Goal: Task Accomplishment & Management: Complete application form

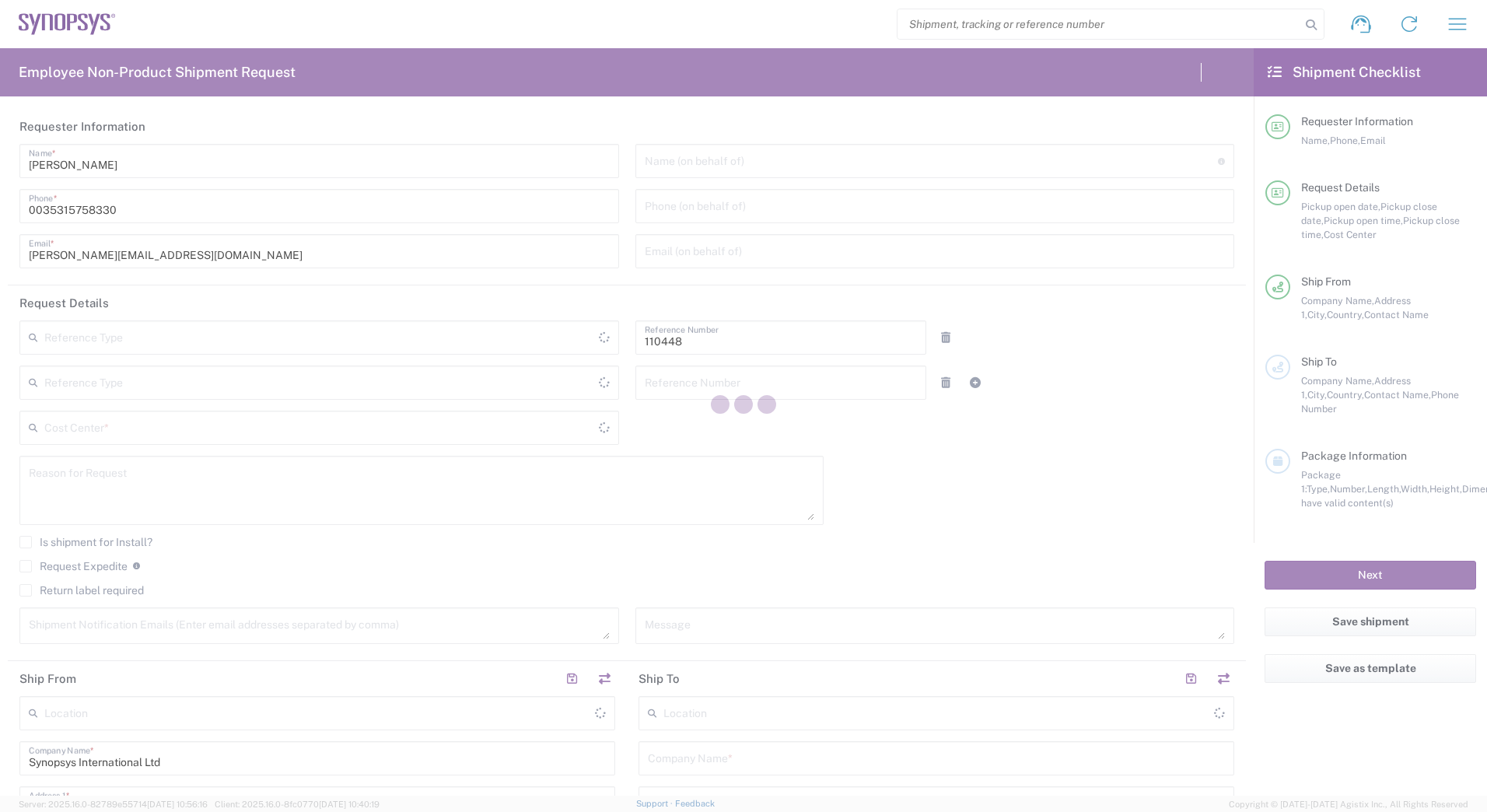
type input "[GEOGRAPHIC_DATA]"
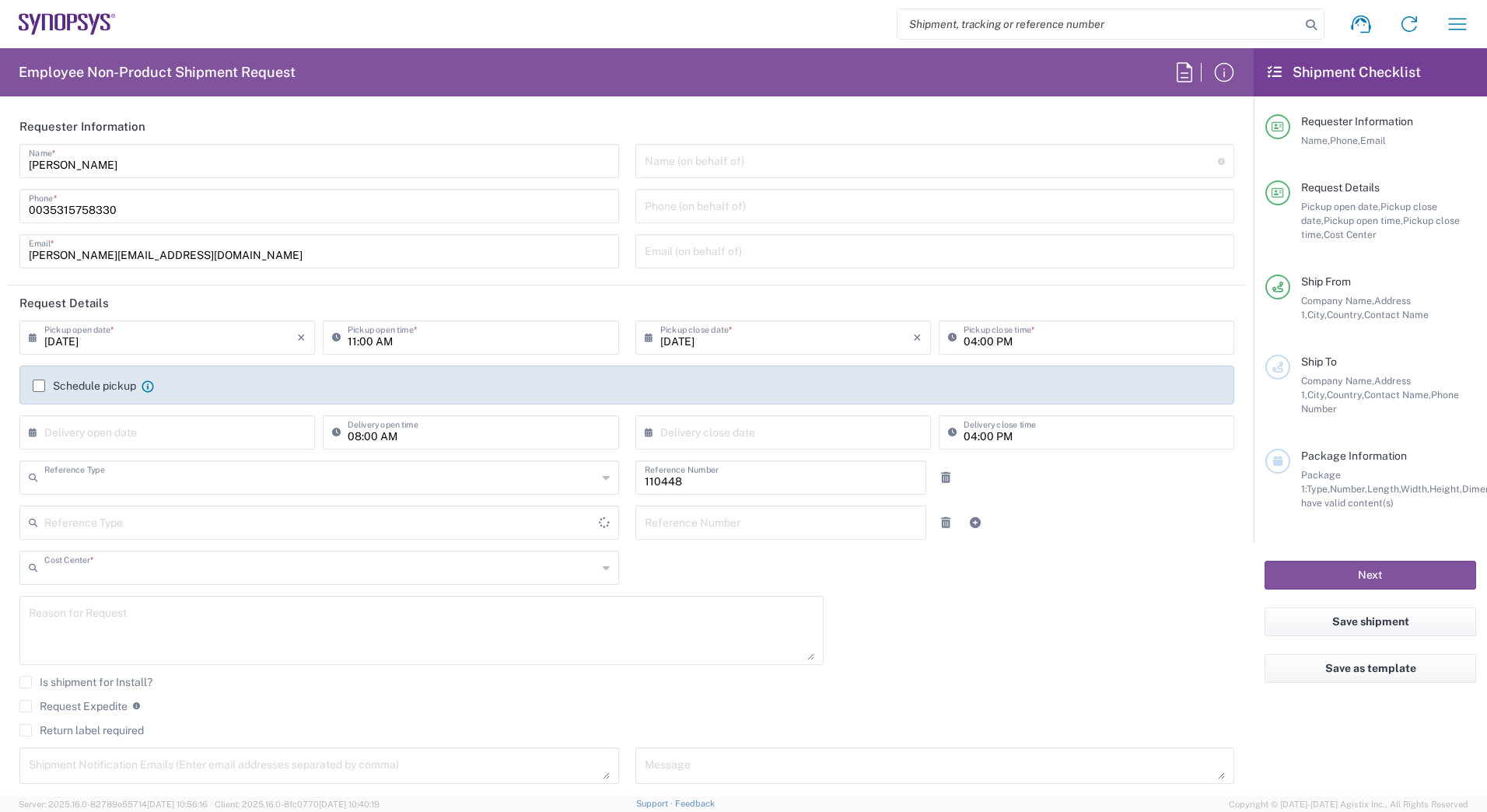
type input "Department"
type input "IE04, Legal 110448"
type input "Delivered at Place"
type input "[GEOGRAPHIC_DATA]"
type input "[GEOGRAPHIC_DATA] IE02"
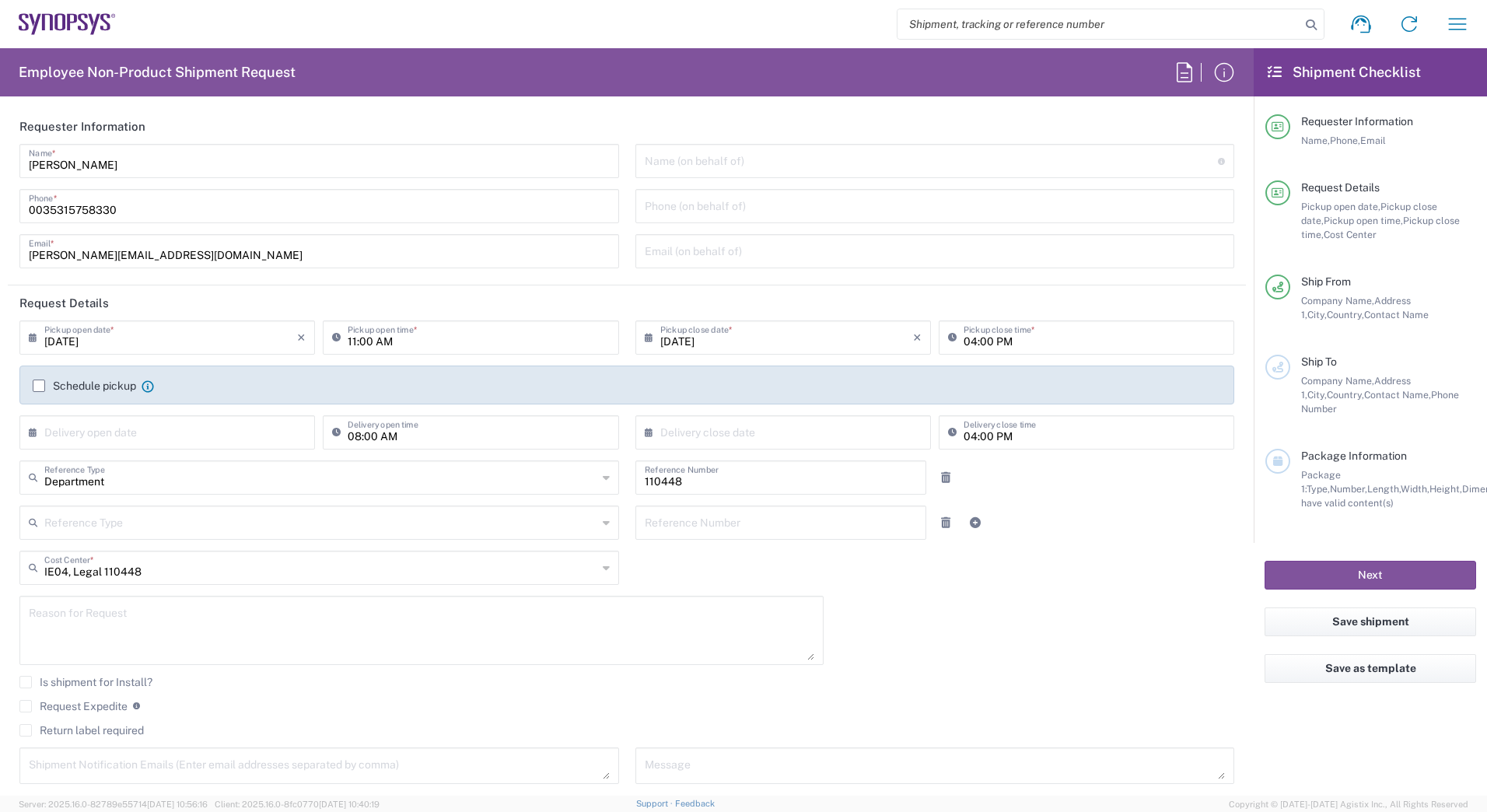
click at [182, 330] on input "[DATE]" at bounding box center [171, 336] width 253 height 27
click at [139, 458] on span "12" at bounding box center [146, 457] width 22 height 22
click at [145, 434] on input "text" at bounding box center [171, 432] width 253 height 27
click at [145, 550] on span "12" at bounding box center [146, 551] width 22 height 22
type input "[DATE]"
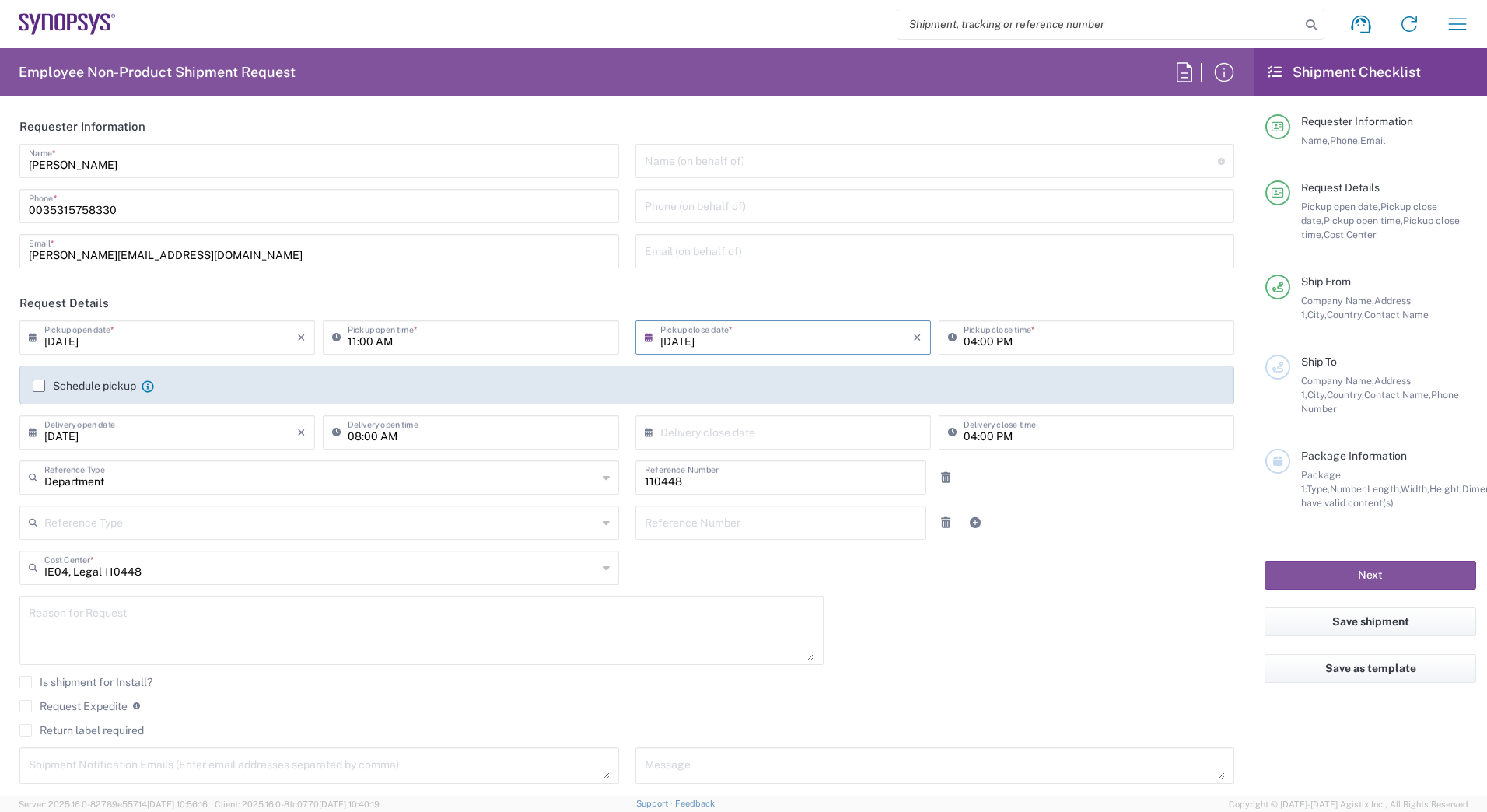
click at [768, 330] on input "[DATE]" at bounding box center [787, 336] width 253 height 27
click at [758, 458] on span "12" at bounding box center [756, 457] width 22 height 22
click at [736, 434] on input "text" at bounding box center [787, 432] width 253 height 27
click at [749, 550] on span "12" at bounding box center [756, 551] width 22 height 22
type input "[DATE]"
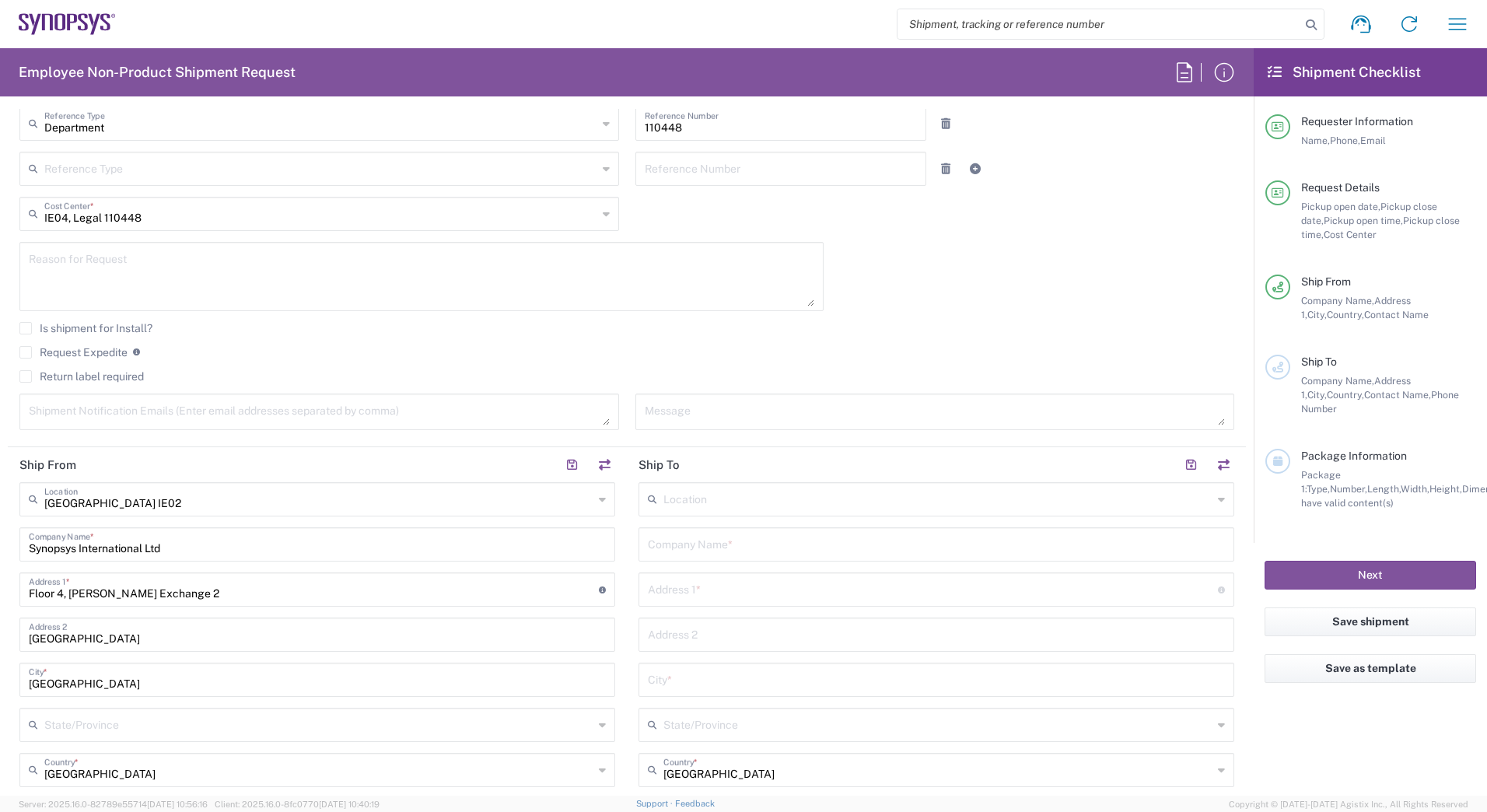
scroll to position [385, 0]
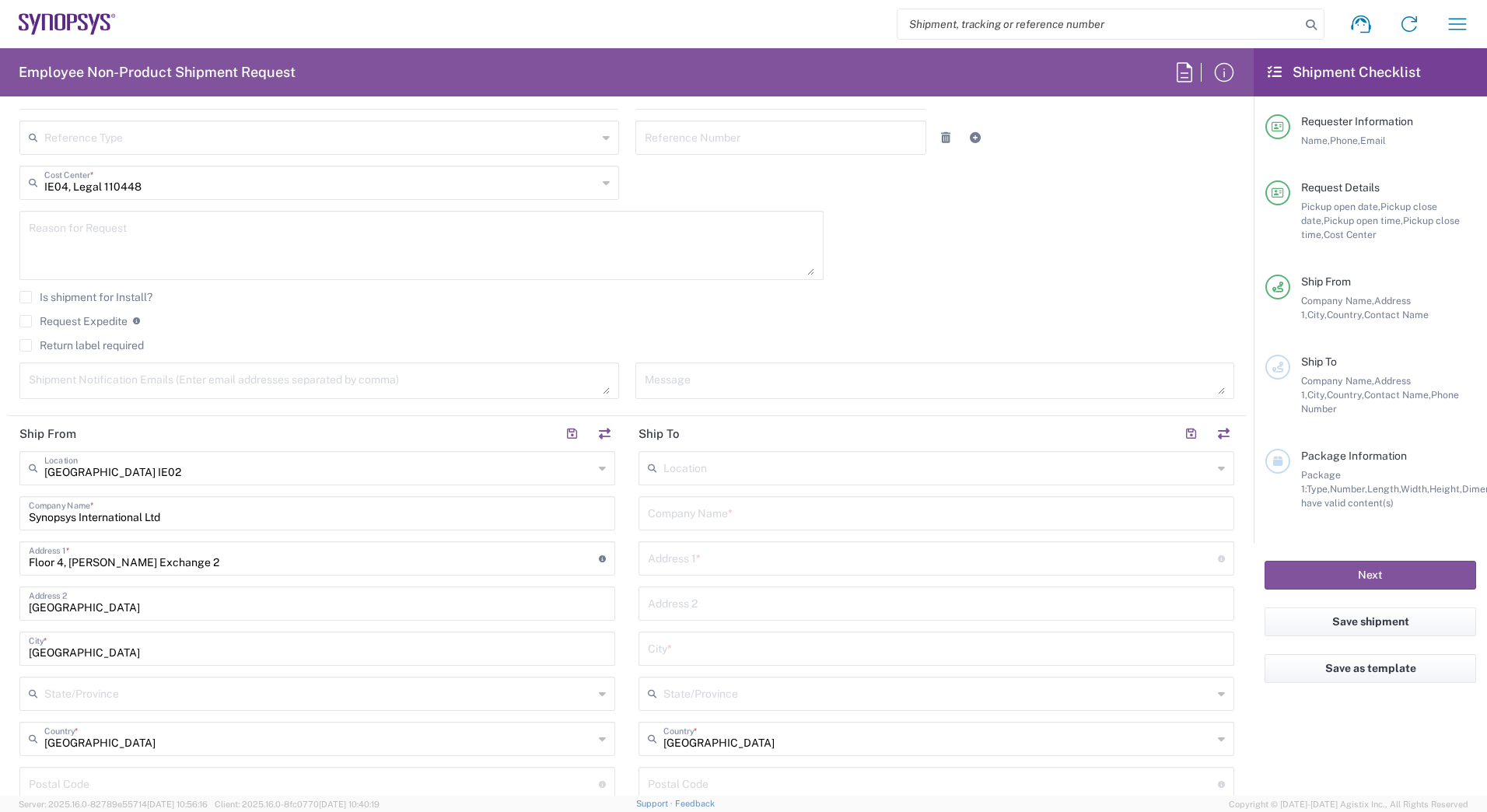
click at [762, 466] on input "text" at bounding box center [938, 467] width 549 height 27
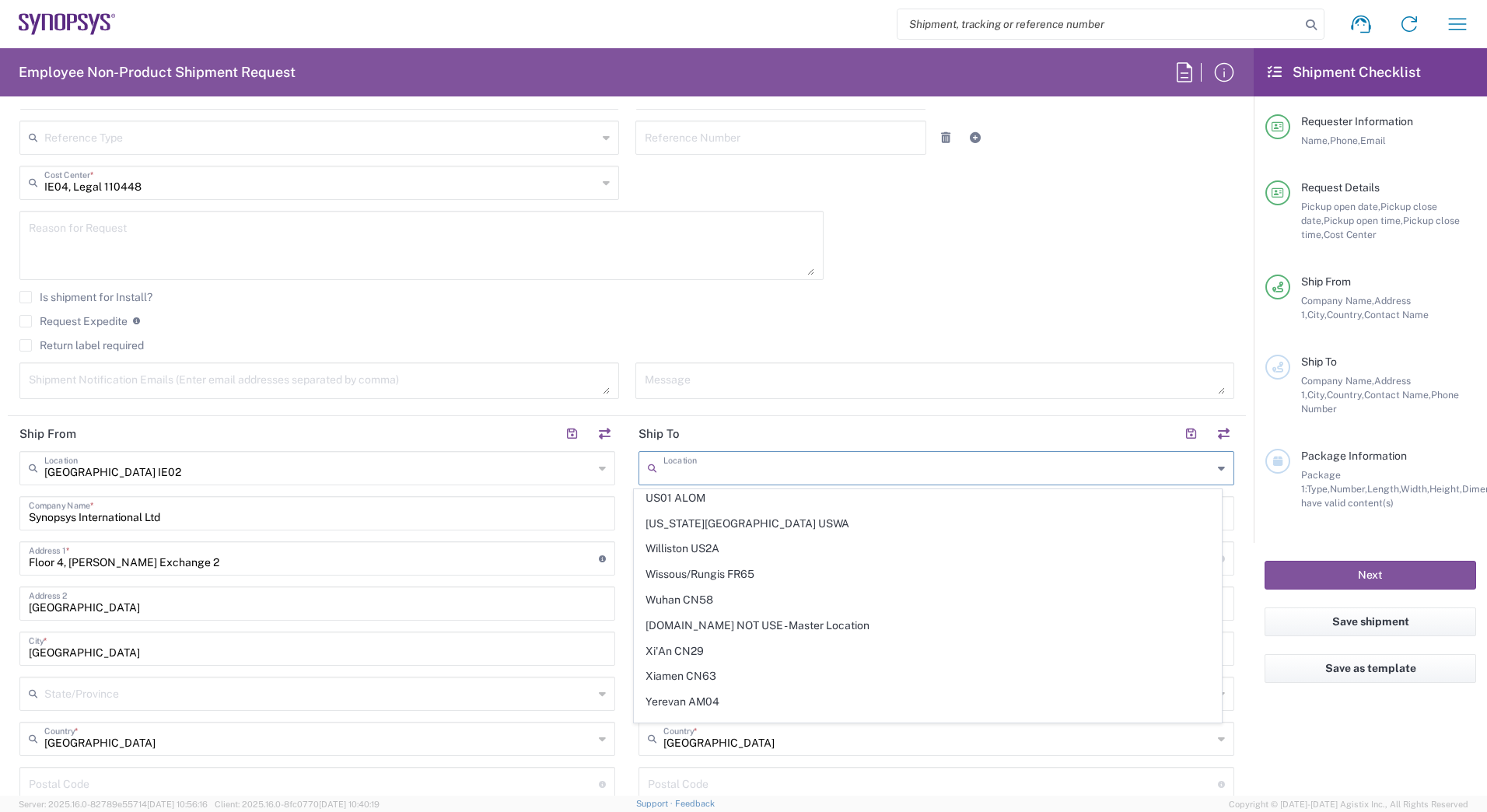
scroll to position [3661, 0]
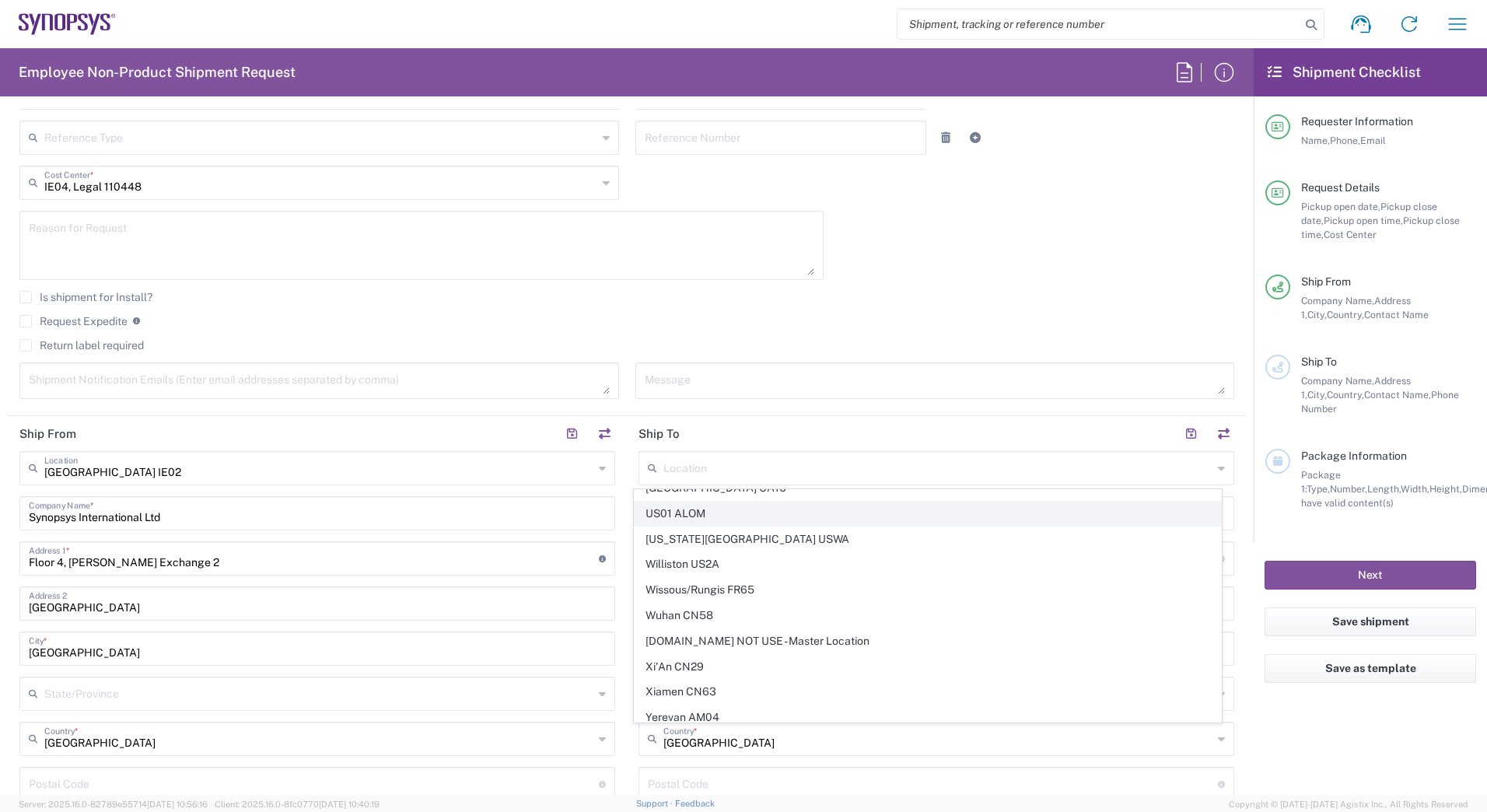
click at [808, 510] on span "US01 ALOM" at bounding box center [928, 514] width 587 height 24
type input "US01 ALOM"
type input "Synopsys c/o ALOM"
type input "[STREET_ADDRESS]"
type input "Fremont"
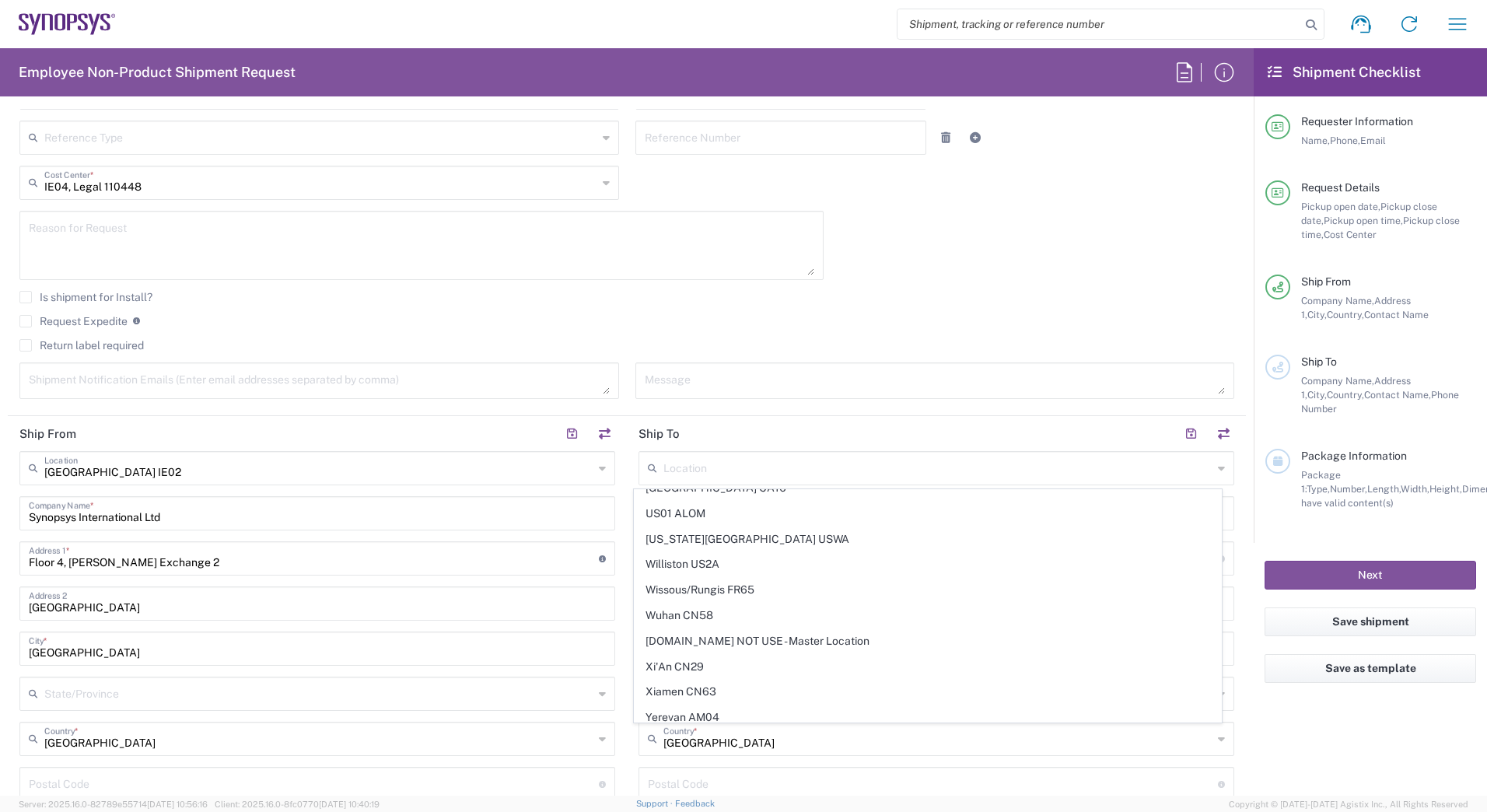
type input "[GEOGRAPHIC_DATA]"
type input "94539"
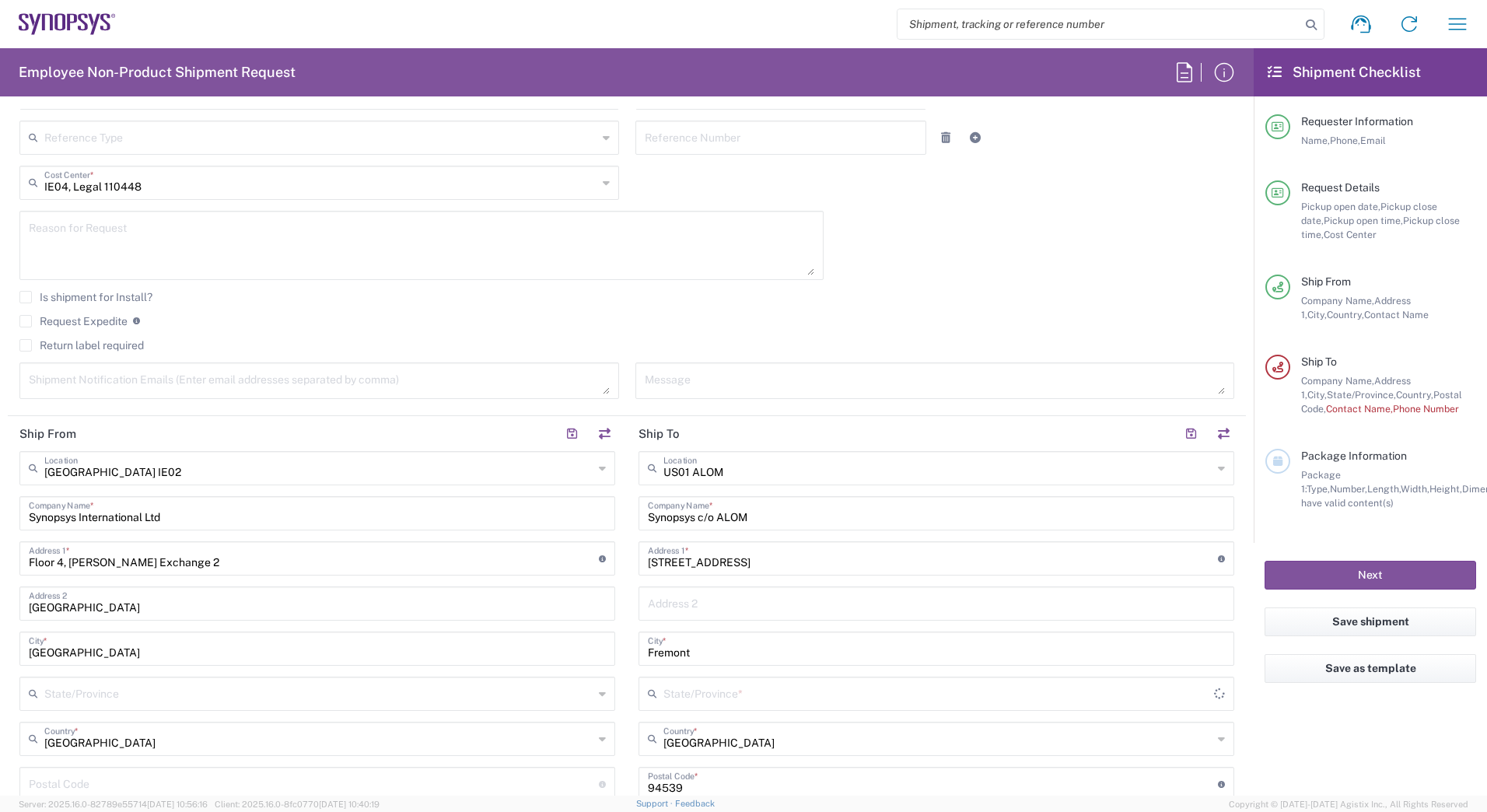
type input "[US_STATE]"
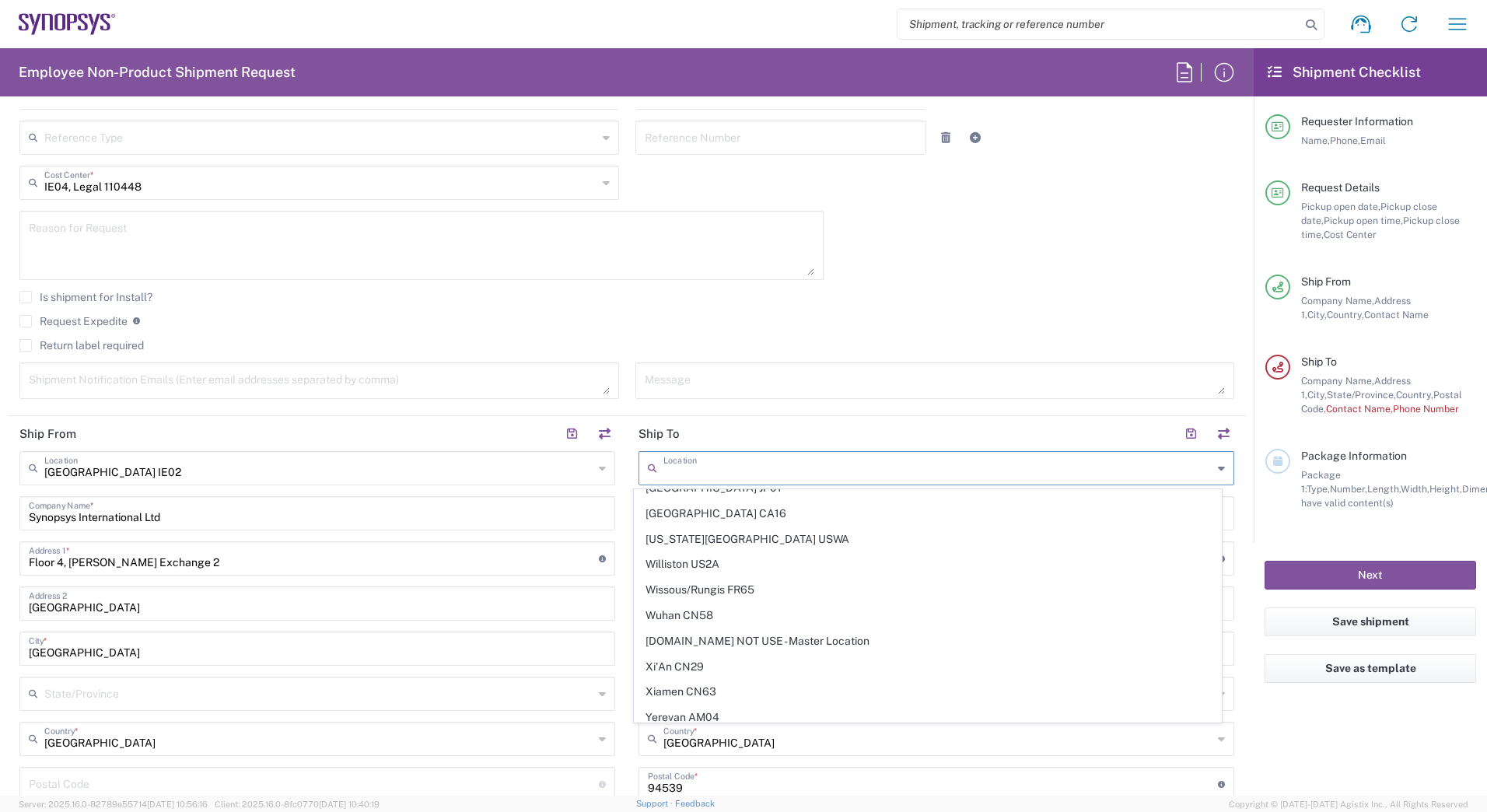
click at [861, 472] on input "text" at bounding box center [938, 467] width 549 height 27
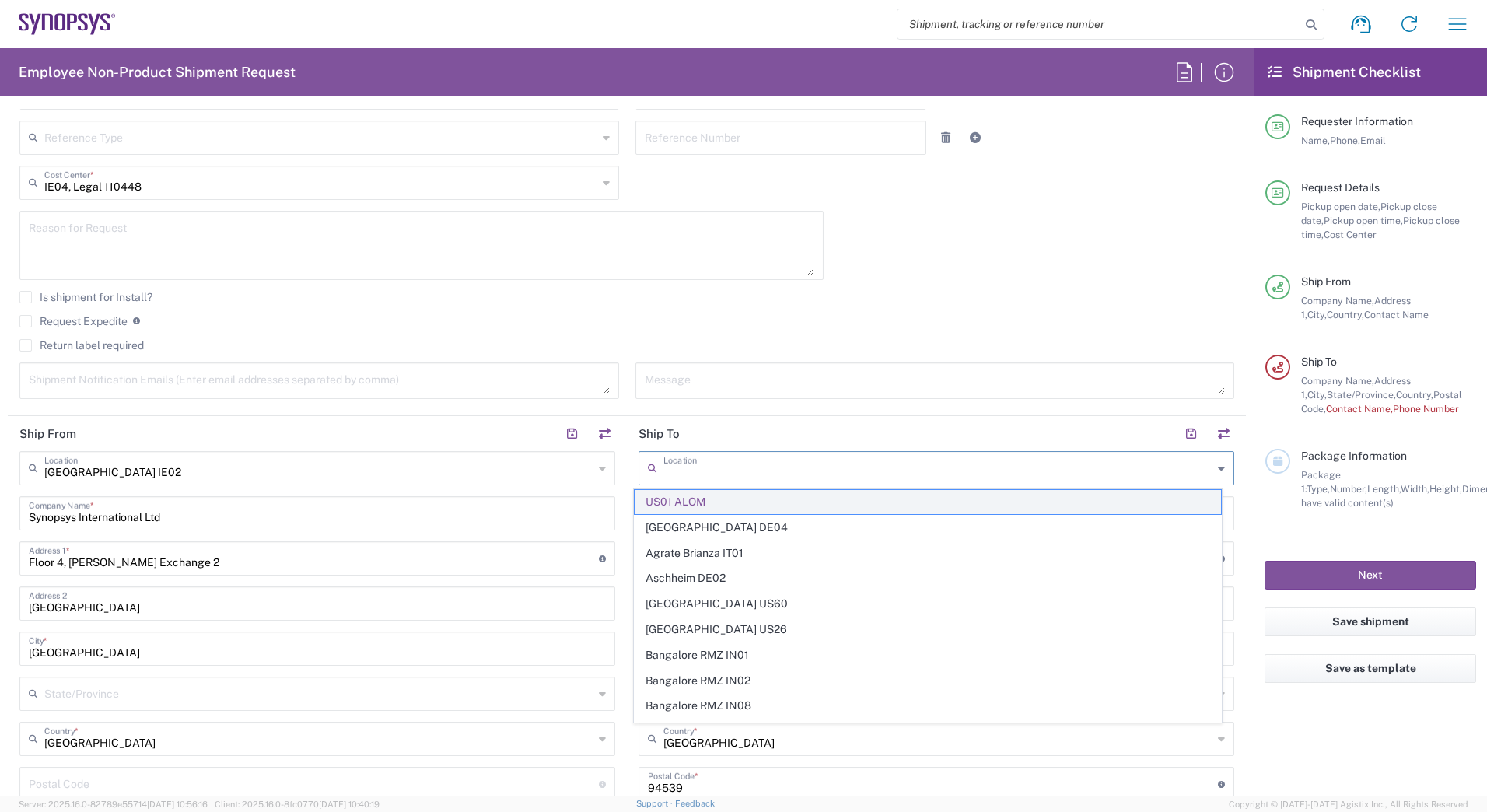
click at [747, 493] on span "US01 ALOM" at bounding box center [928, 501] width 587 height 24
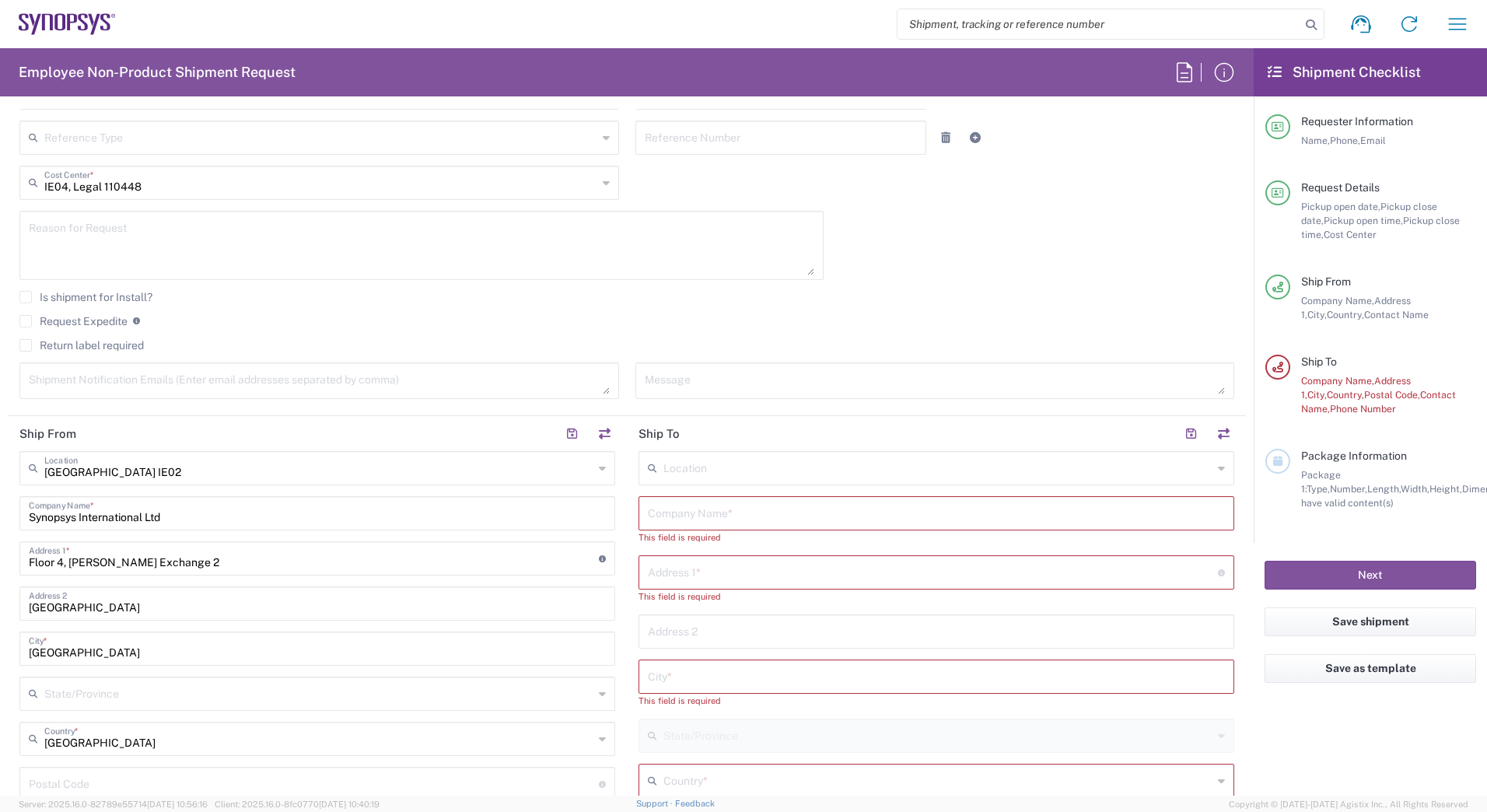
click at [714, 509] on input "text" at bounding box center [937, 512] width 577 height 27
click at [793, 509] on input "us" at bounding box center [937, 512] width 577 height 27
type input "u"
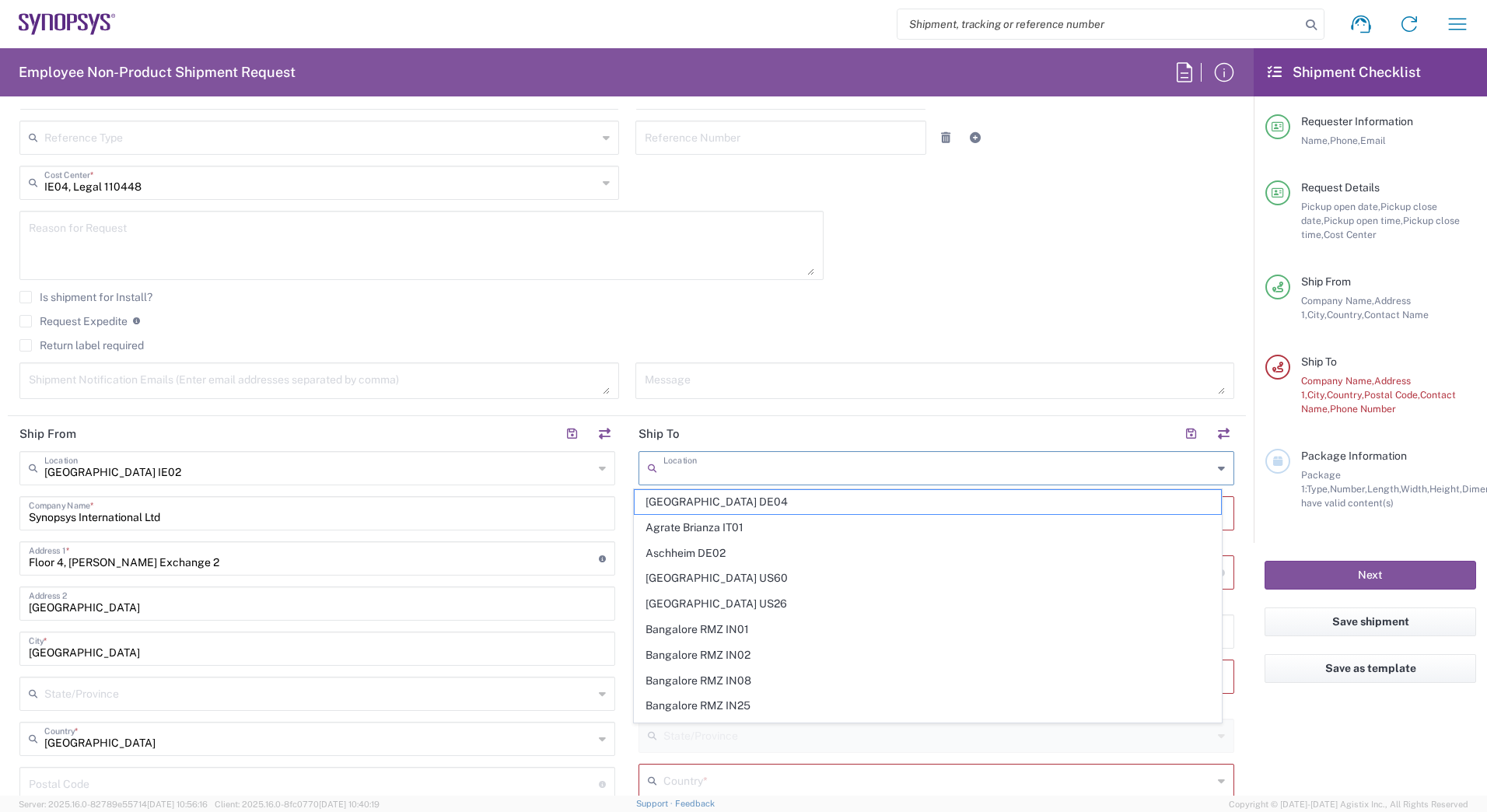
click at [688, 476] on input "text" at bounding box center [938, 467] width 549 height 27
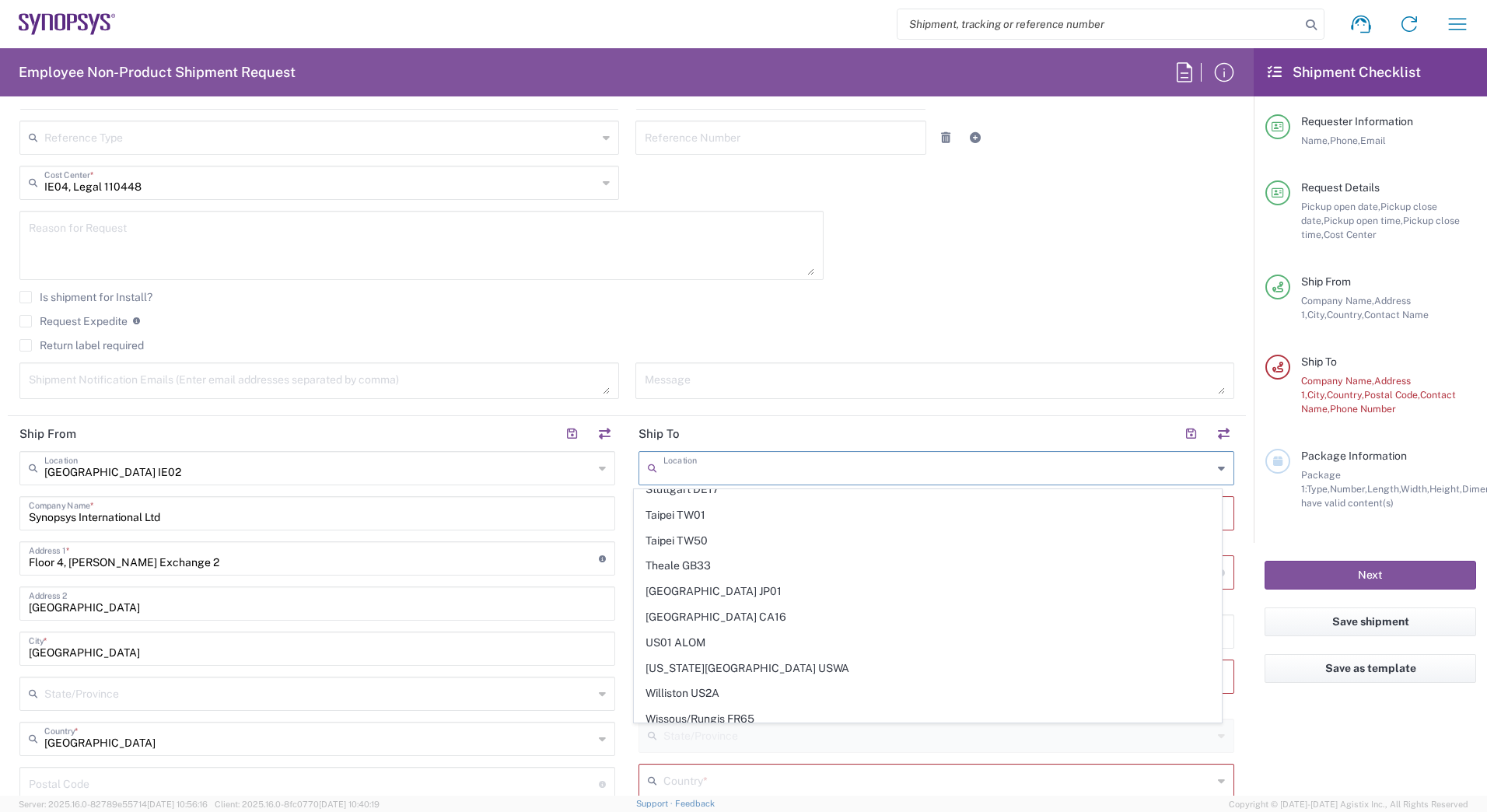
scroll to position [3548, 0]
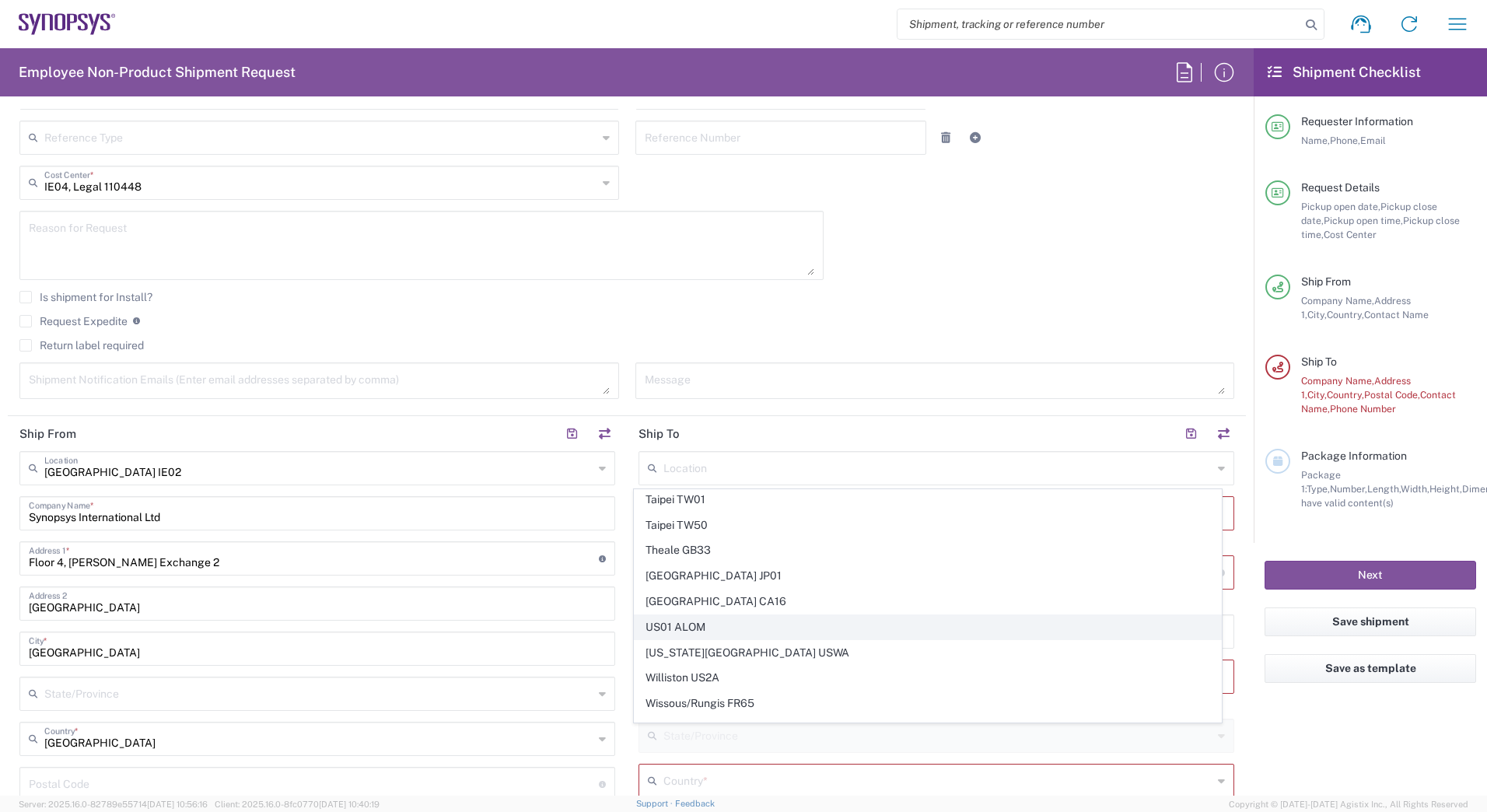
click at [1012, 632] on span "US01 ALOM" at bounding box center [928, 627] width 587 height 24
type input "US01 ALOM"
type input "Synopsys c/o ALOM"
type input "[STREET_ADDRESS]"
type input "Fremont"
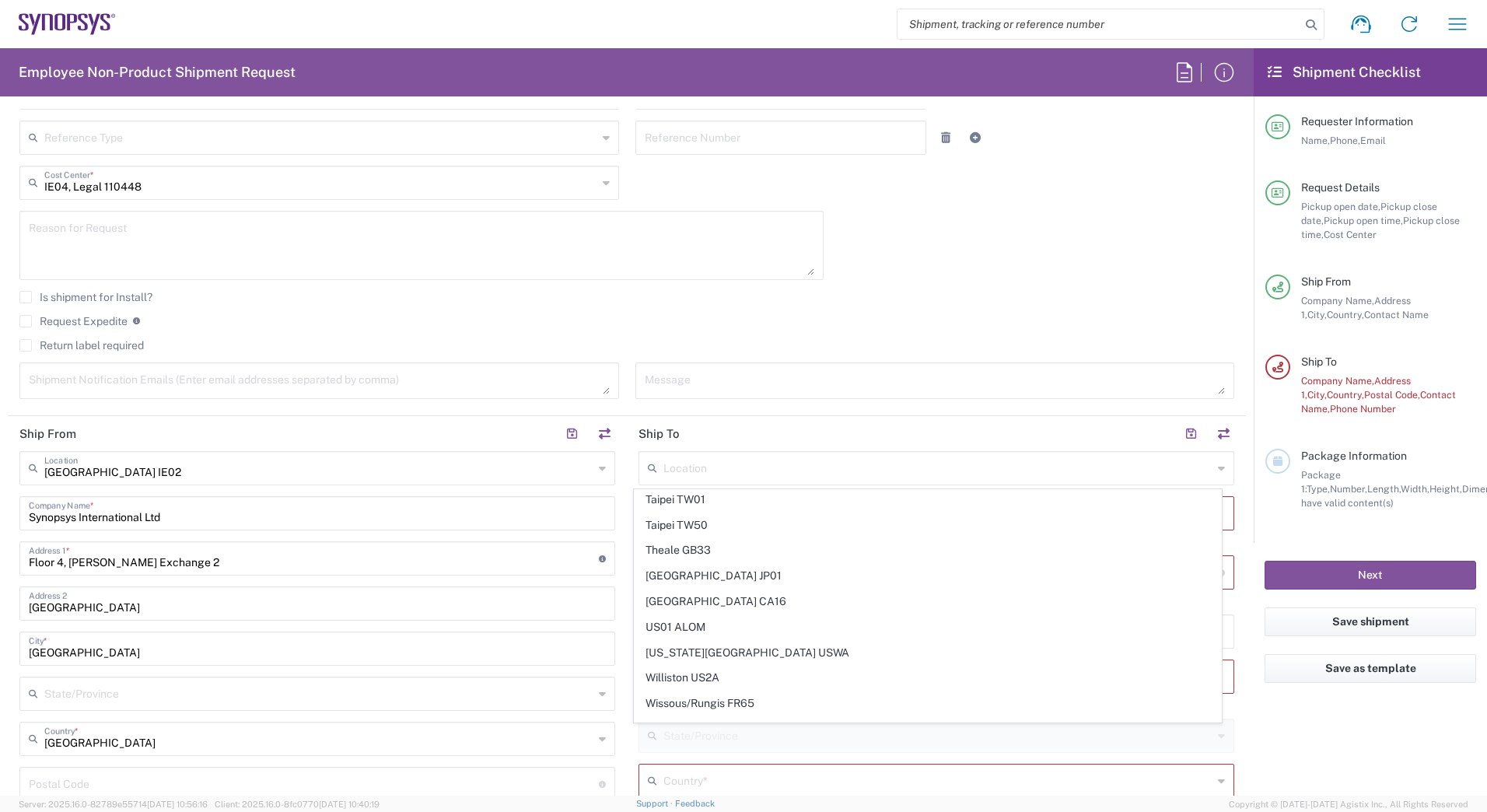
type input "[GEOGRAPHIC_DATA]"
type input "94539"
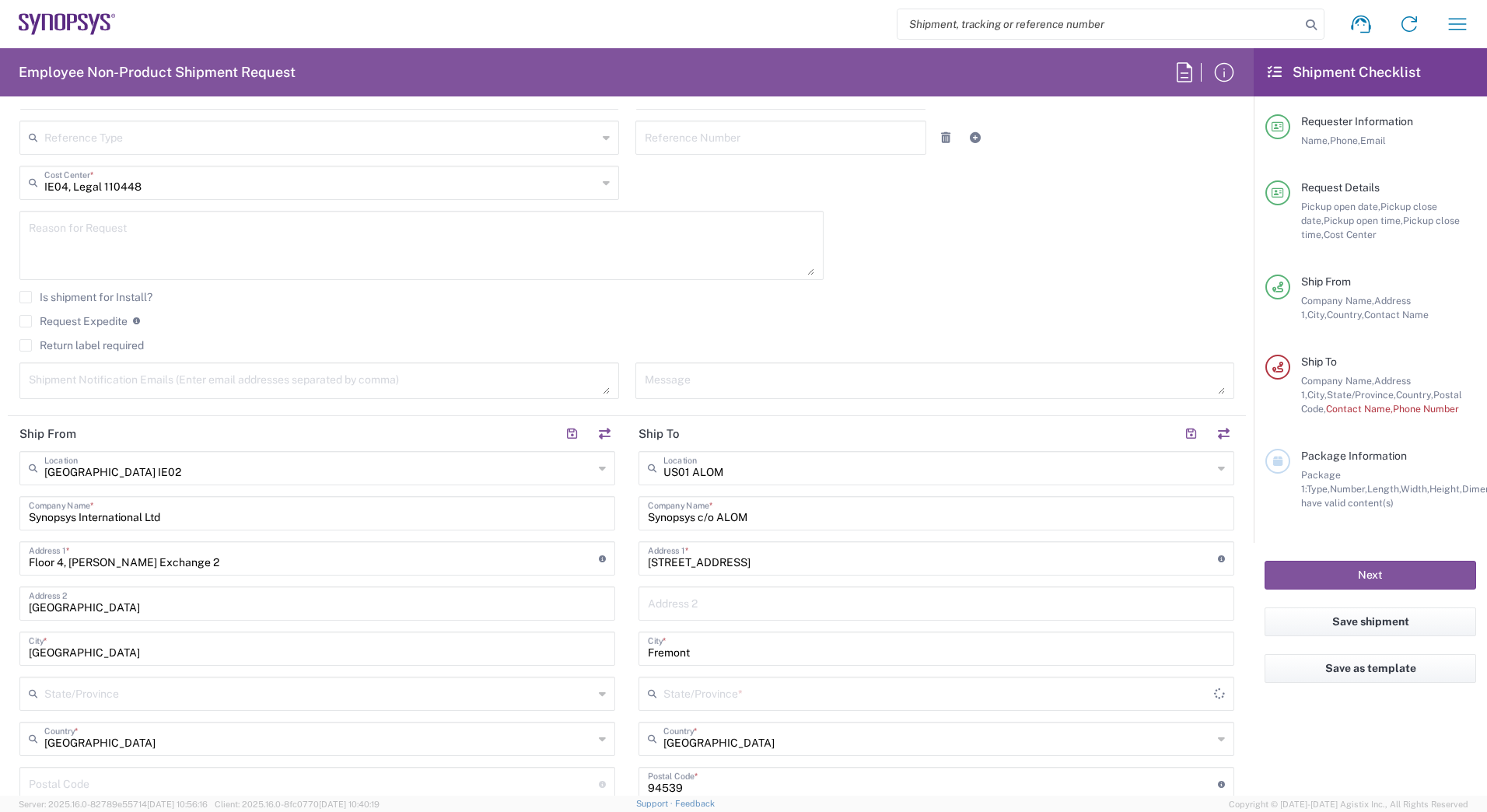
type input "[US_STATE]"
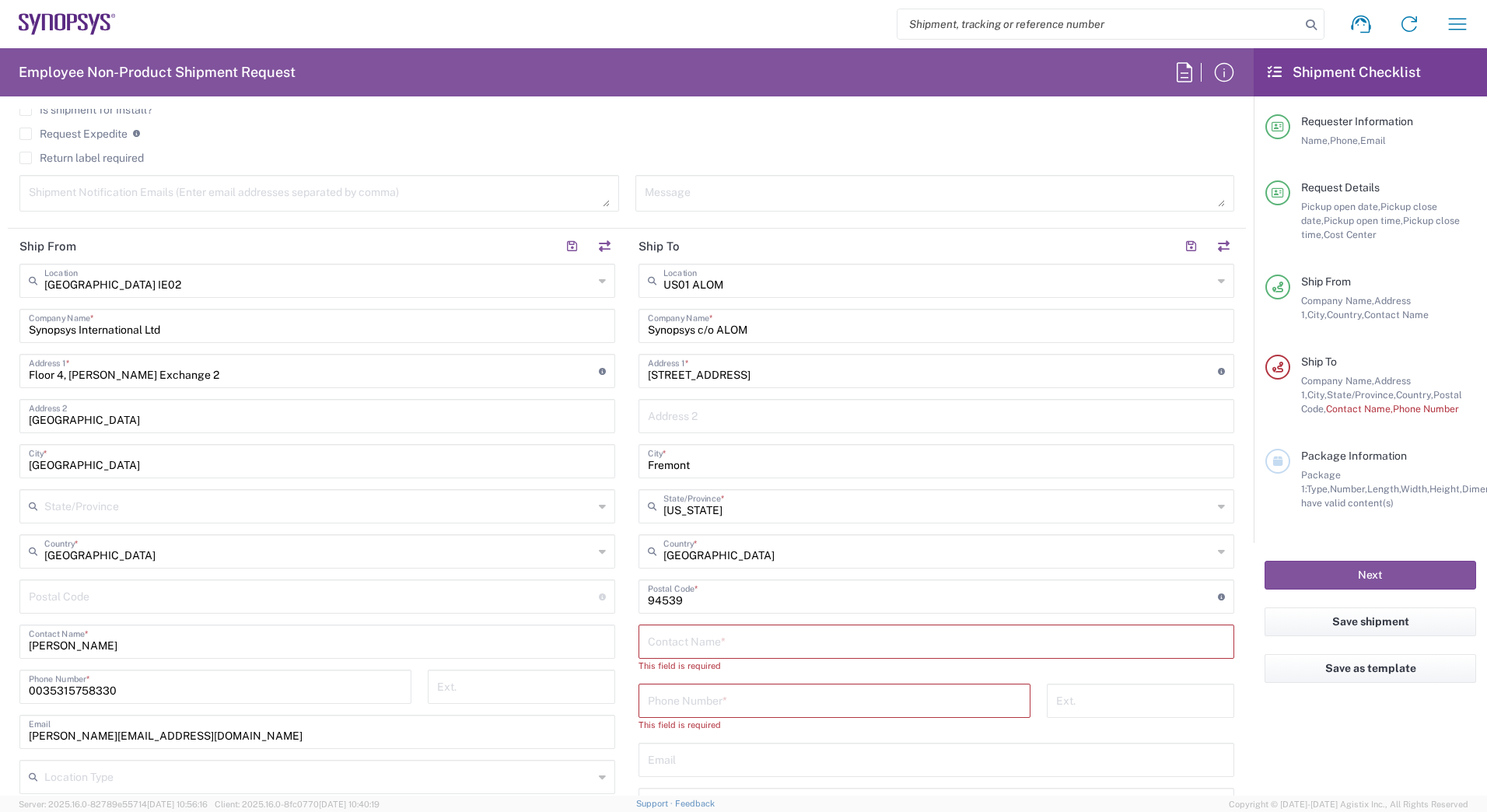
scroll to position [575, 0]
click at [648, 630] on input "text" at bounding box center [937, 637] width 577 height 27
type input "Thor Read"
click at [716, 686] on input "tel" at bounding box center [834, 683] width 374 height 27
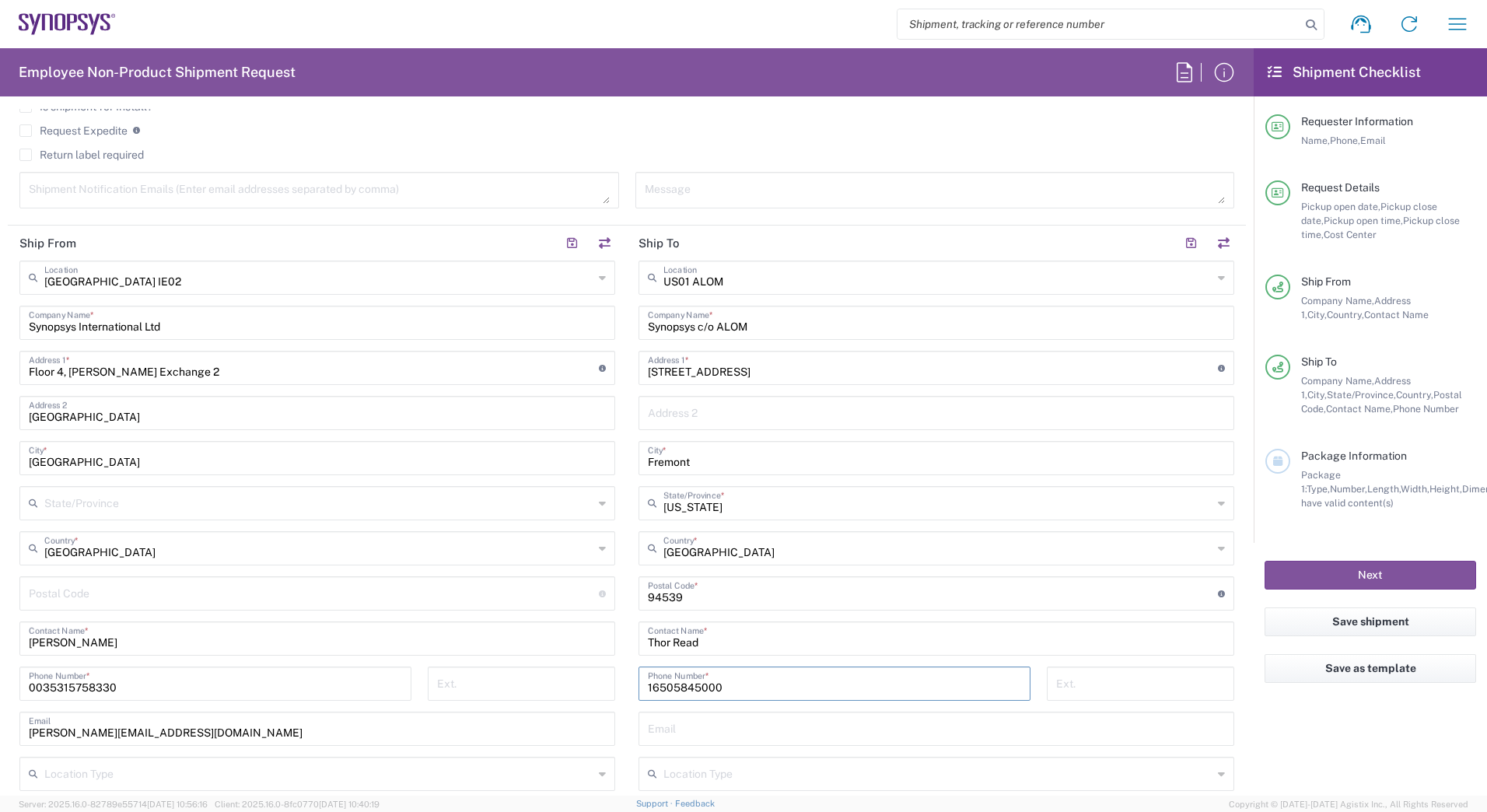
click at [648, 686] on input "16505845000" at bounding box center [834, 683] width 374 height 27
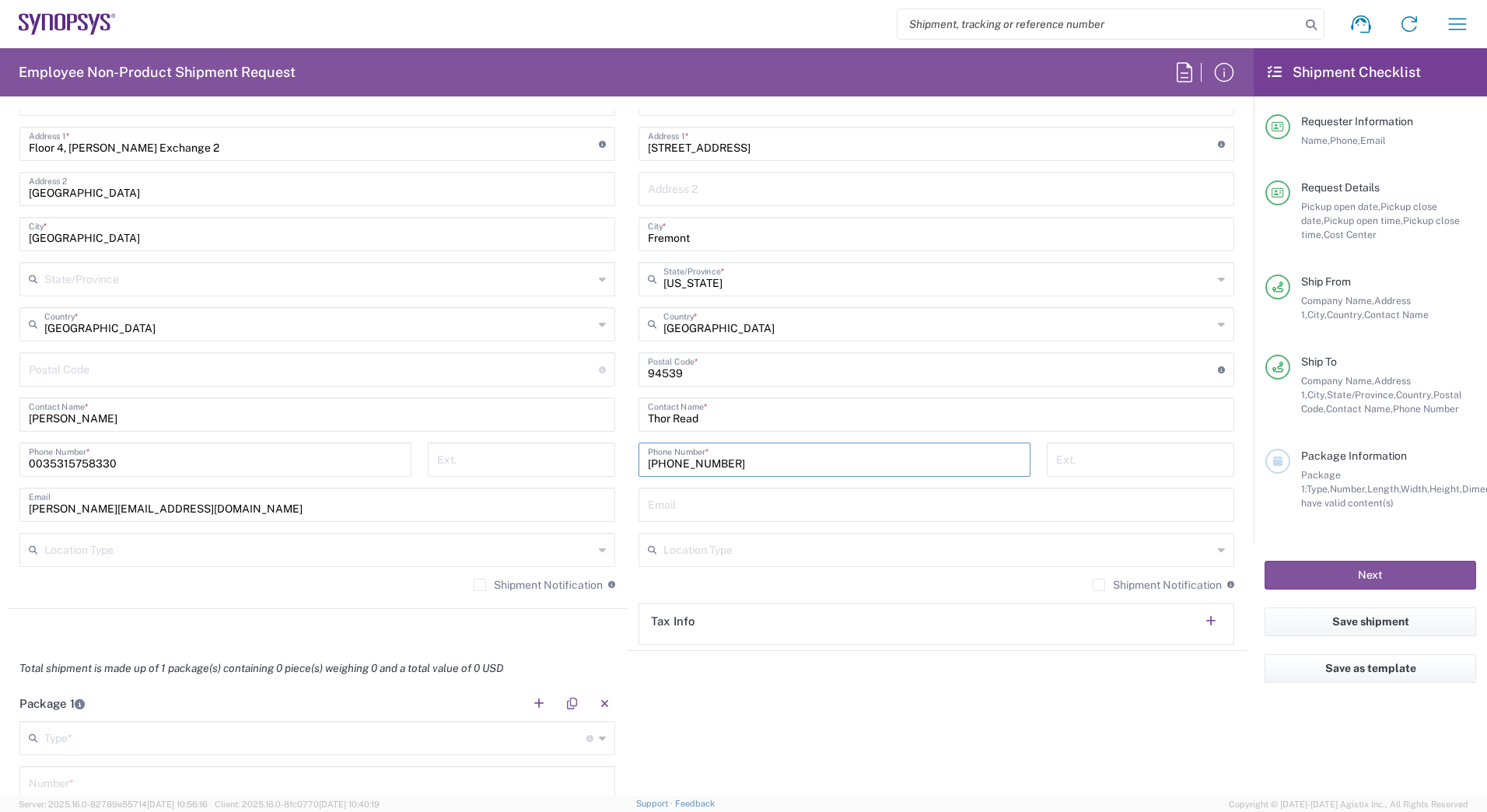
scroll to position [836, 0]
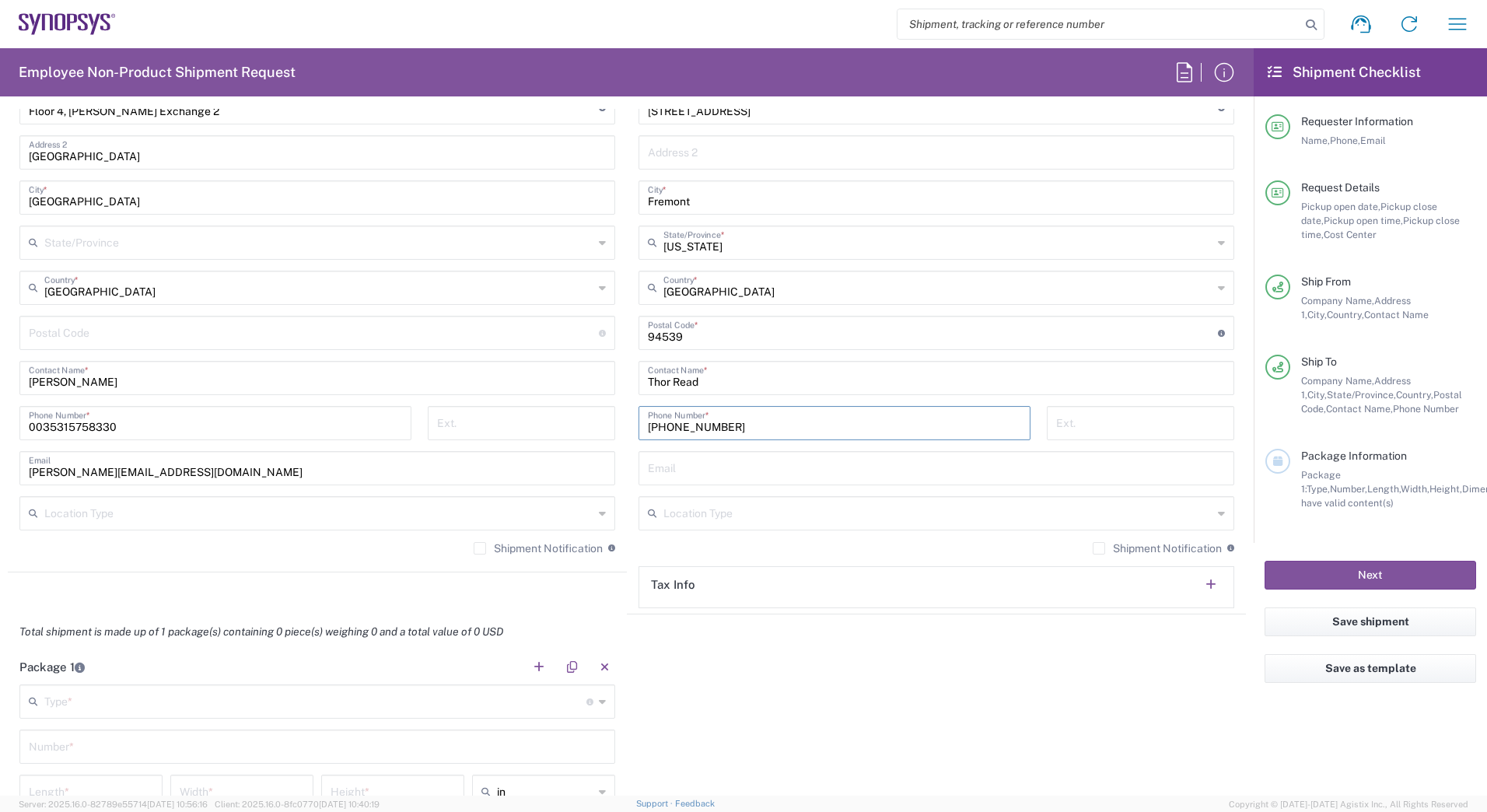
type input "[PHONE_NUMBER]"
click at [884, 525] on input "text" at bounding box center [938, 512] width 549 height 27
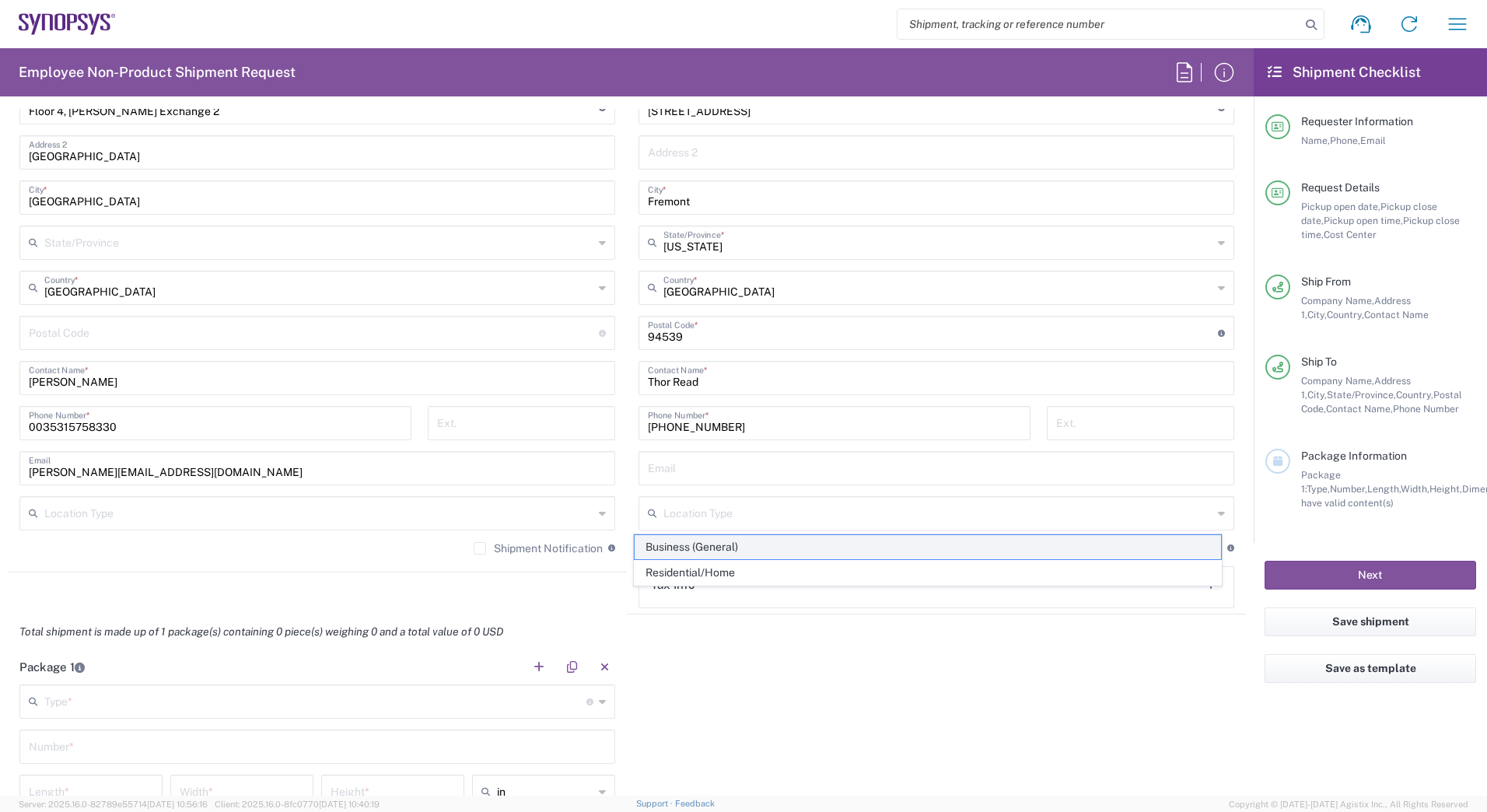
click at [735, 549] on span "Business (General)" at bounding box center [928, 546] width 587 height 24
type input "Business (General)"
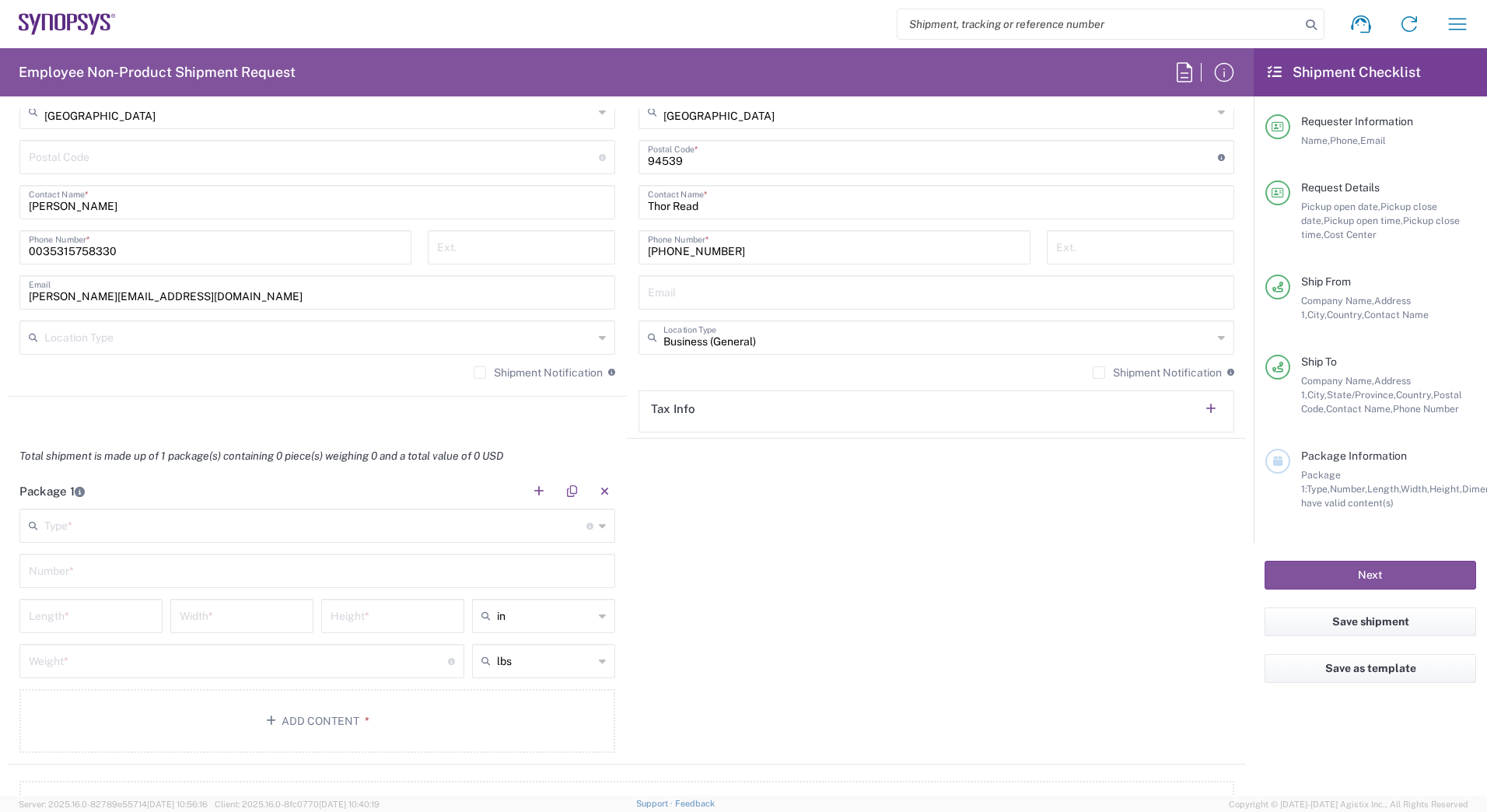
scroll to position [1018, 0]
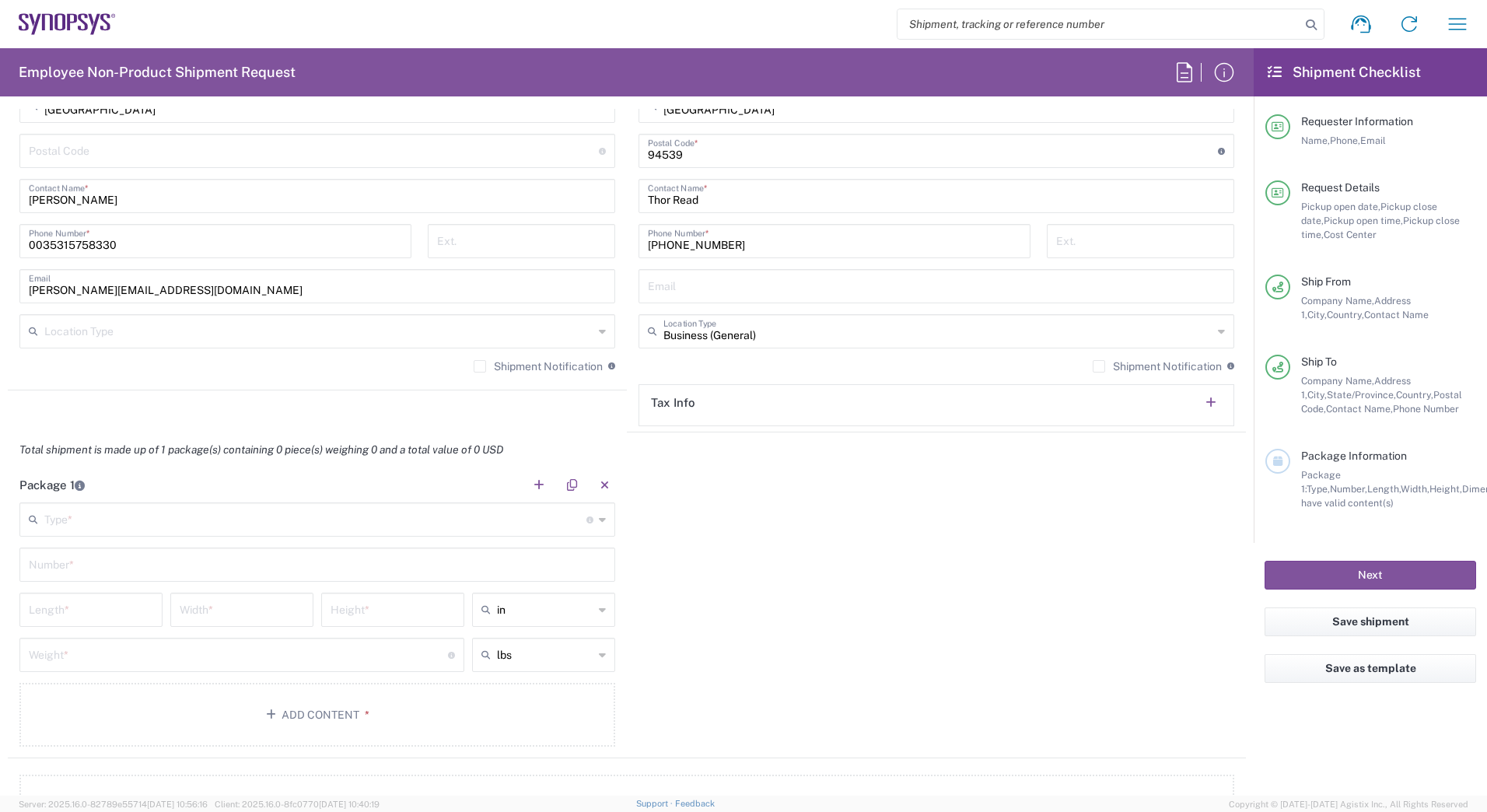
click at [318, 514] on input "text" at bounding box center [315, 518] width 542 height 27
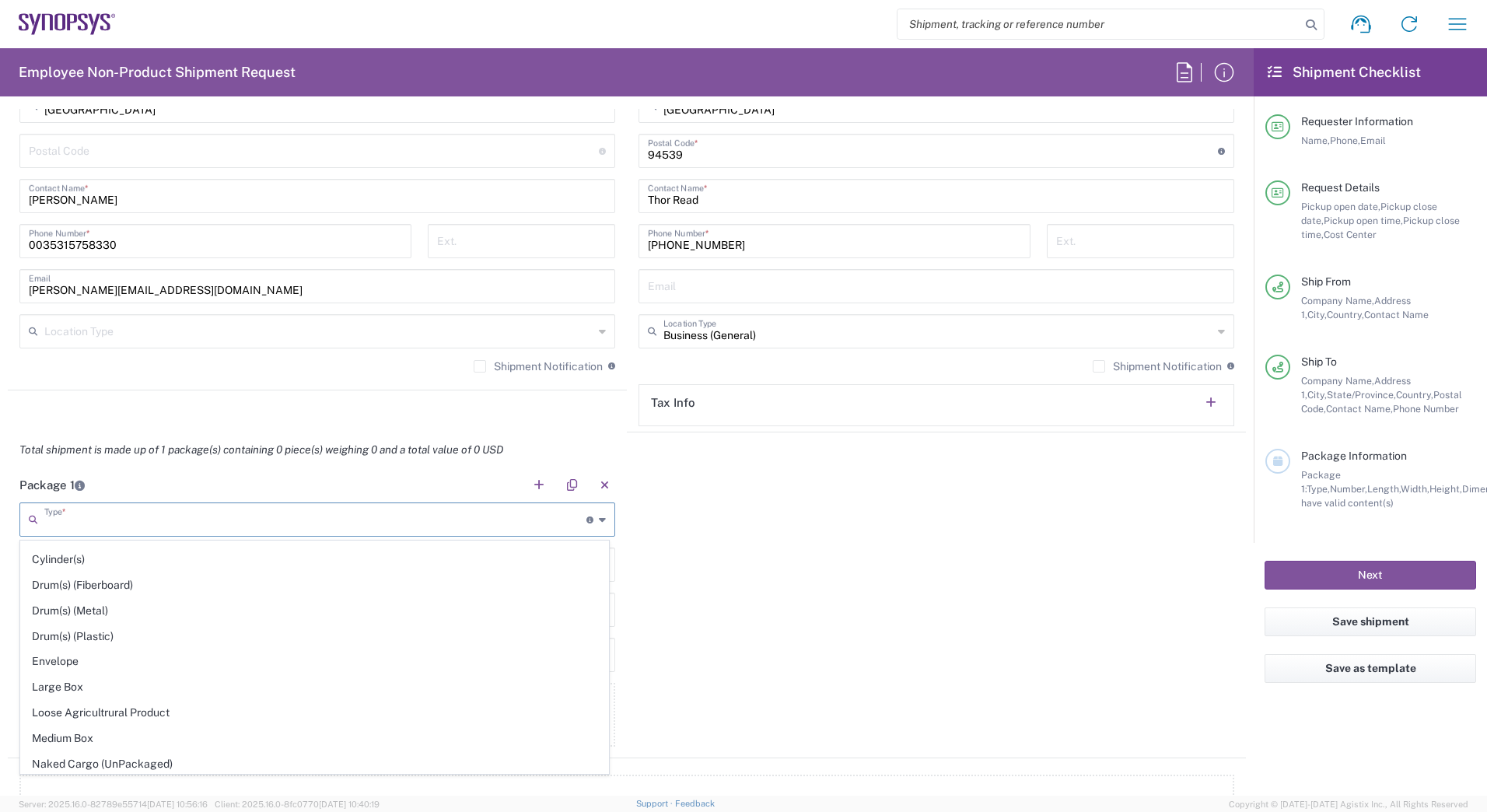
scroll to position [389, 0]
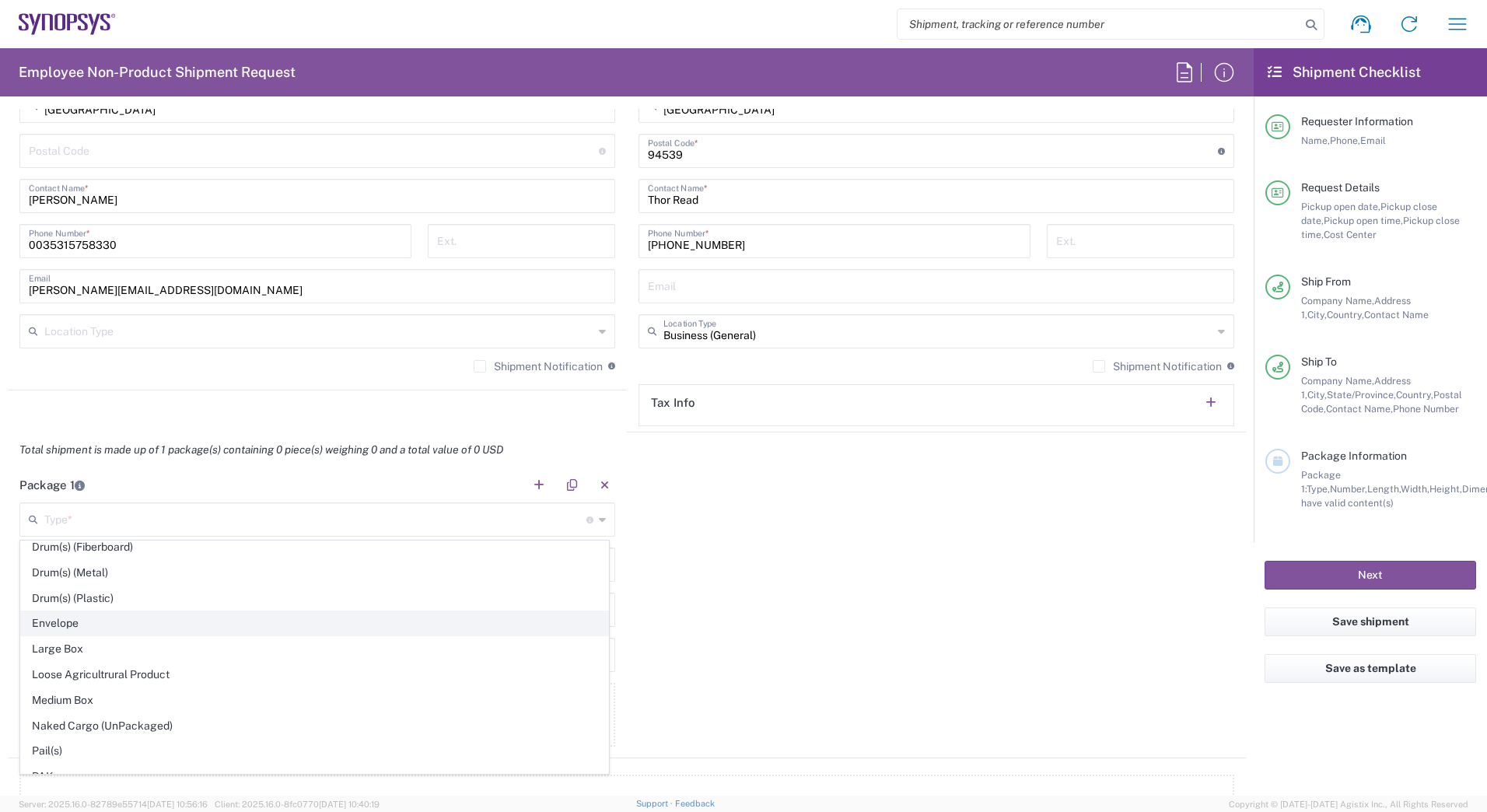
click at [527, 624] on span "Envelope" at bounding box center [315, 623] width 587 height 24
type input "Envelope"
type input "1"
type input "9.5"
type input "12.5"
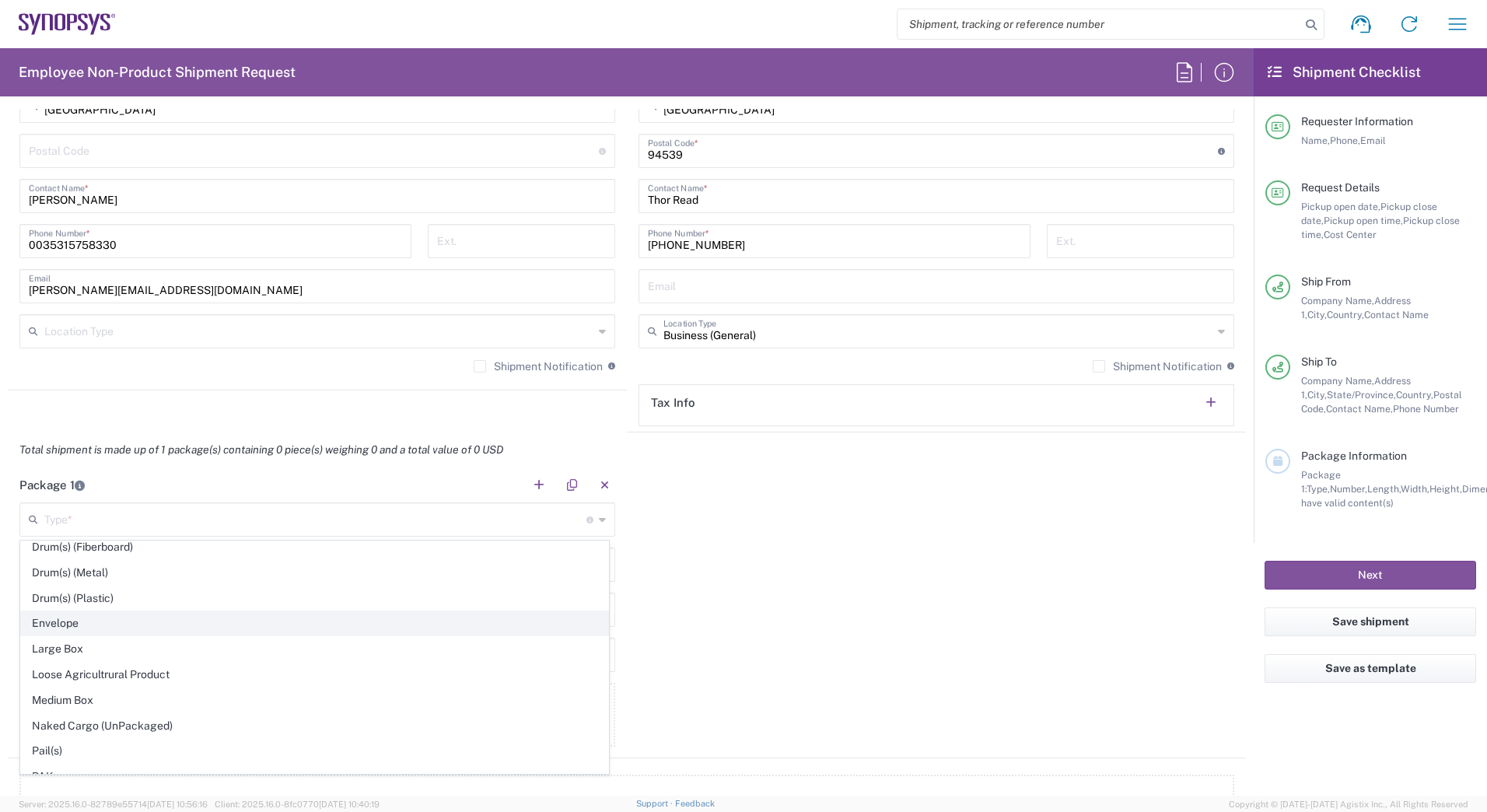
type input "0.25"
type input "1"
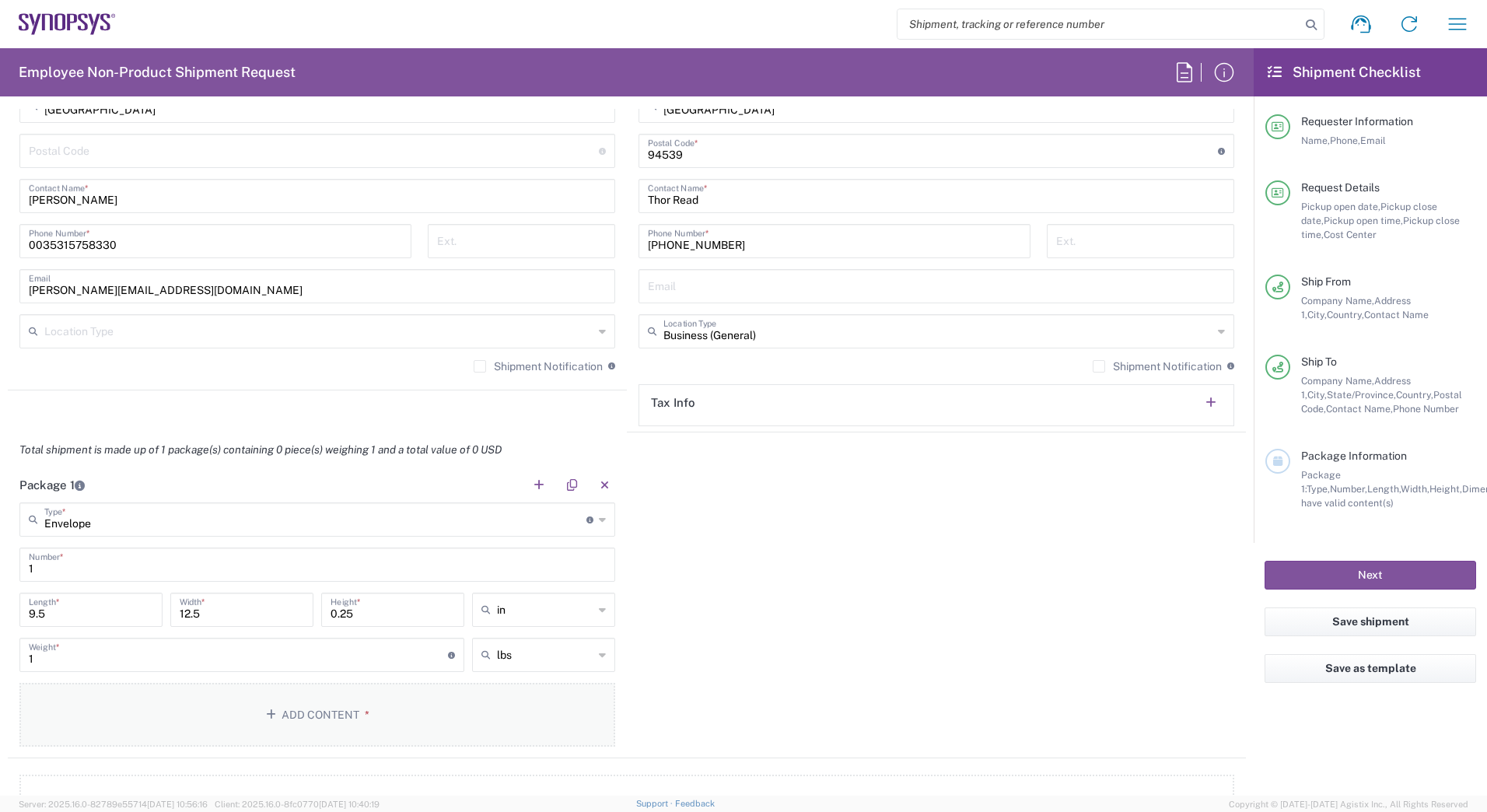
click at [294, 705] on button "Add Content *" at bounding box center [317, 714] width 596 height 64
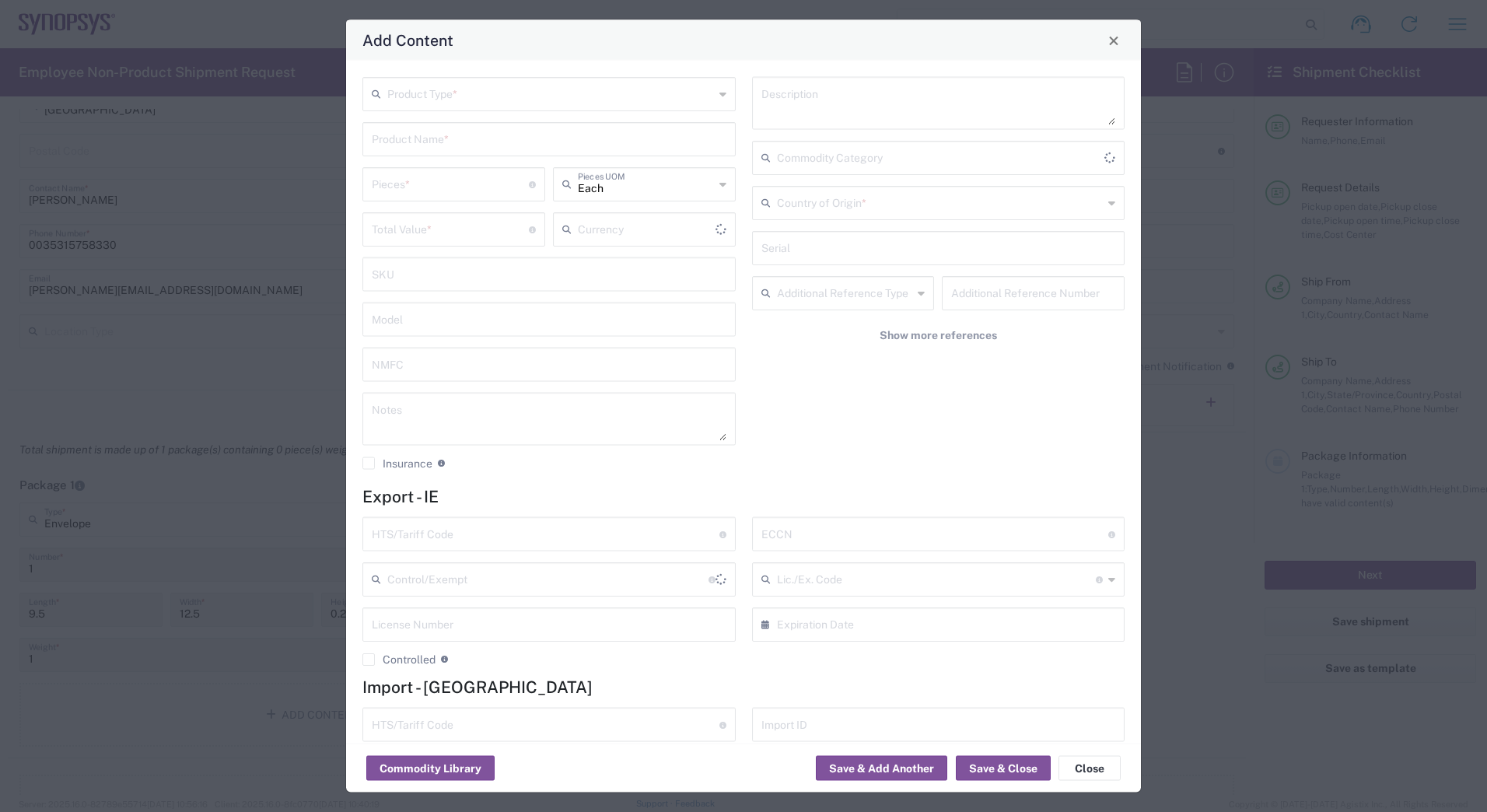
type input "US Dollar"
click at [467, 99] on input "text" at bounding box center [550, 93] width 326 height 27
click at [445, 126] on span "Documents" at bounding box center [546, 127] width 364 height 24
type input "Documents"
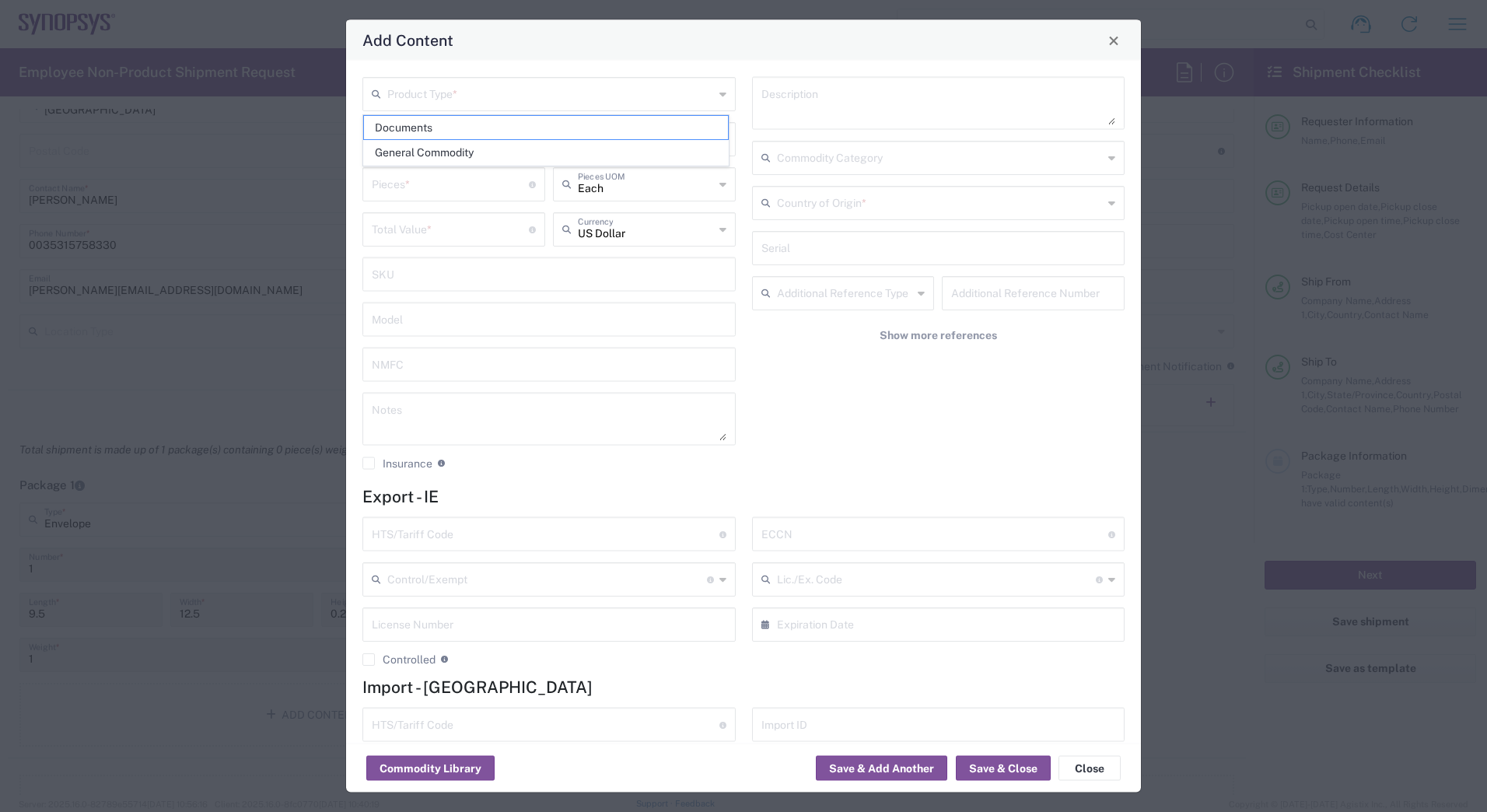
type input "1"
type textarea "Documents"
type input "[GEOGRAPHIC_DATA]"
type input "0000.00.0000"
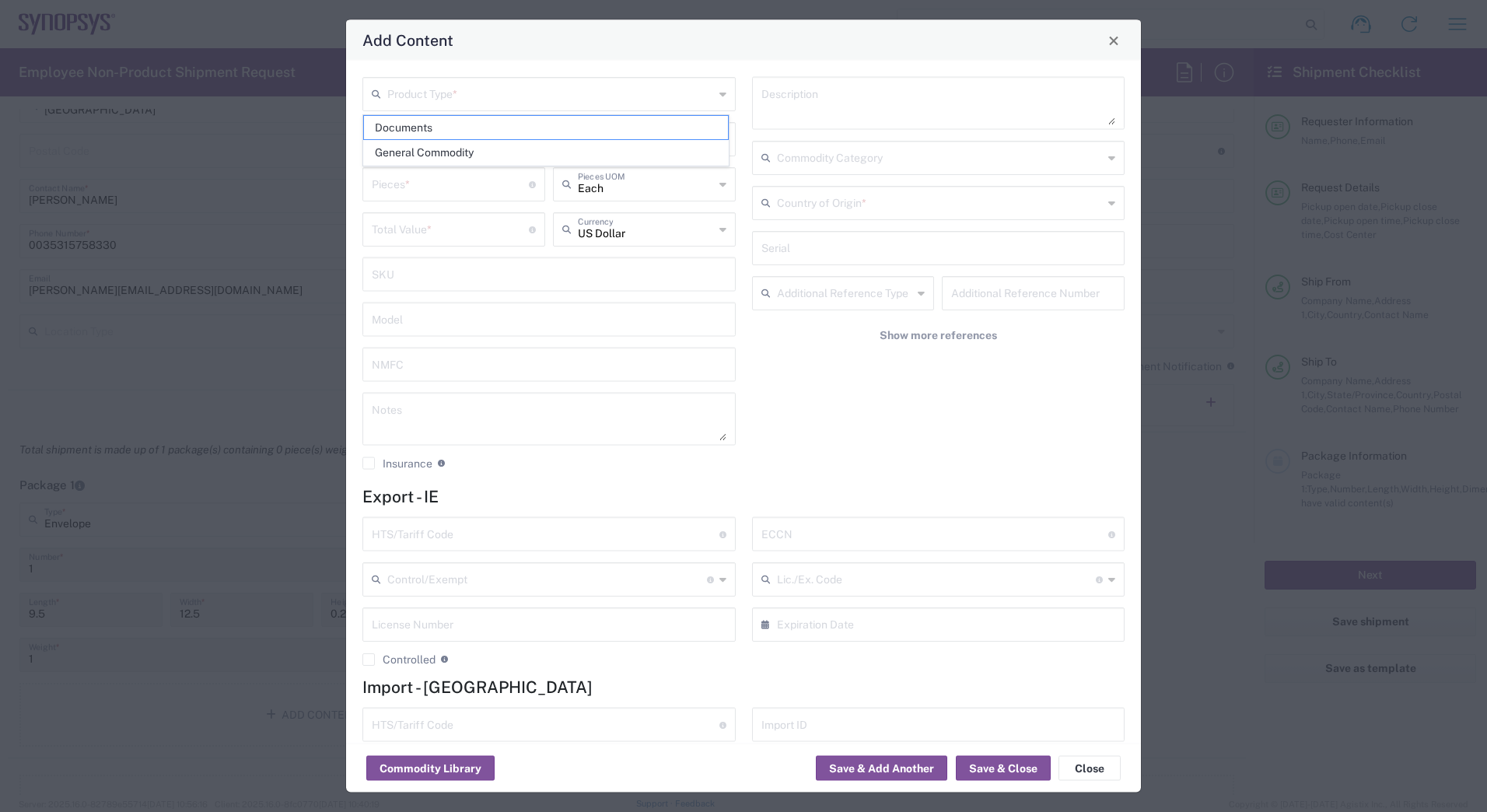
type input "0000.00.0000"
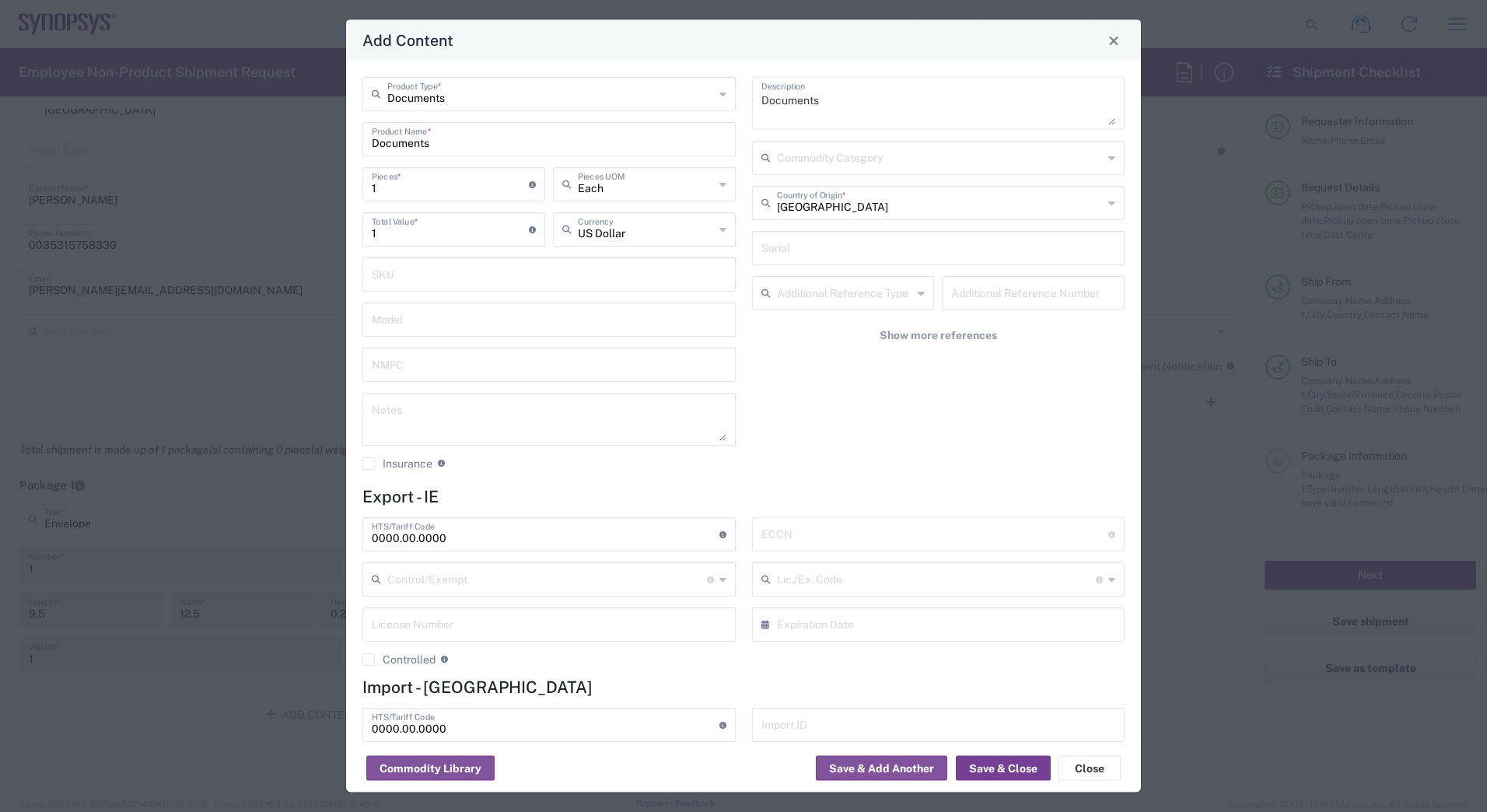
click at [1006, 773] on button "Save & Close" at bounding box center [1003, 769] width 95 height 25
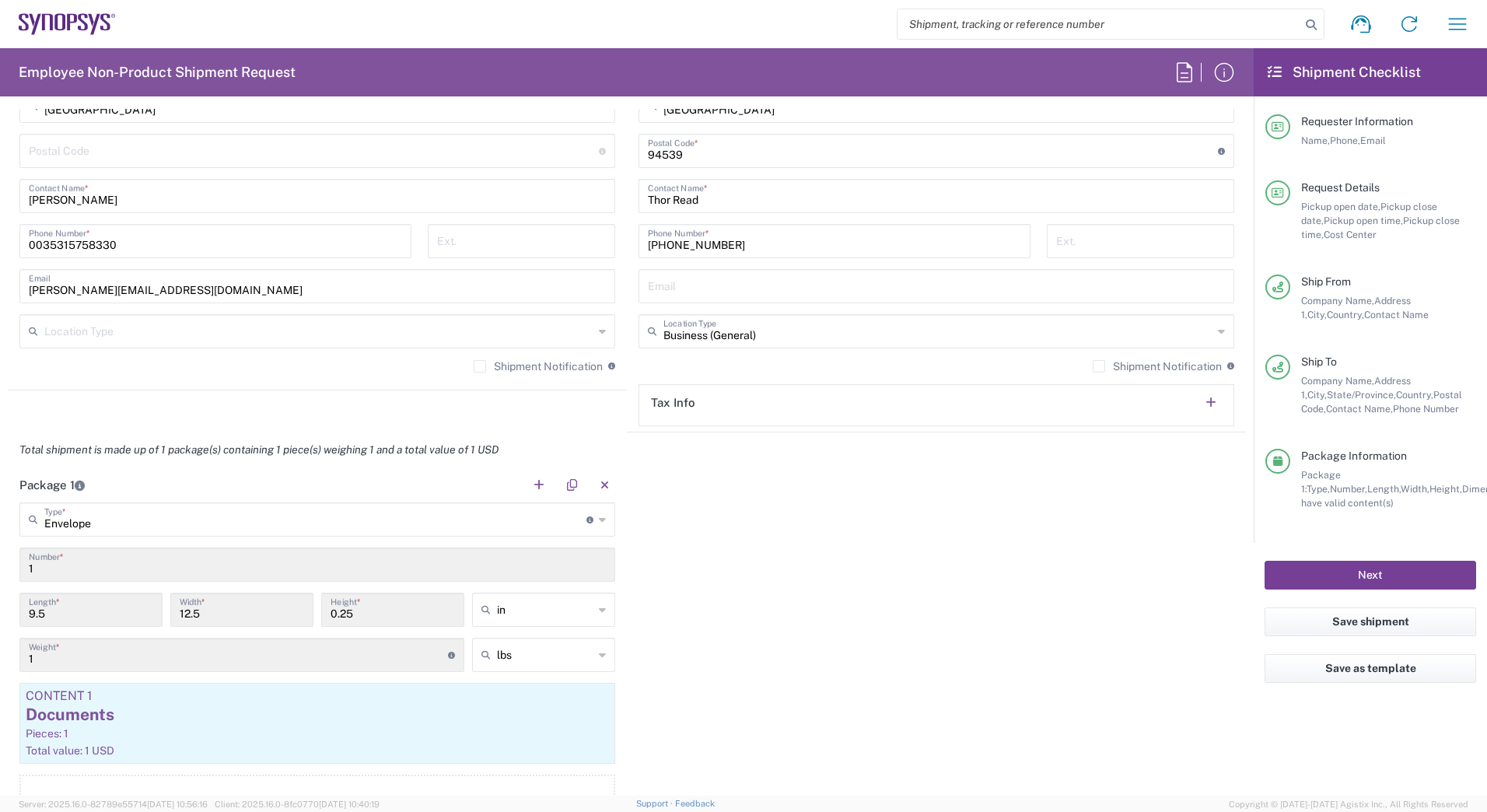
click at [1314, 578] on button "Next" at bounding box center [1370, 575] width 211 height 29
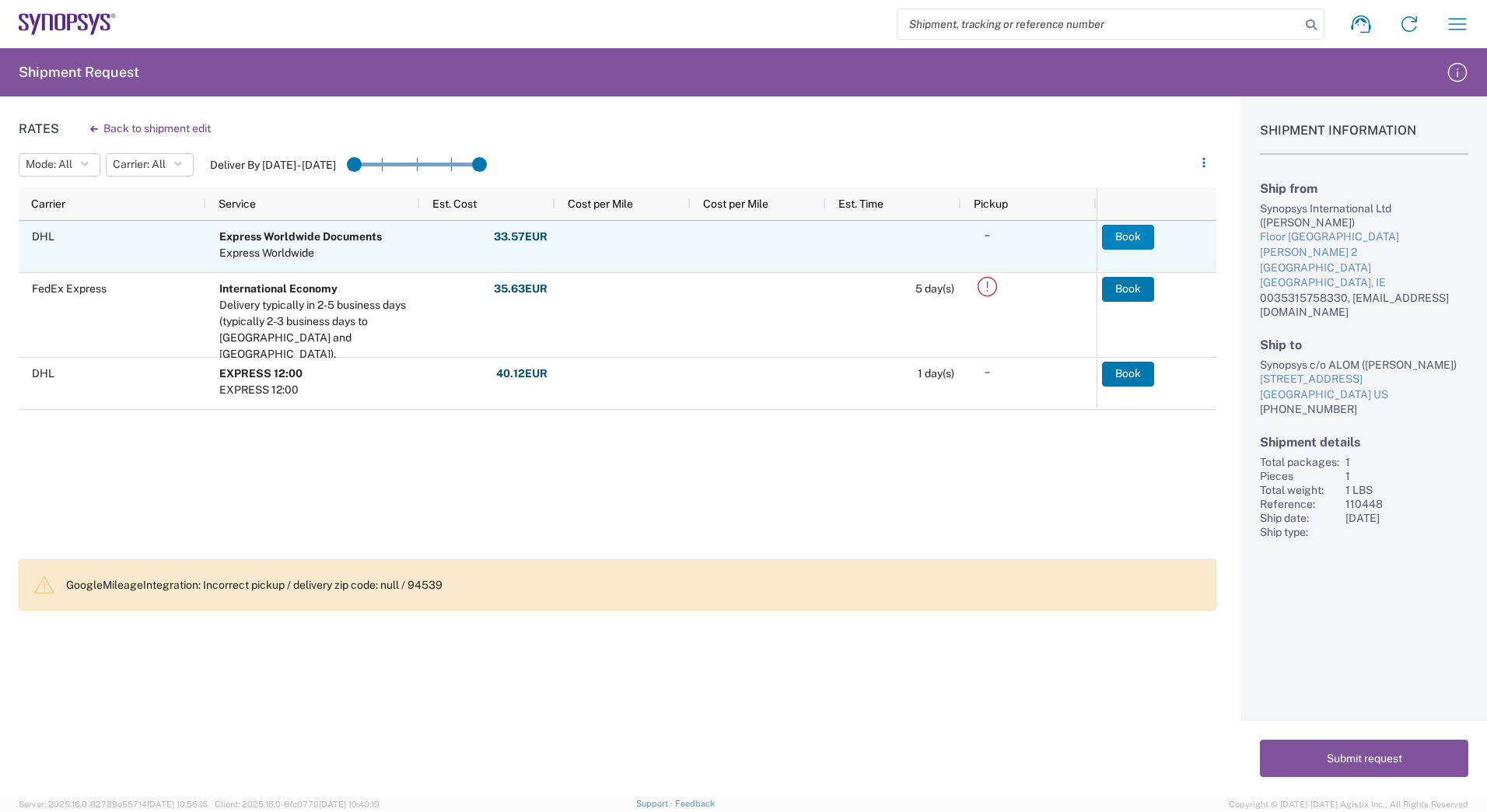
click at [1146, 233] on button "Book" at bounding box center [1128, 238] width 52 height 25
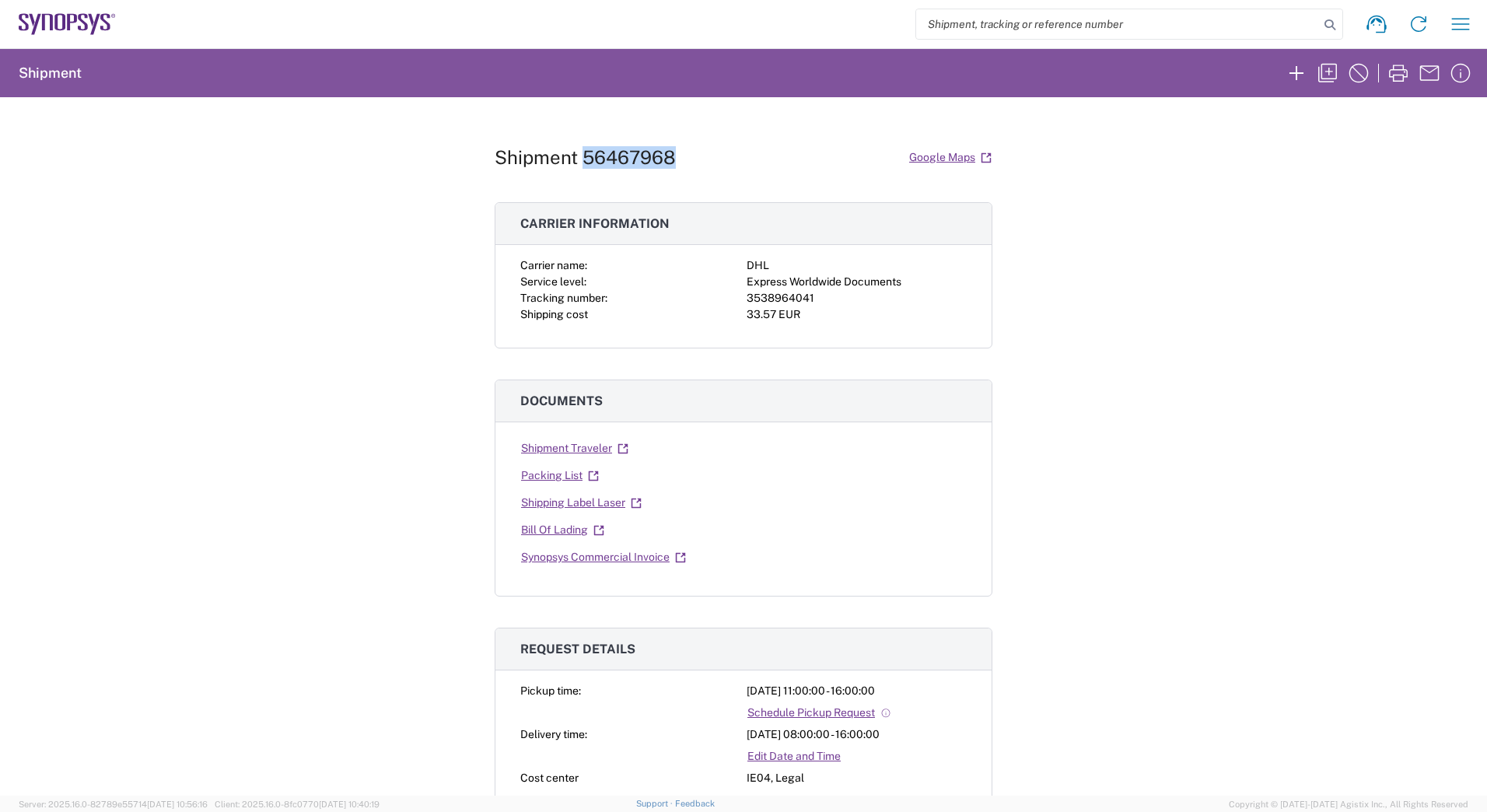
drag, startPoint x: 580, startPoint y: 158, endPoint x: 681, endPoint y: 159, distance: 101.0
click at [681, 159] on div "Shipment 56467968 Google Maps" at bounding box center [744, 157] width 498 height 27
copy h1 "56467968"
click at [946, 32] on input "search" at bounding box center [1117, 24] width 403 height 30
paste input "56467968"
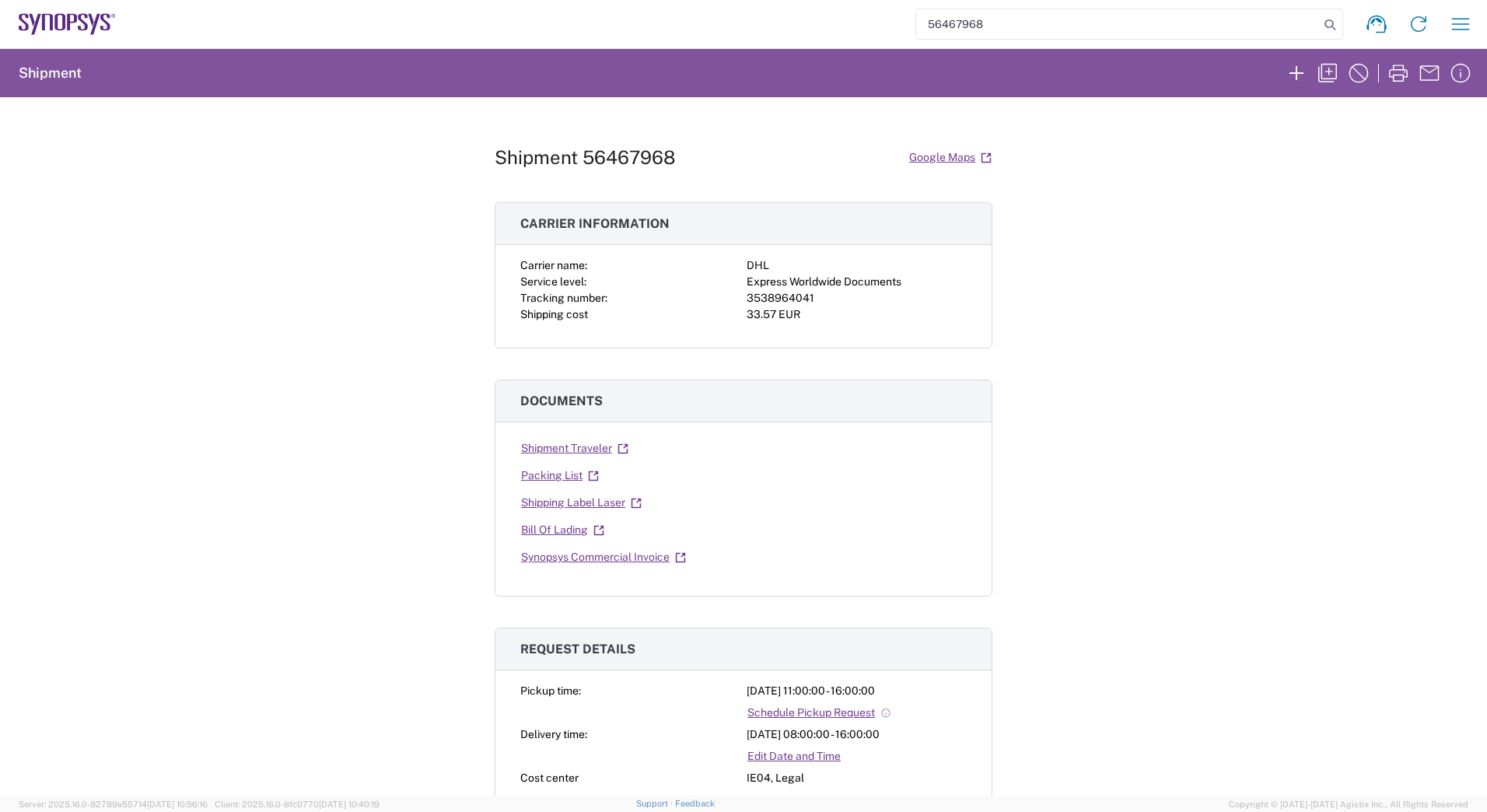
type input "56467968"
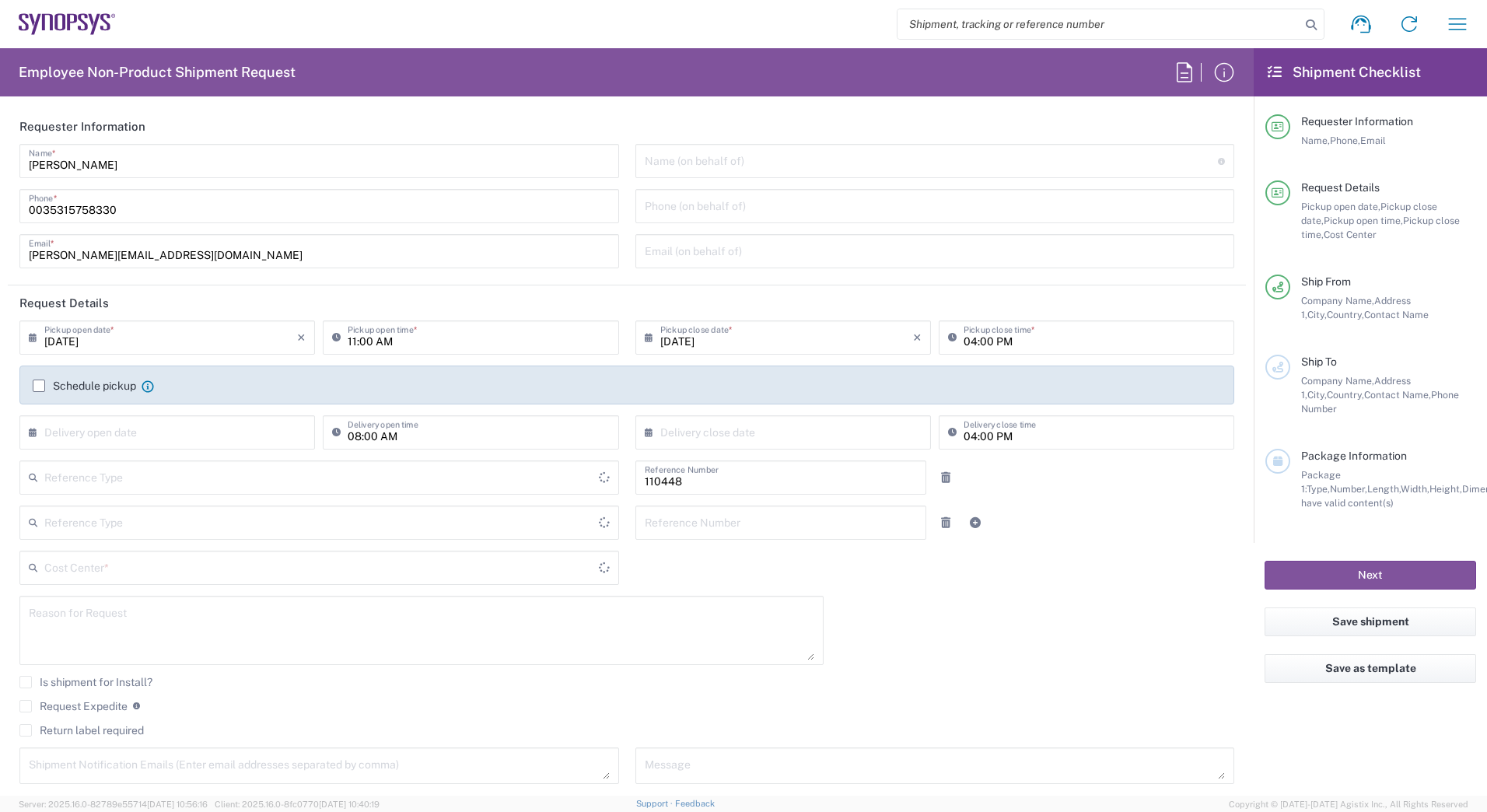
type input "Department"
type input "Delivered at Place"
type input "IE04, Legal 110448"
type input "[GEOGRAPHIC_DATA]"
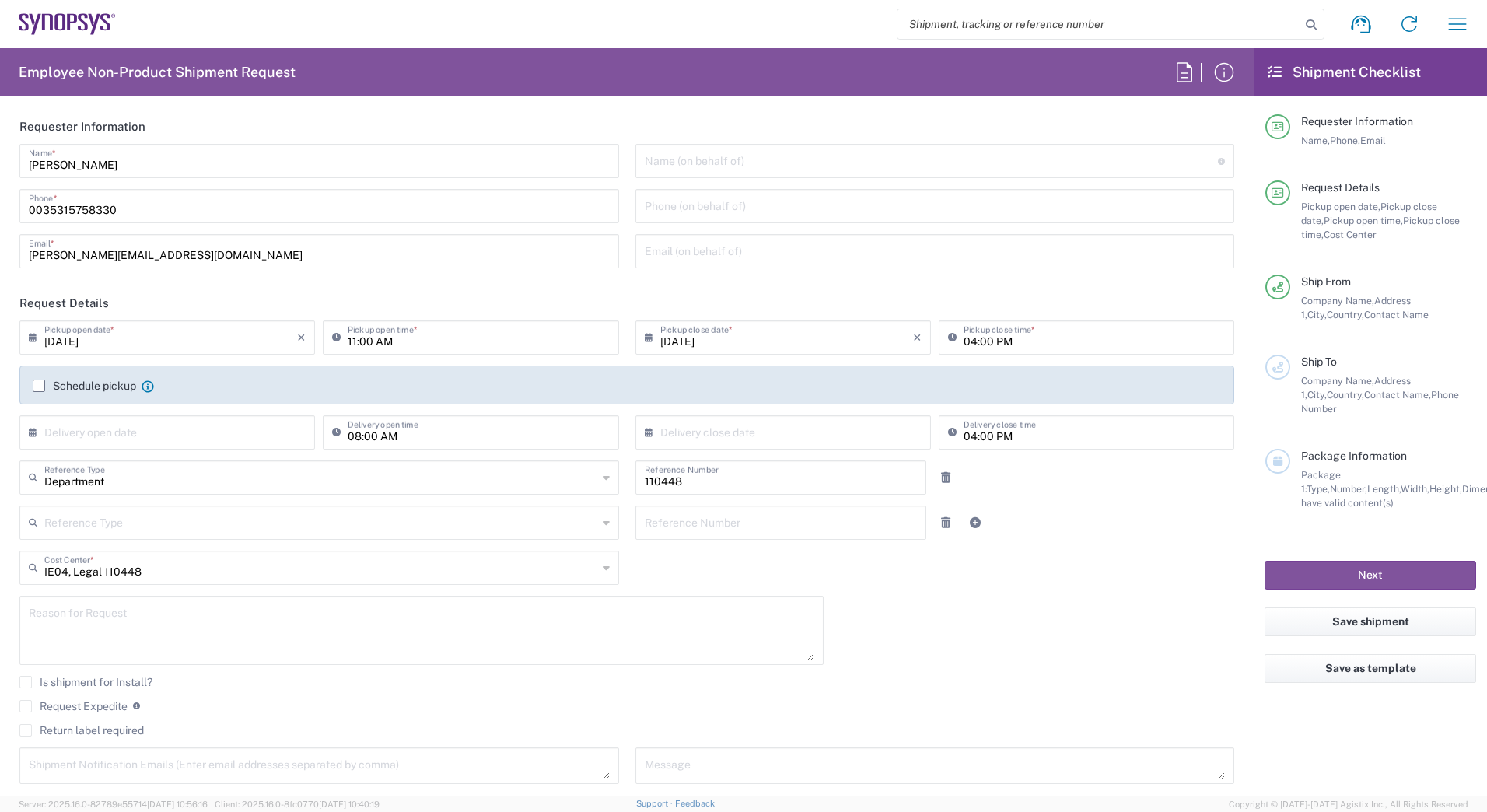
type input "[GEOGRAPHIC_DATA] IE02"
click at [982, 26] on input "search" at bounding box center [1099, 24] width 403 height 30
paste input "56467968"
type input "56467968"
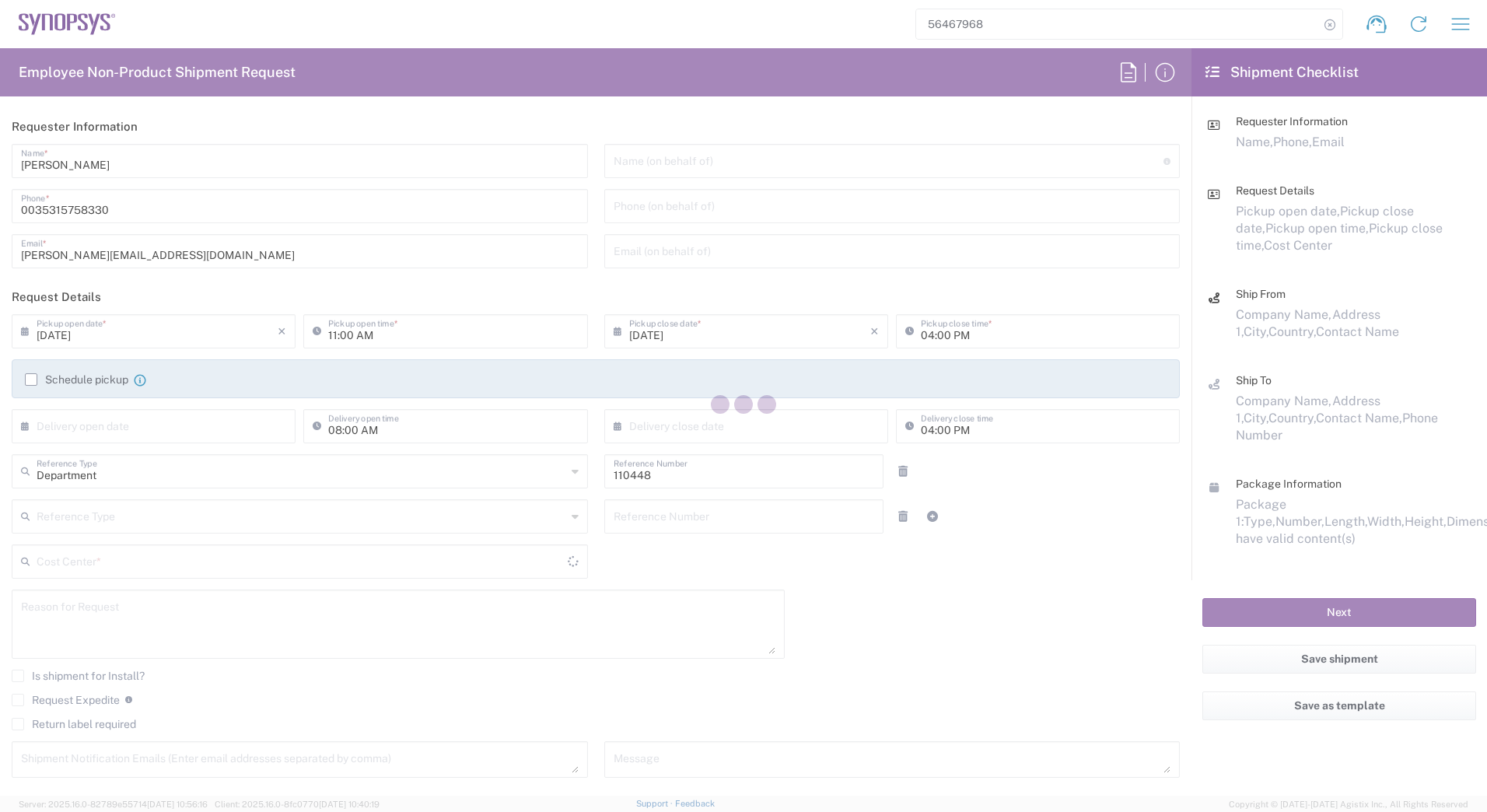
type input "IE04, Legal 110448"
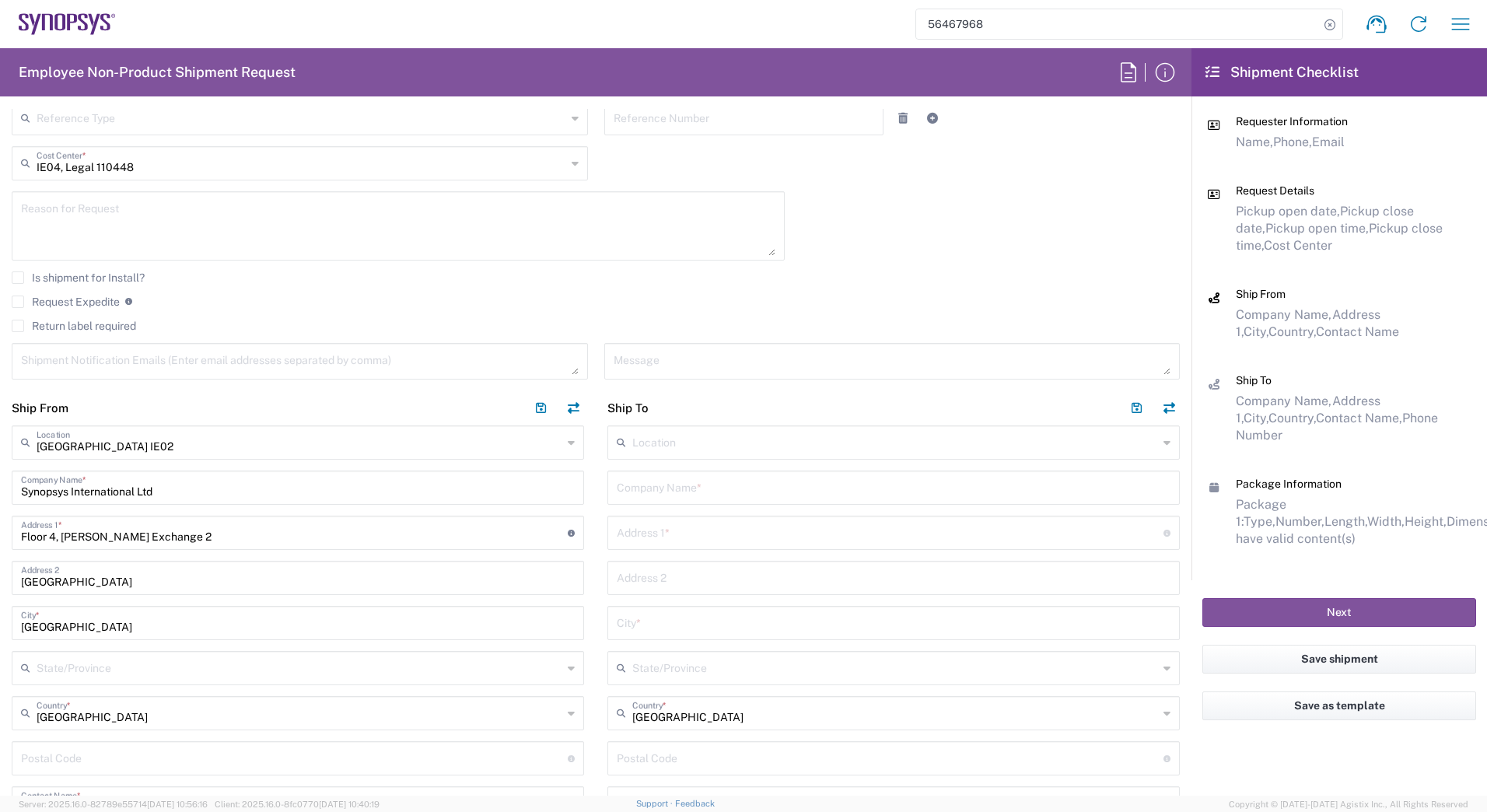
scroll to position [432, 0]
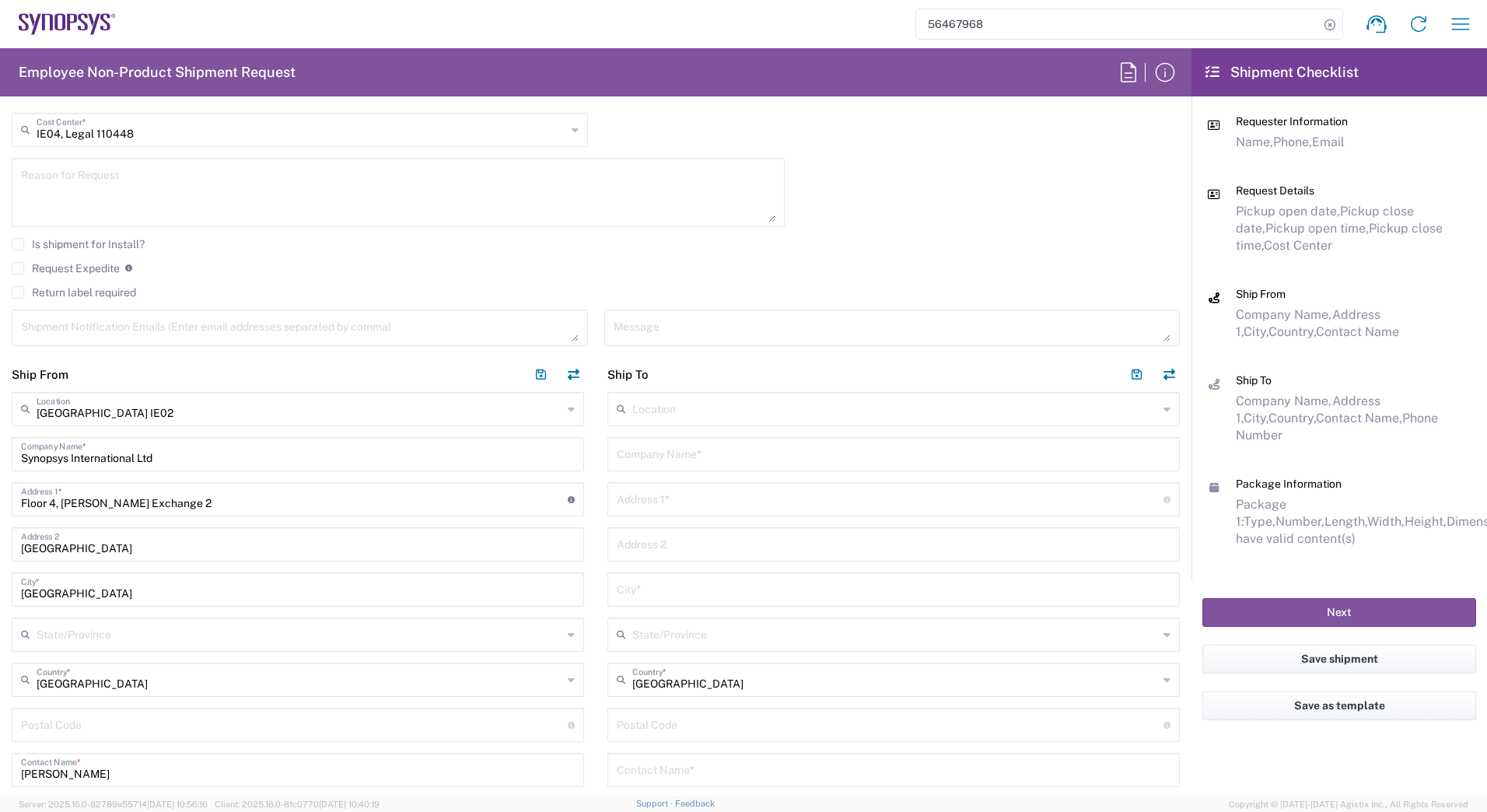
click at [702, 413] on input "text" at bounding box center [895, 407] width 526 height 27
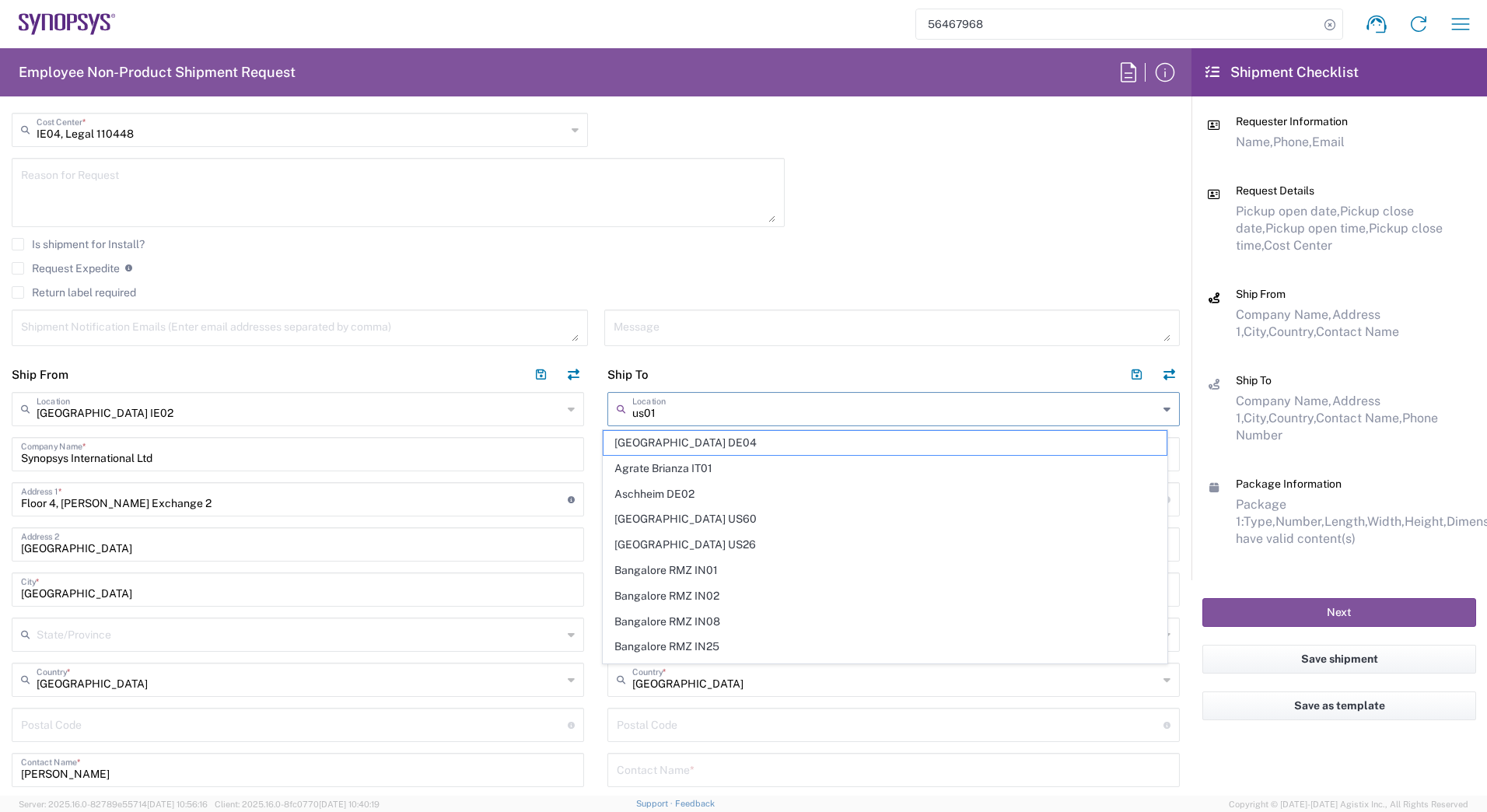
type input "[GEOGRAPHIC_DATA] DE04"
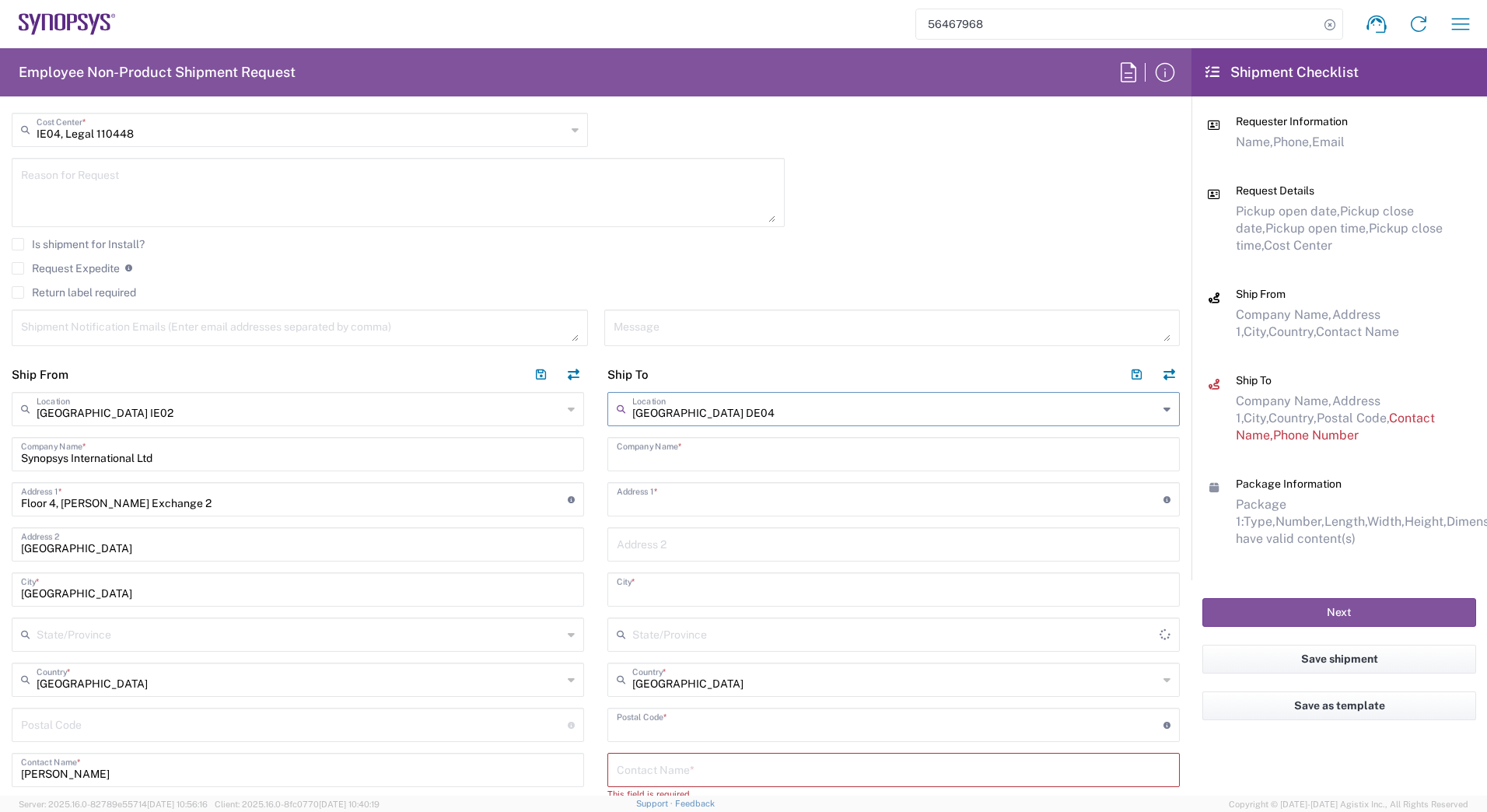
type input "Synopsys GmbH"
type input "Ritterstrasse 23"
type input "Aachen"
type input "[GEOGRAPHIC_DATA]"
type input "52072"
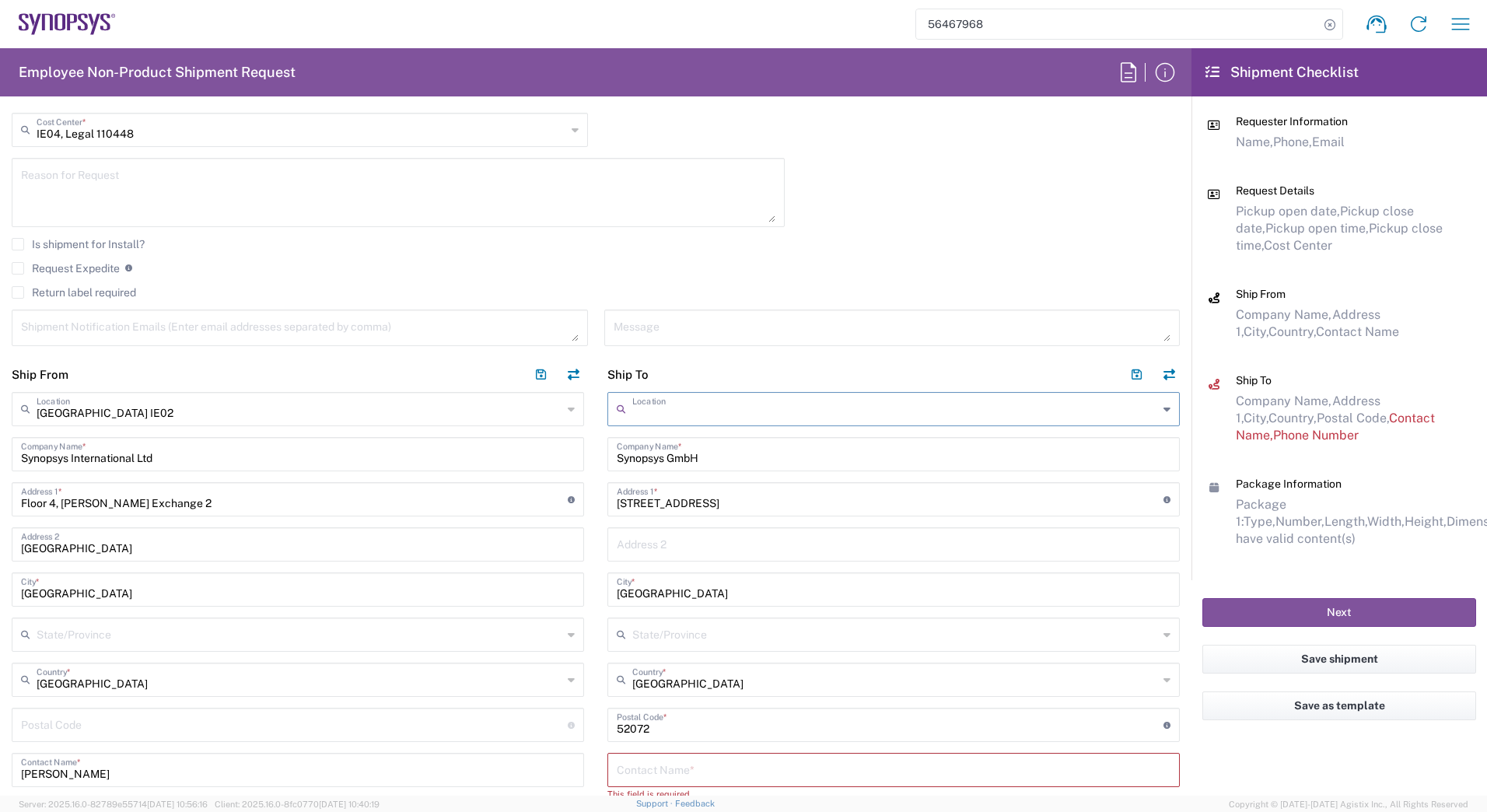
click at [675, 403] on input "text" at bounding box center [895, 407] width 526 height 27
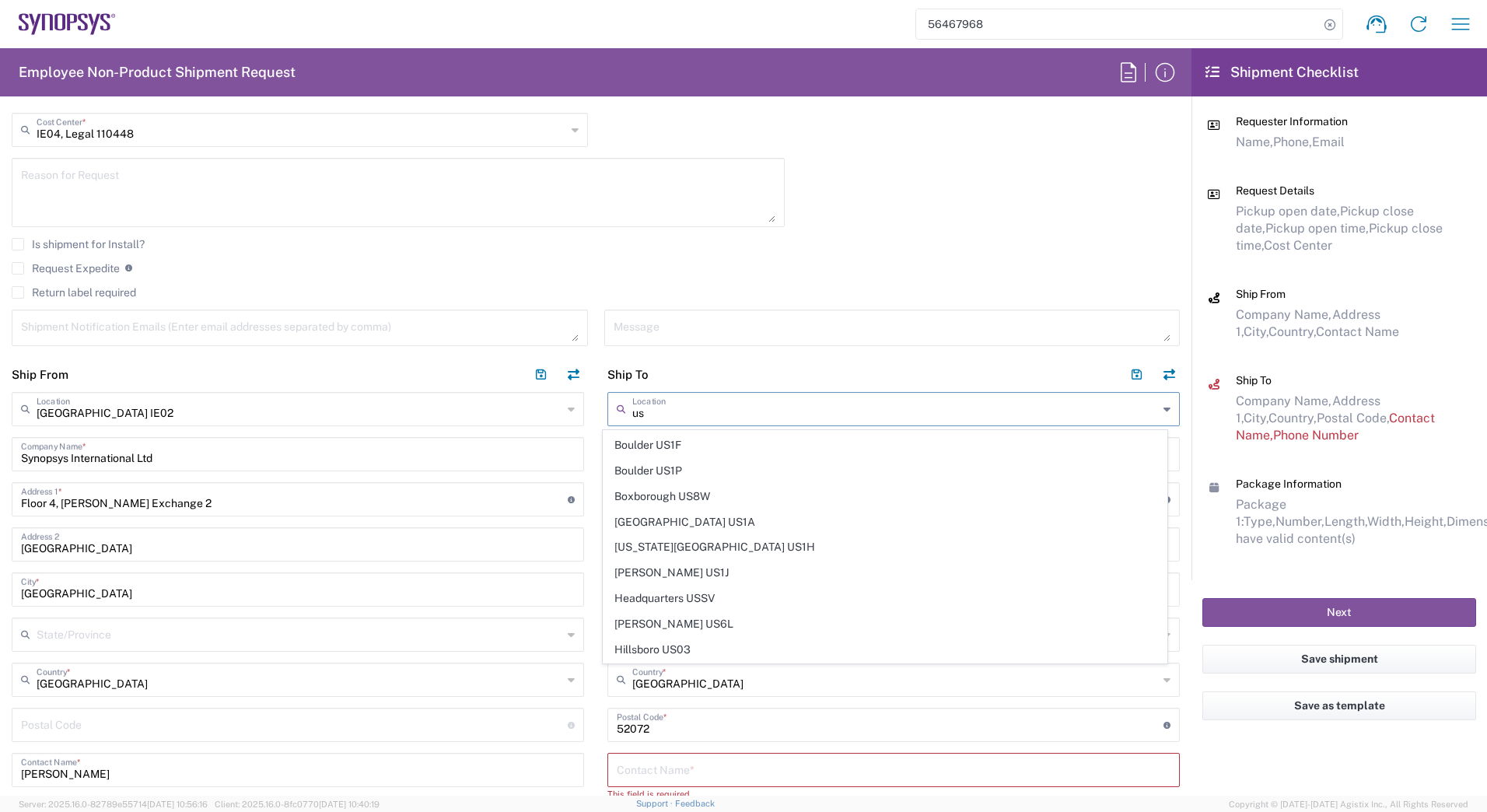
scroll to position [122, 0]
drag, startPoint x: 735, startPoint y: 574, endPoint x: 1061, endPoint y: 575, distance: 326.0
click at [734, 574] on span "Headquarters USSV" at bounding box center [885, 576] width 564 height 24
type input "Headquarters USSV"
type input "Synopsys Headquarters USSV"
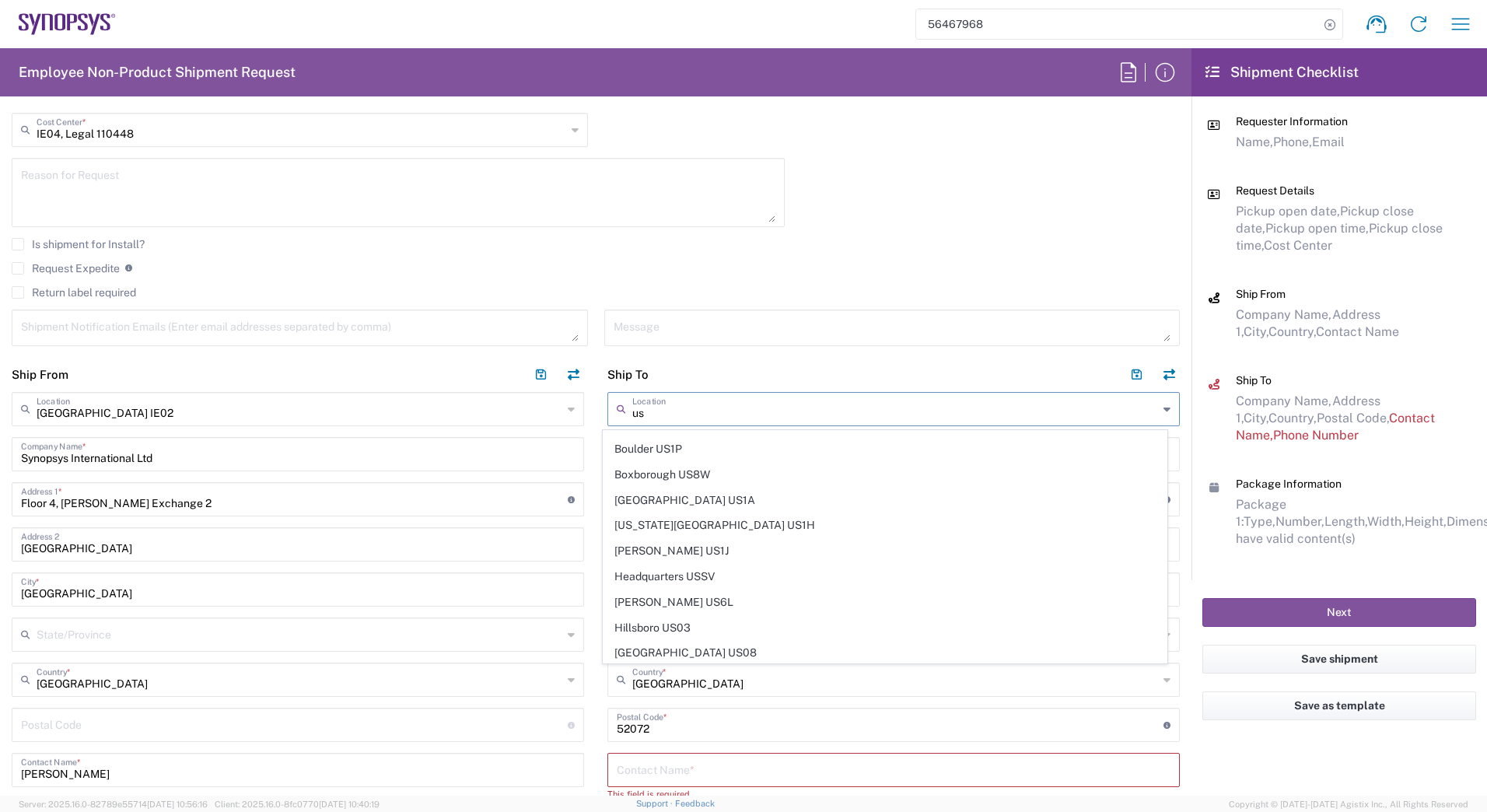
type input "675 Almanor Ave"
type input "Sunnyvale"
type input "[GEOGRAPHIC_DATA]"
type input "94085"
type input "6505845000"
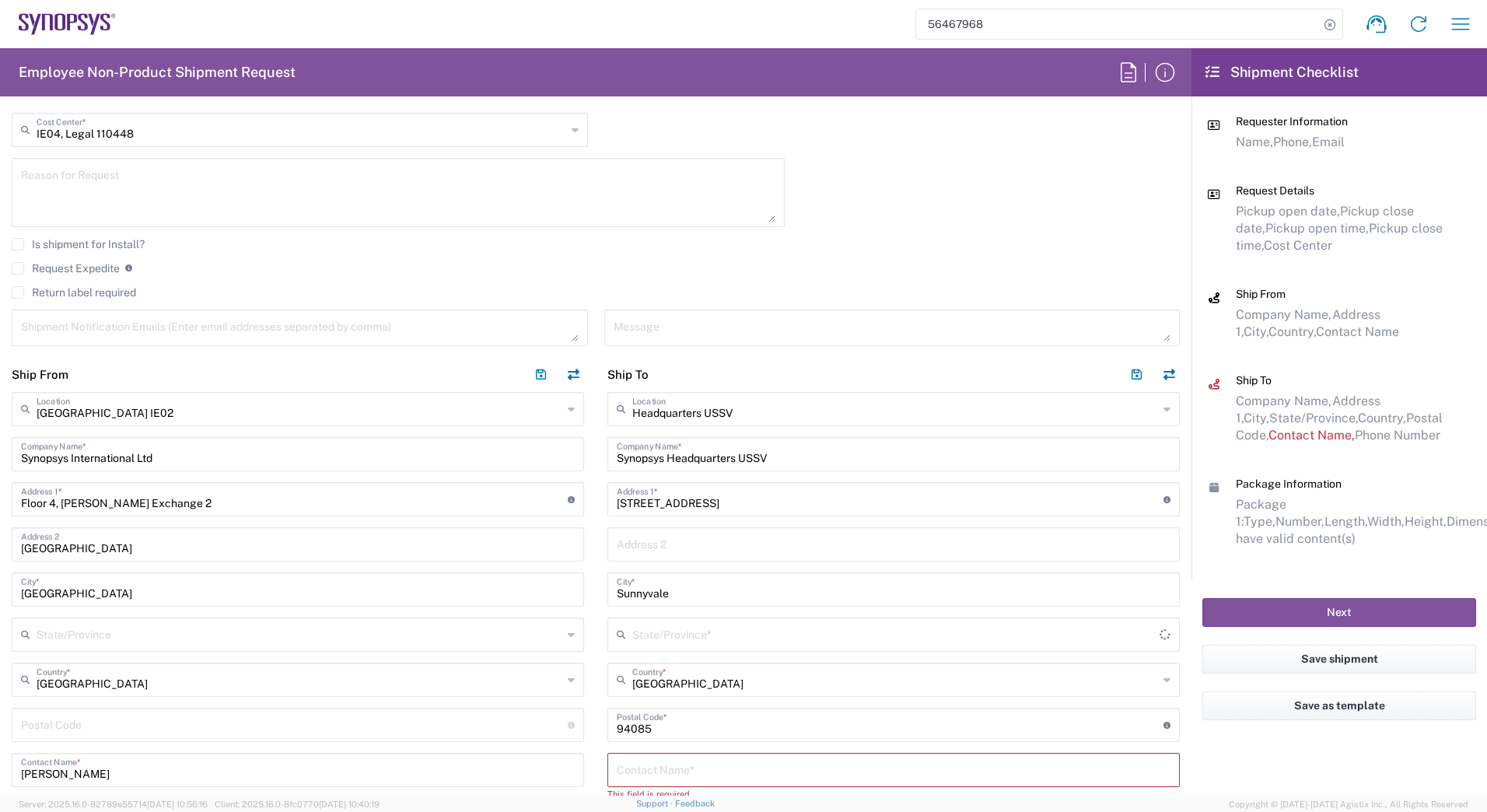
type input "[US_STATE]"
click at [1003, 28] on input "56467968" at bounding box center [1117, 24] width 403 height 30
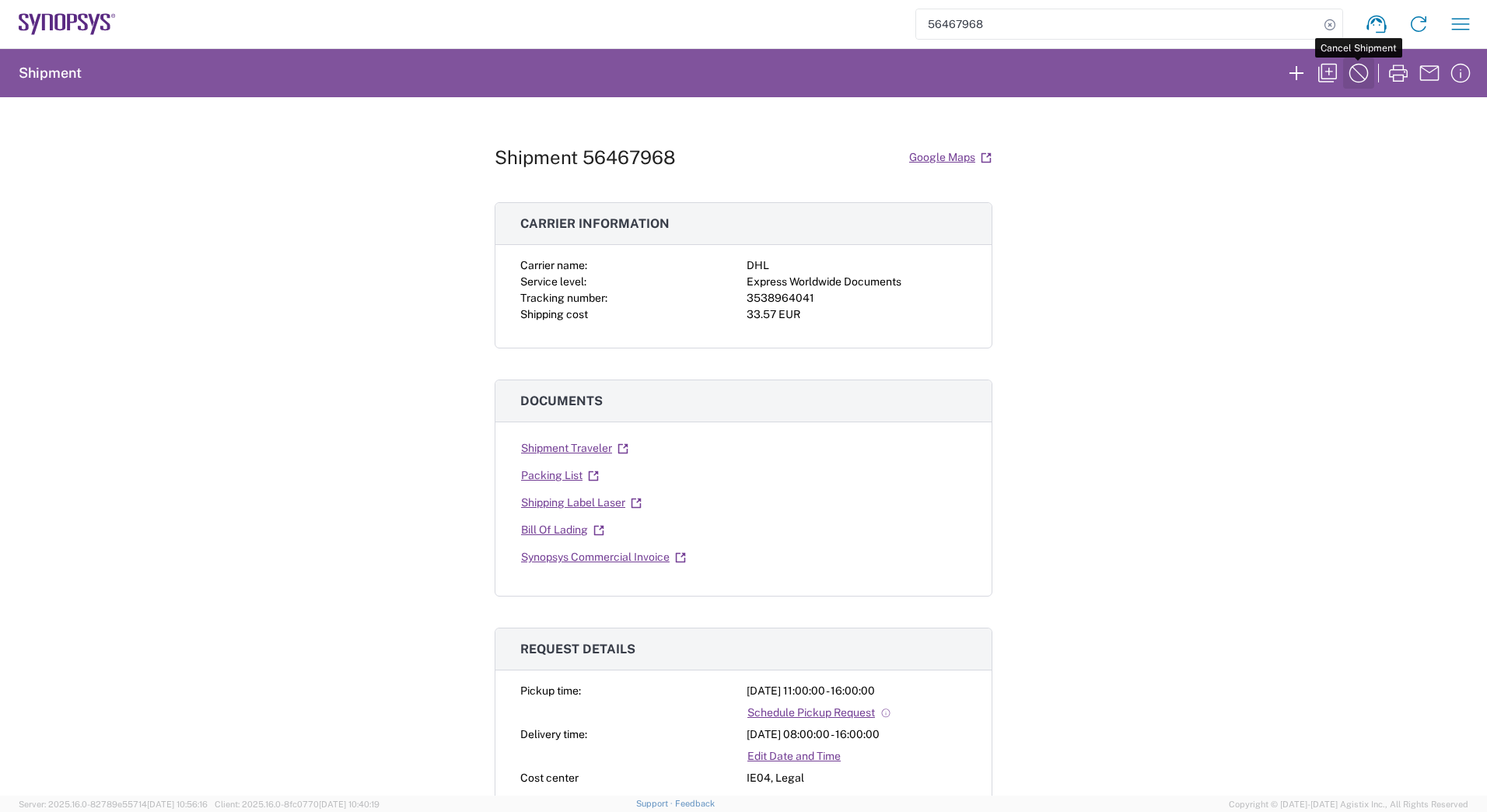
click at [1352, 72] on icon "button" at bounding box center [1359, 73] width 25 height 25
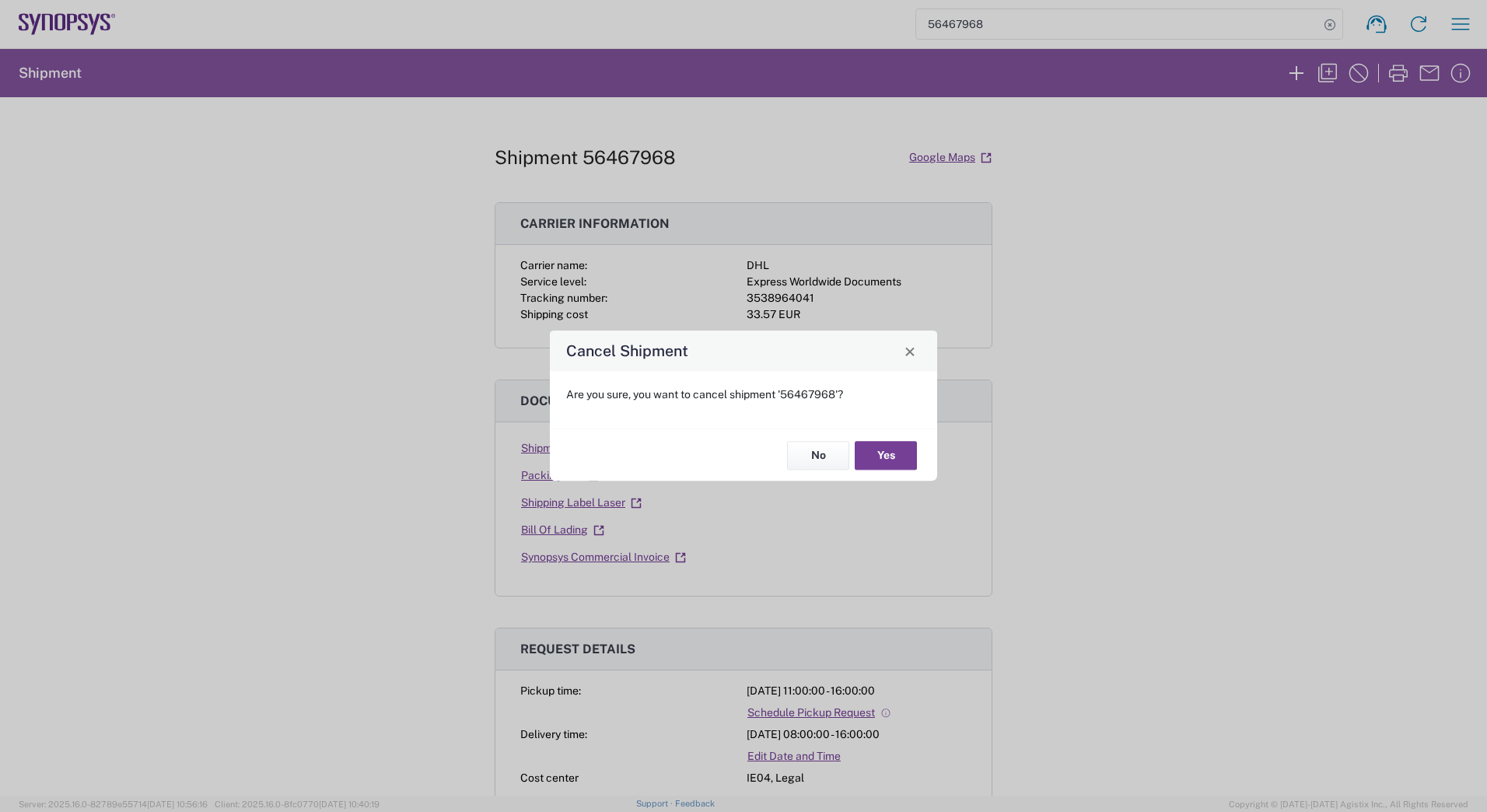
click at [869, 451] on button "Yes" at bounding box center [885, 456] width 62 height 29
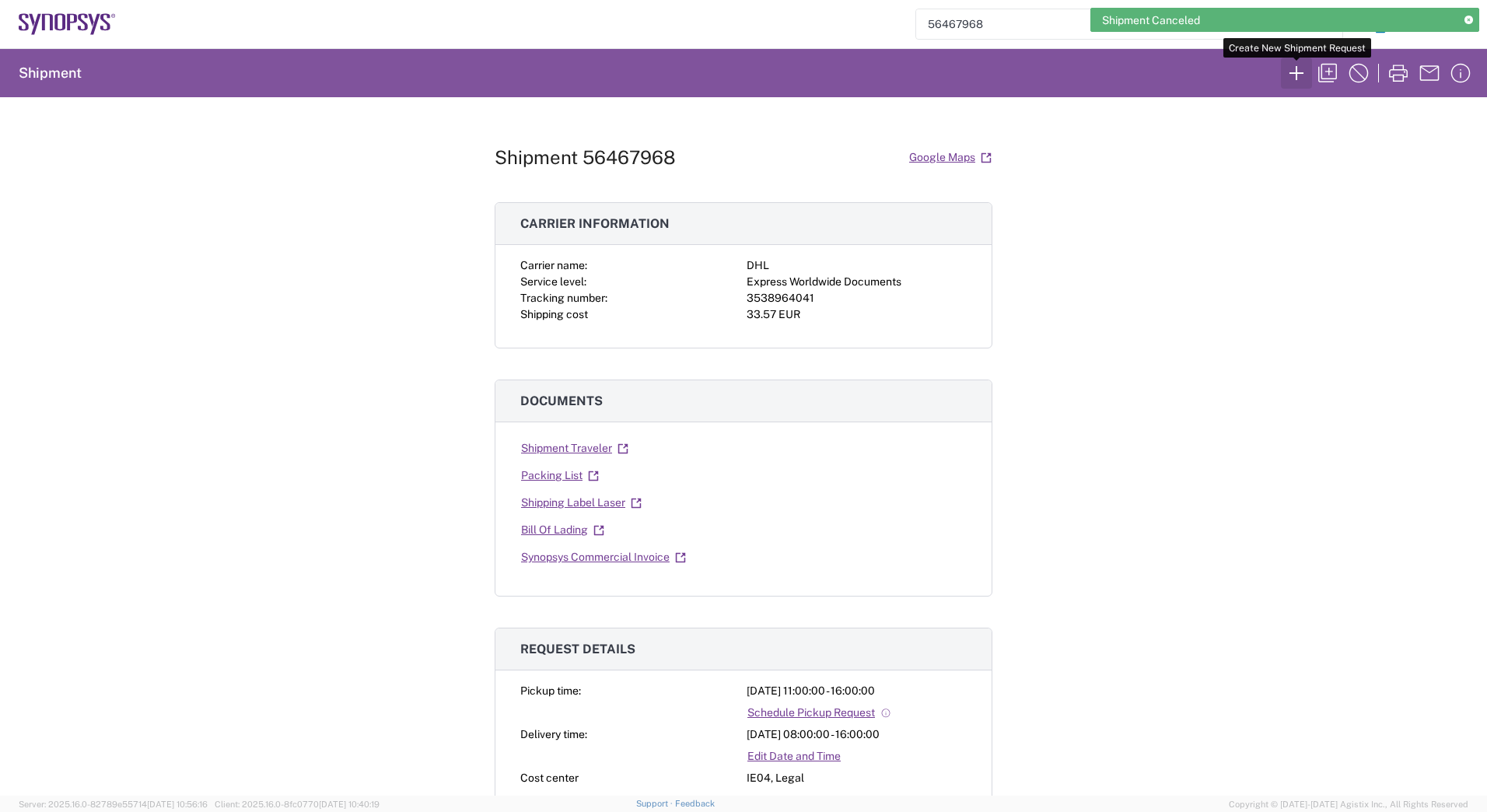
click at [1290, 76] on icon "button" at bounding box center [1297, 73] width 25 height 25
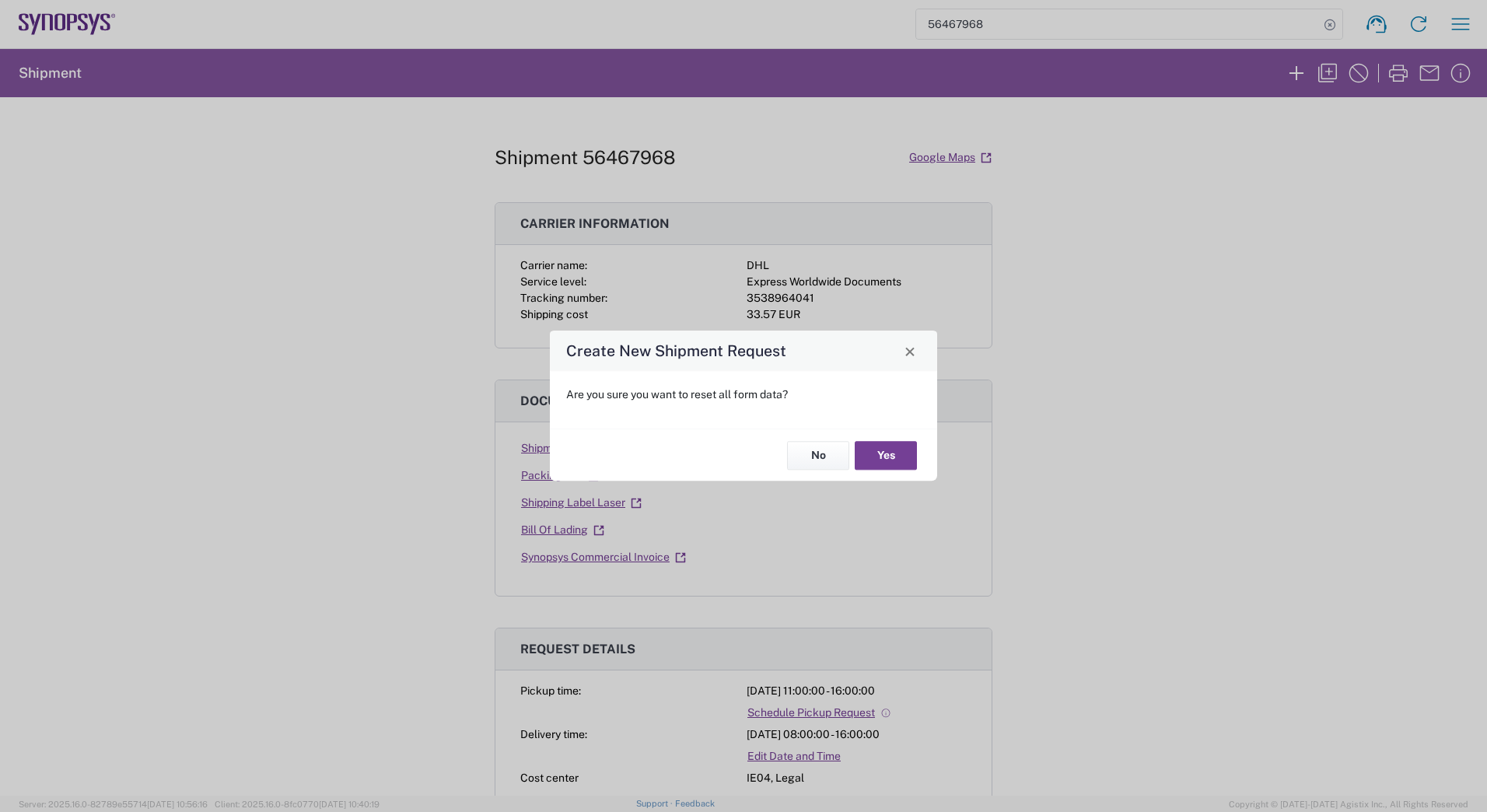
click at [878, 446] on button "Yes" at bounding box center [885, 456] width 62 height 29
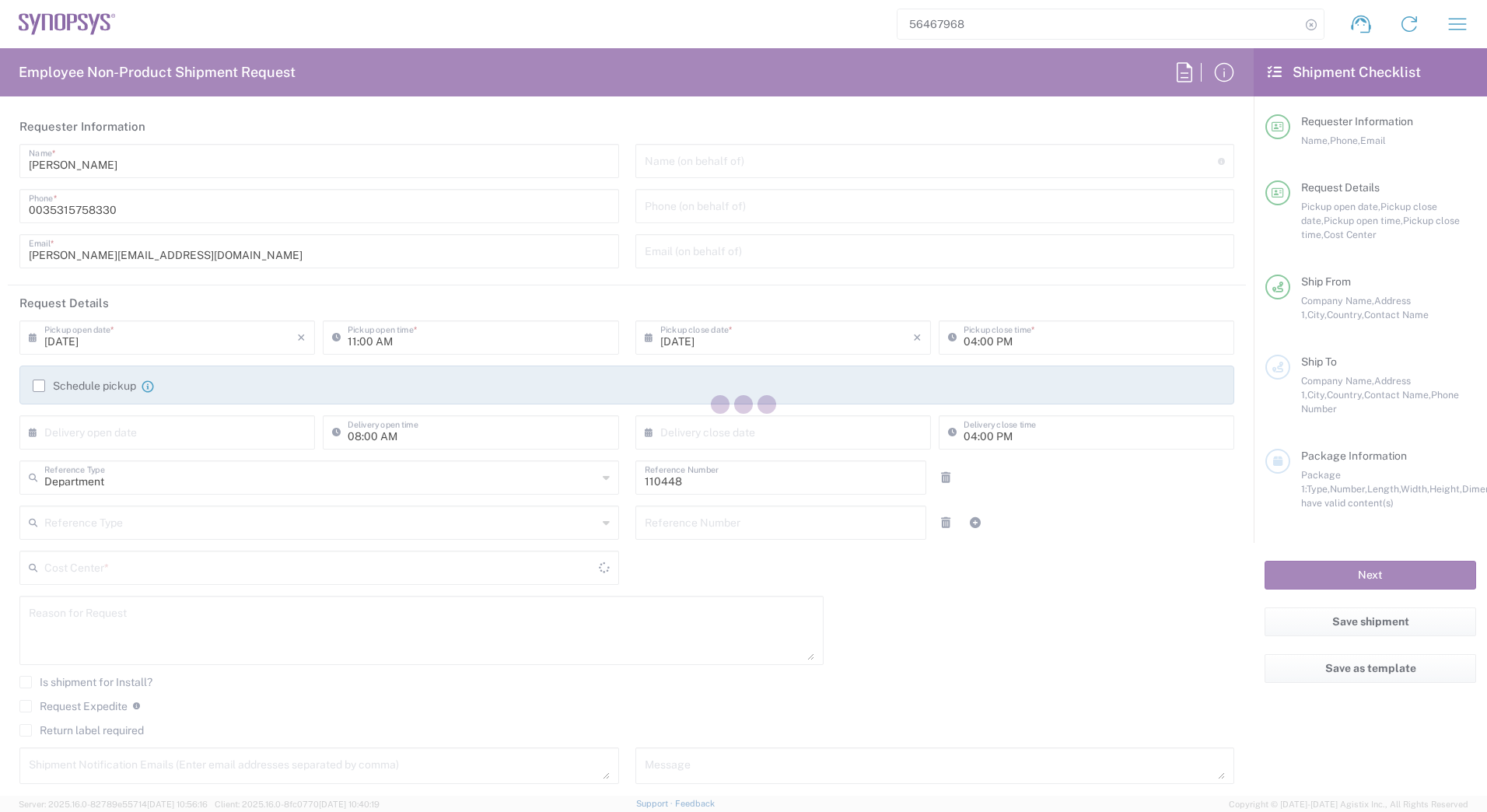
type input "IE04, Legal 110448"
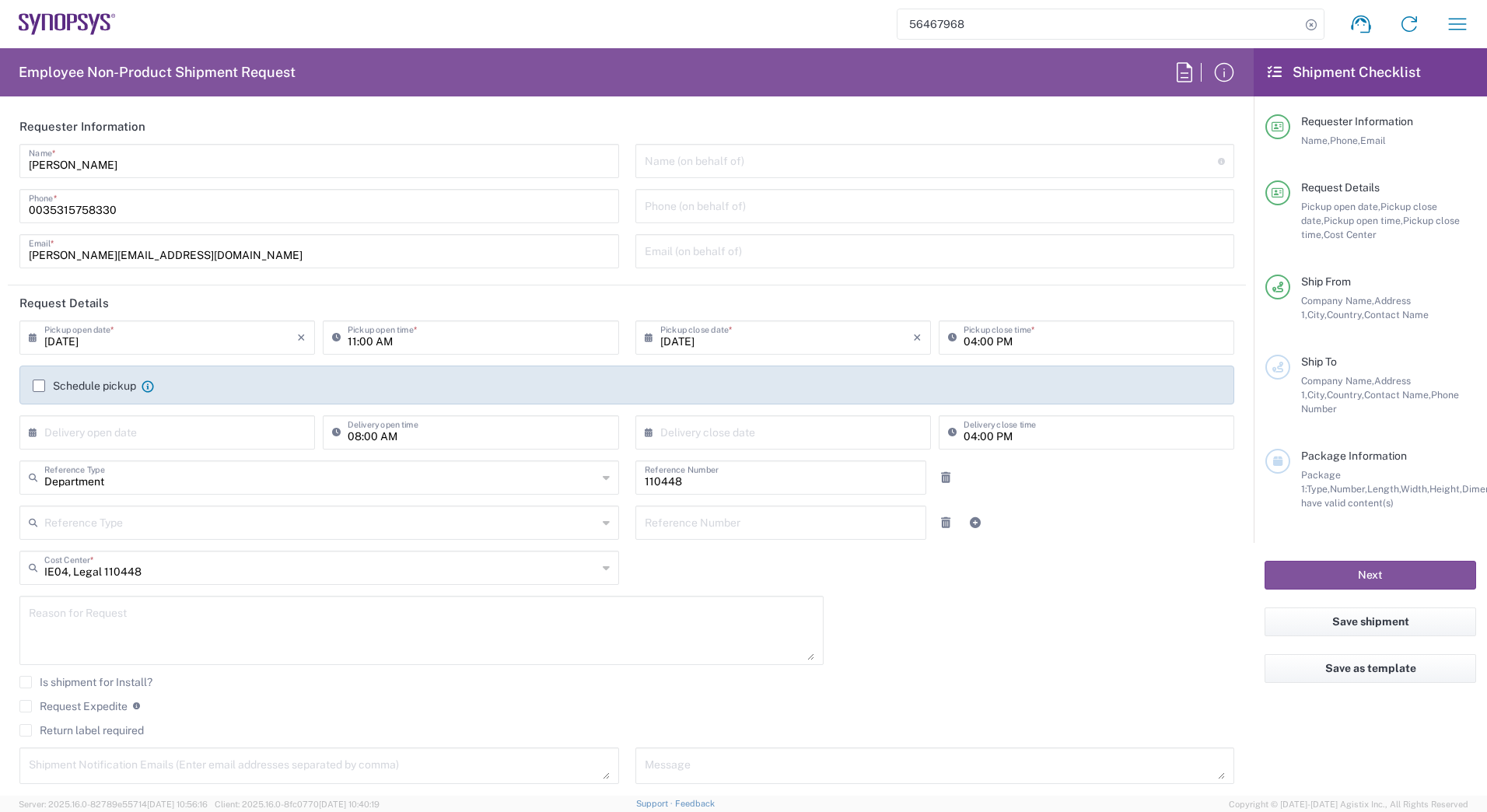
click at [140, 435] on input "text" at bounding box center [171, 432] width 253 height 27
drag, startPoint x: 139, startPoint y: 548, endPoint x: 159, endPoint y: 542, distance: 20.9
click at [139, 549] on span "12" at bounding box center [146, 551] width 22 height 22
type input "[DATE]"
click at [759, 420] on input "text" at bounding box center [787, 432] width 253 height 27
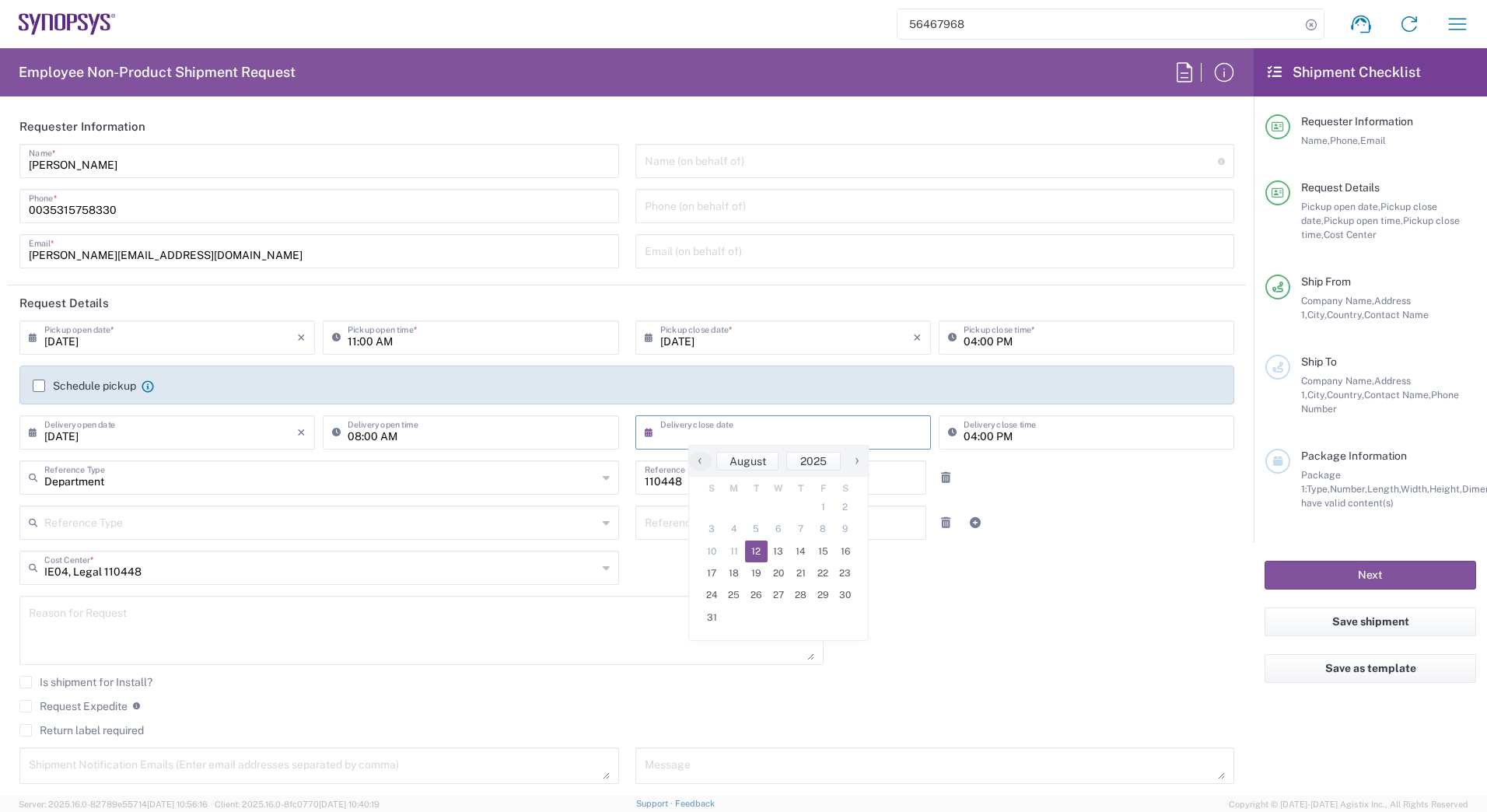
click at [749, 548] on span "12" at bounding box center [756, 551] width 22 height 22
type input "[DATE]"
click at [1241, 260] on form "Requester Information Mayumi Lyden Name * 0035315758330 Phone * mayumi@synopsys…" at bounding box center [627, 452] width 1254 height 686
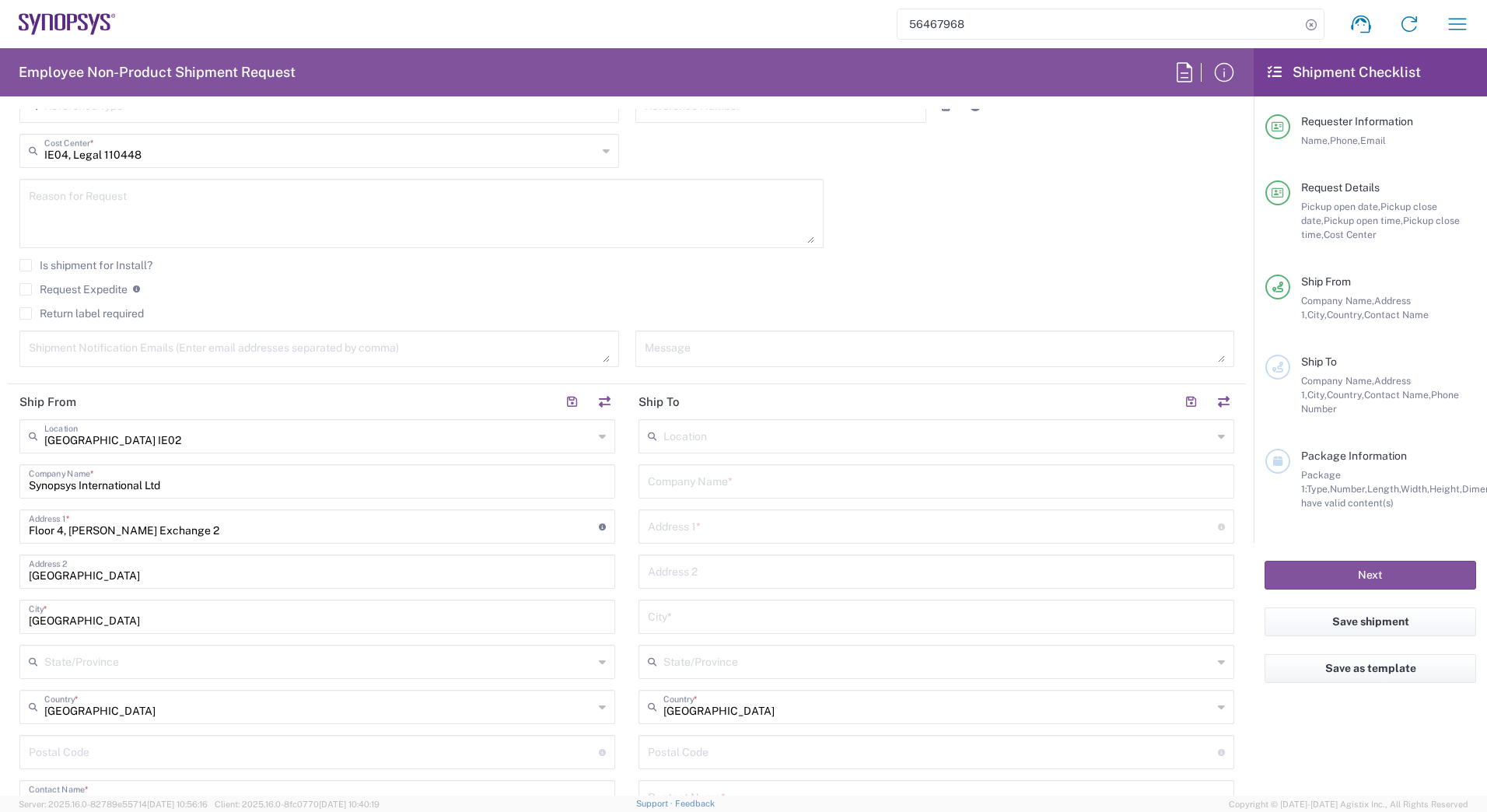
scroll to position [434, 0]
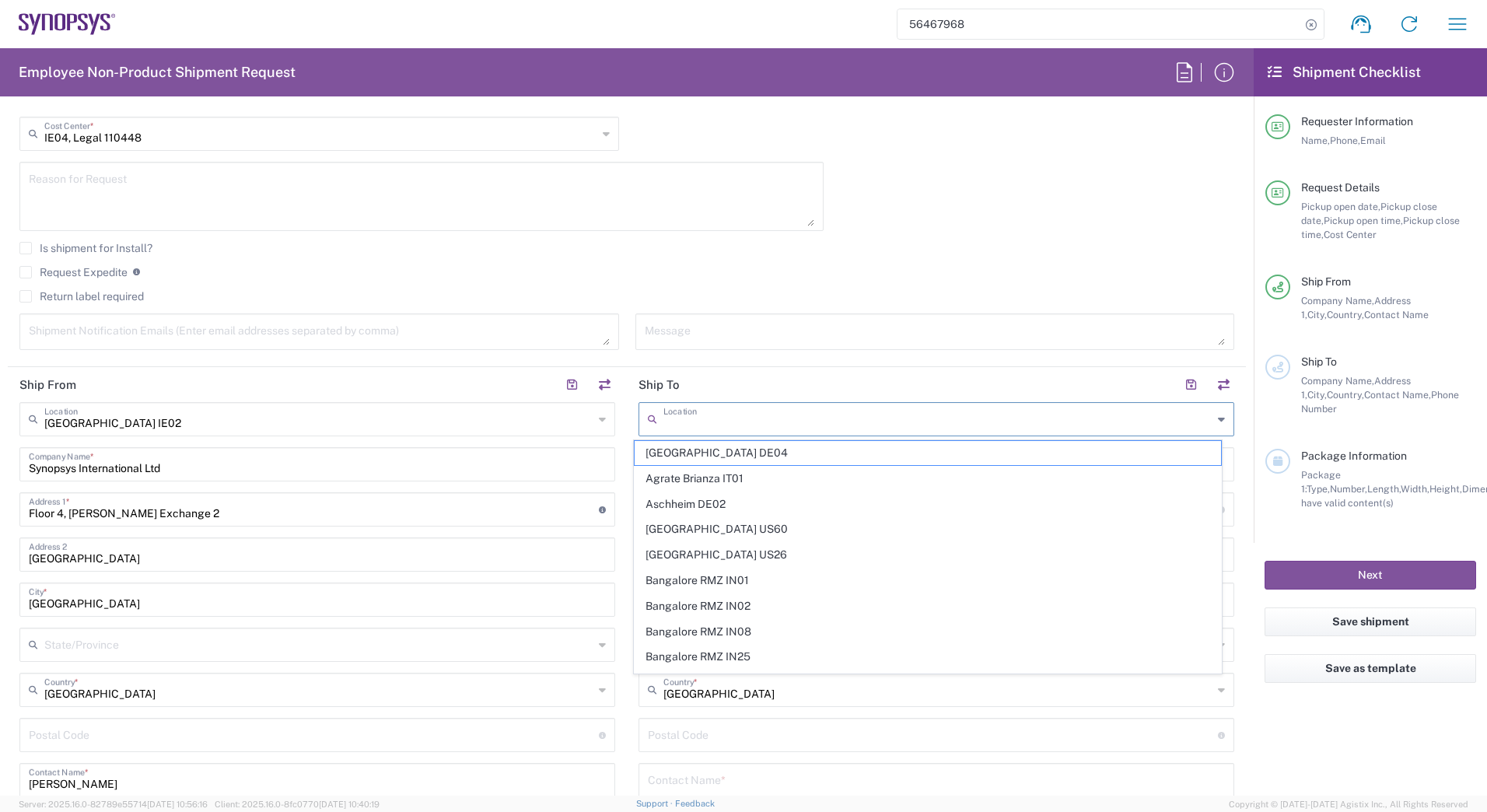
click at [718, 430] on input "text" at bounding box center [938, 418] width 549 height 27
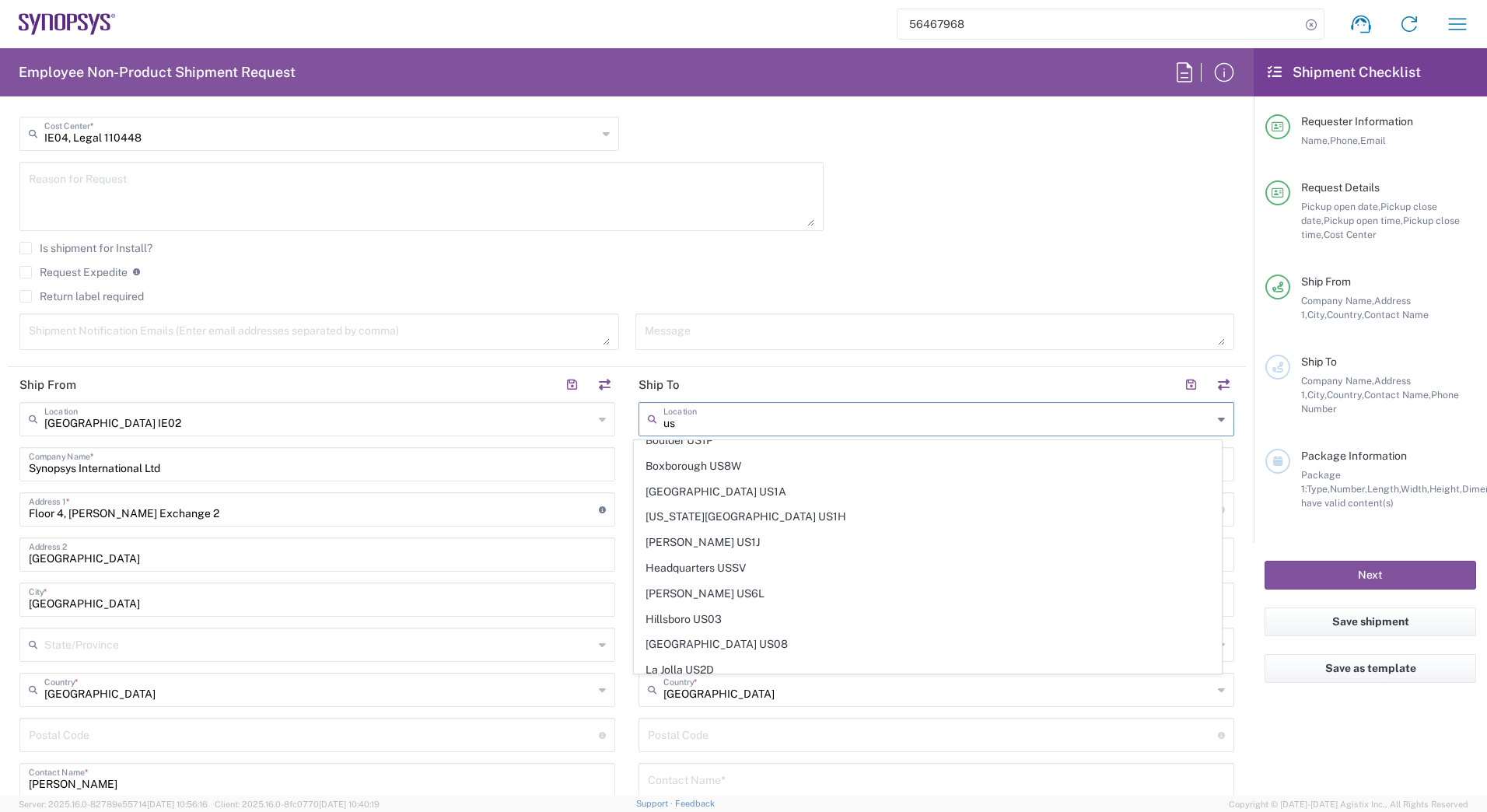
scroll to position [171, 0]
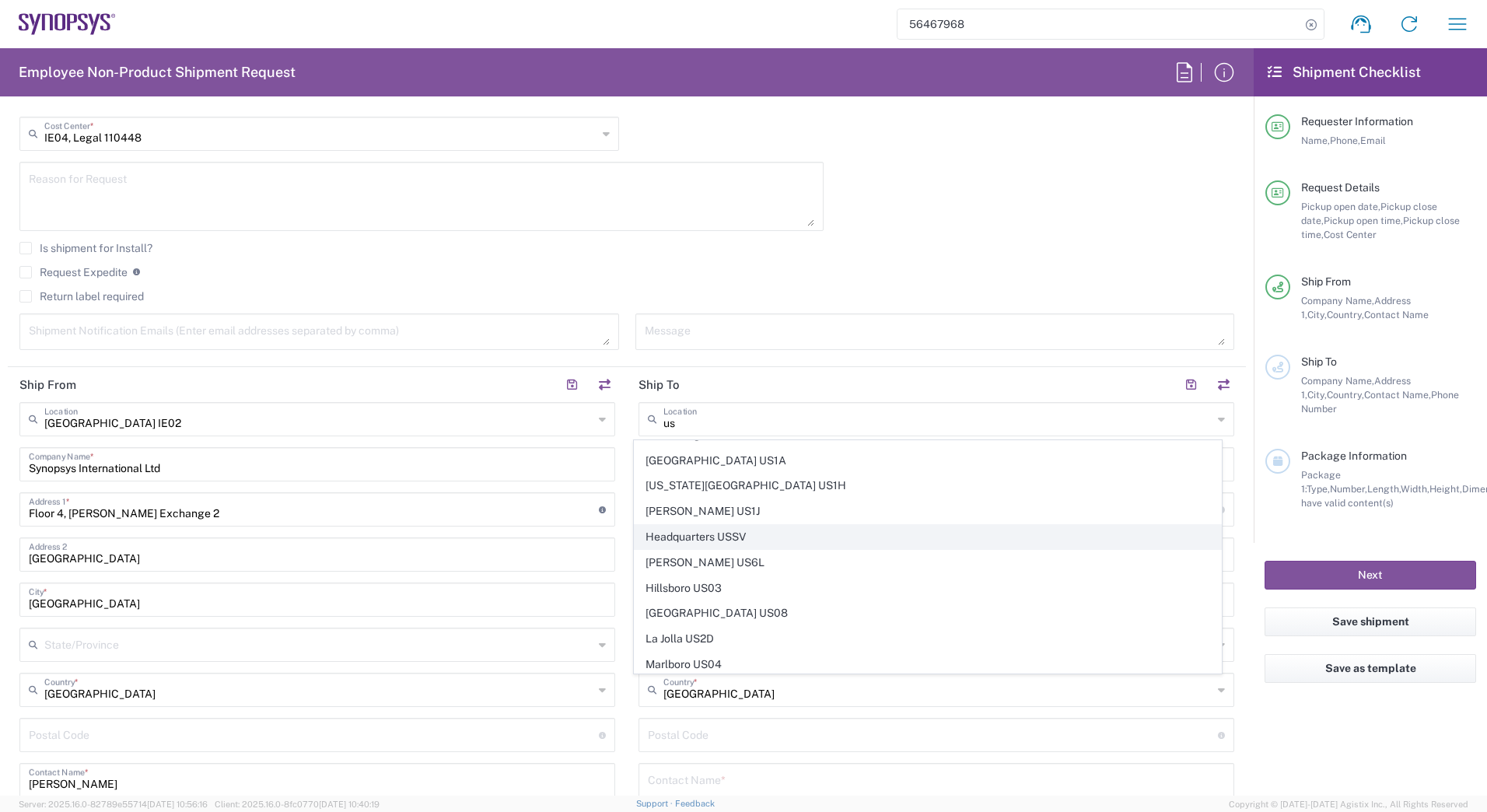
click at [714, 525] on span "Headquarters USSV" at bounding box center [928, 537] width 587 height 24
type input "Headquarters USSV"
type input "Synopsys Headquarters USSV"
type input "675 Almanor Ave"
type input "Sunnyvale"
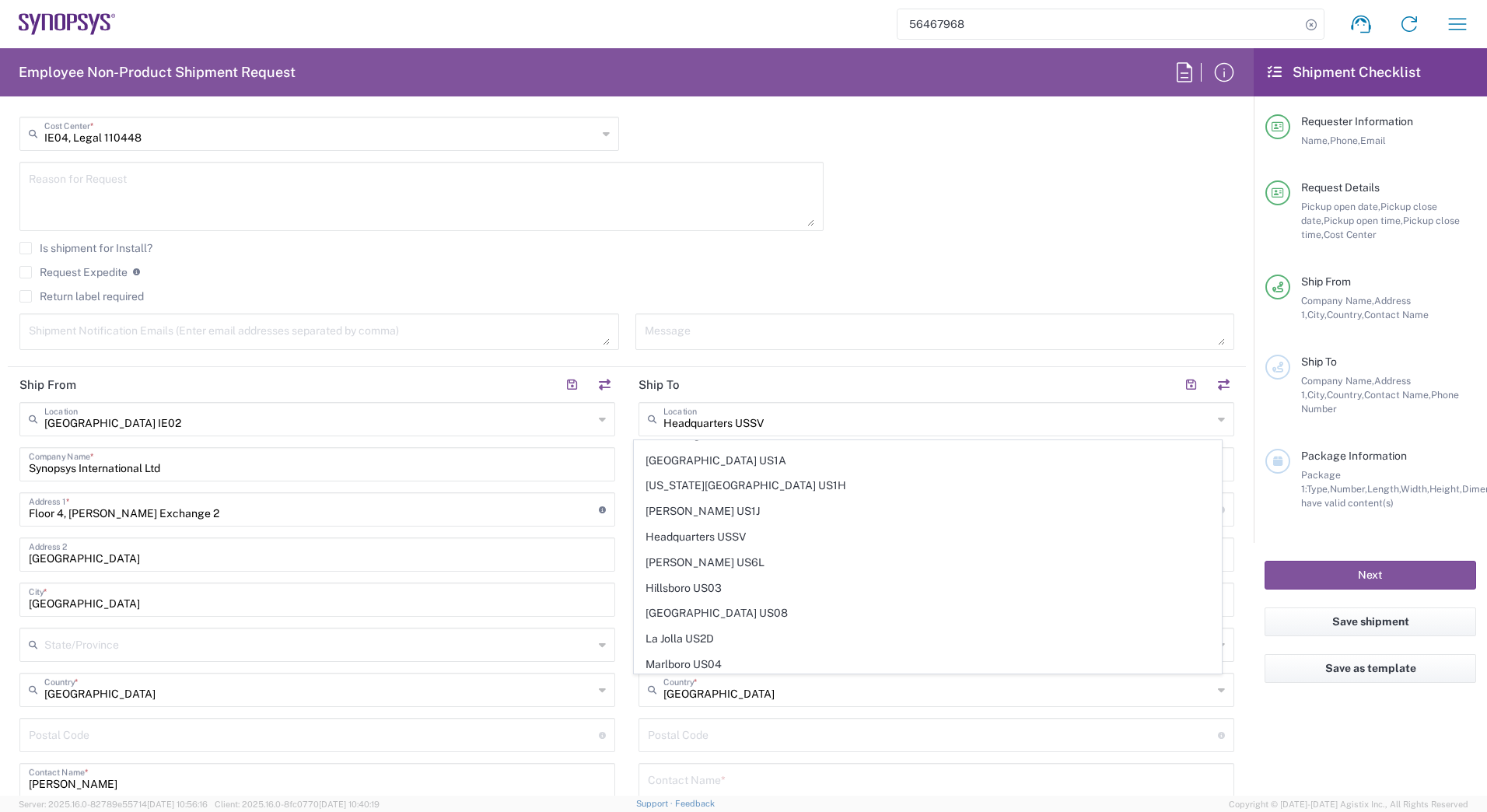
type input "[GEOGRAPHIC_DATA]"
type input "94085"
type input "6505845000"
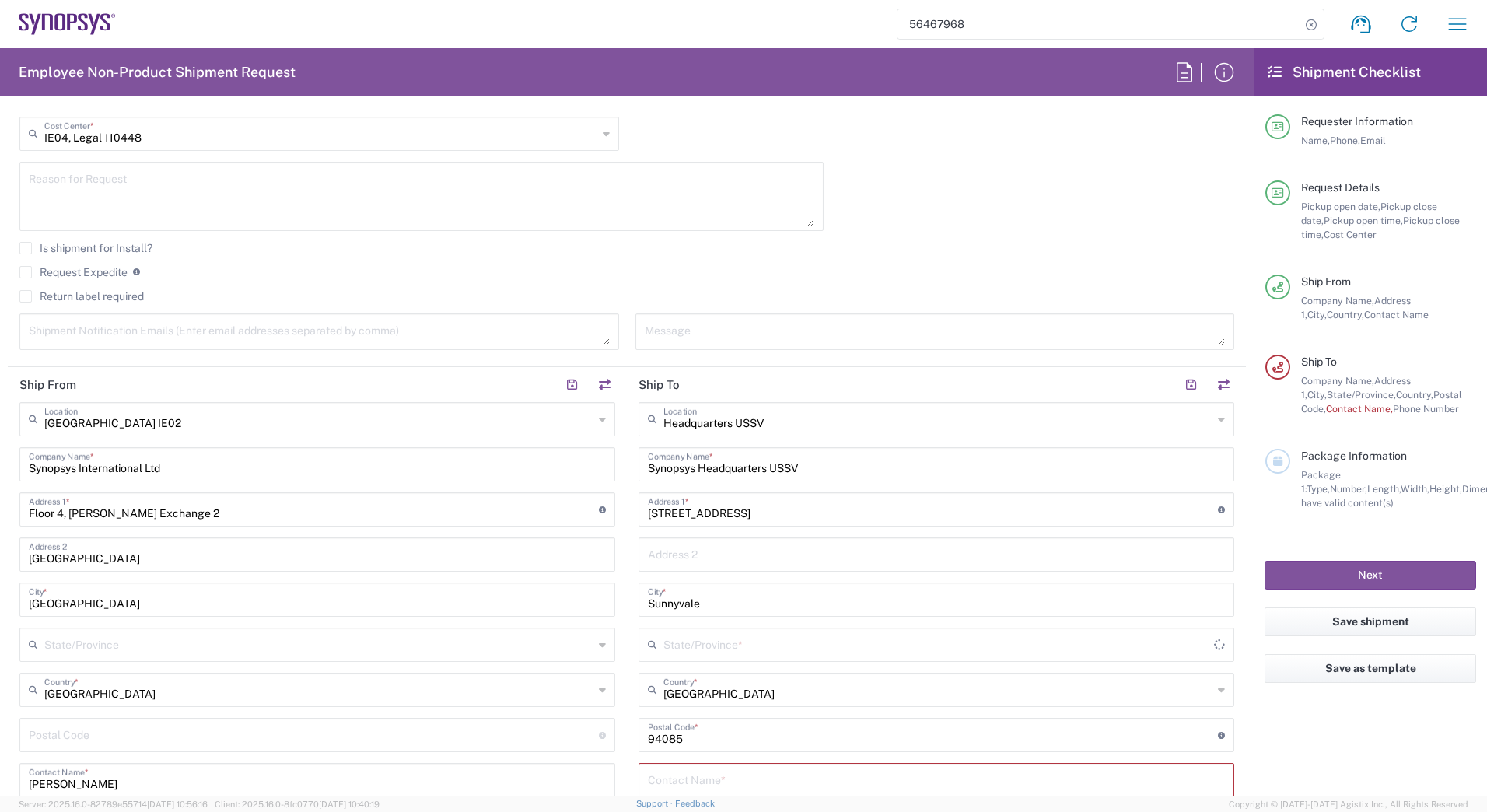
type input "[US_STATE]"
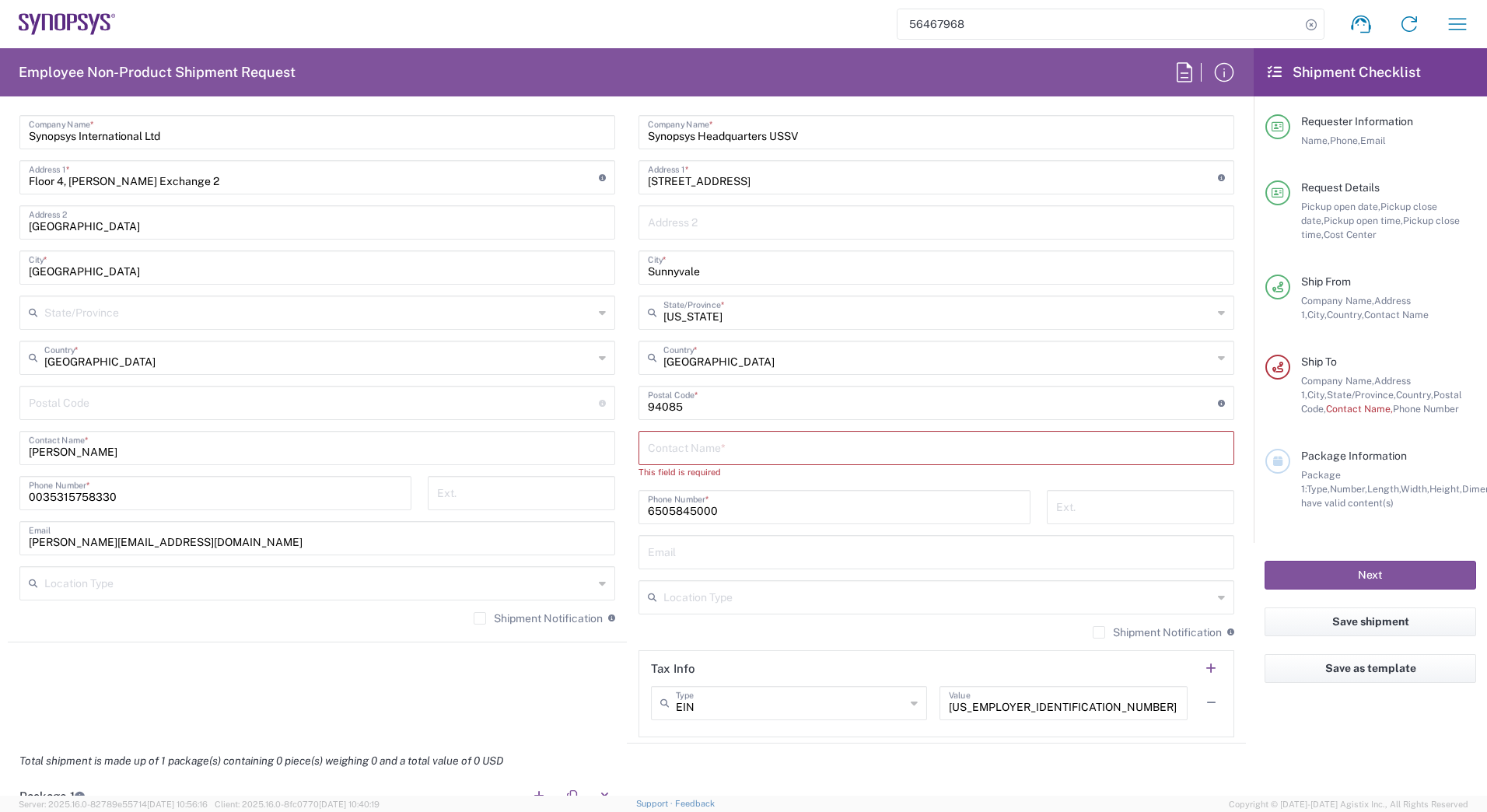
scroll to position [790, 0]
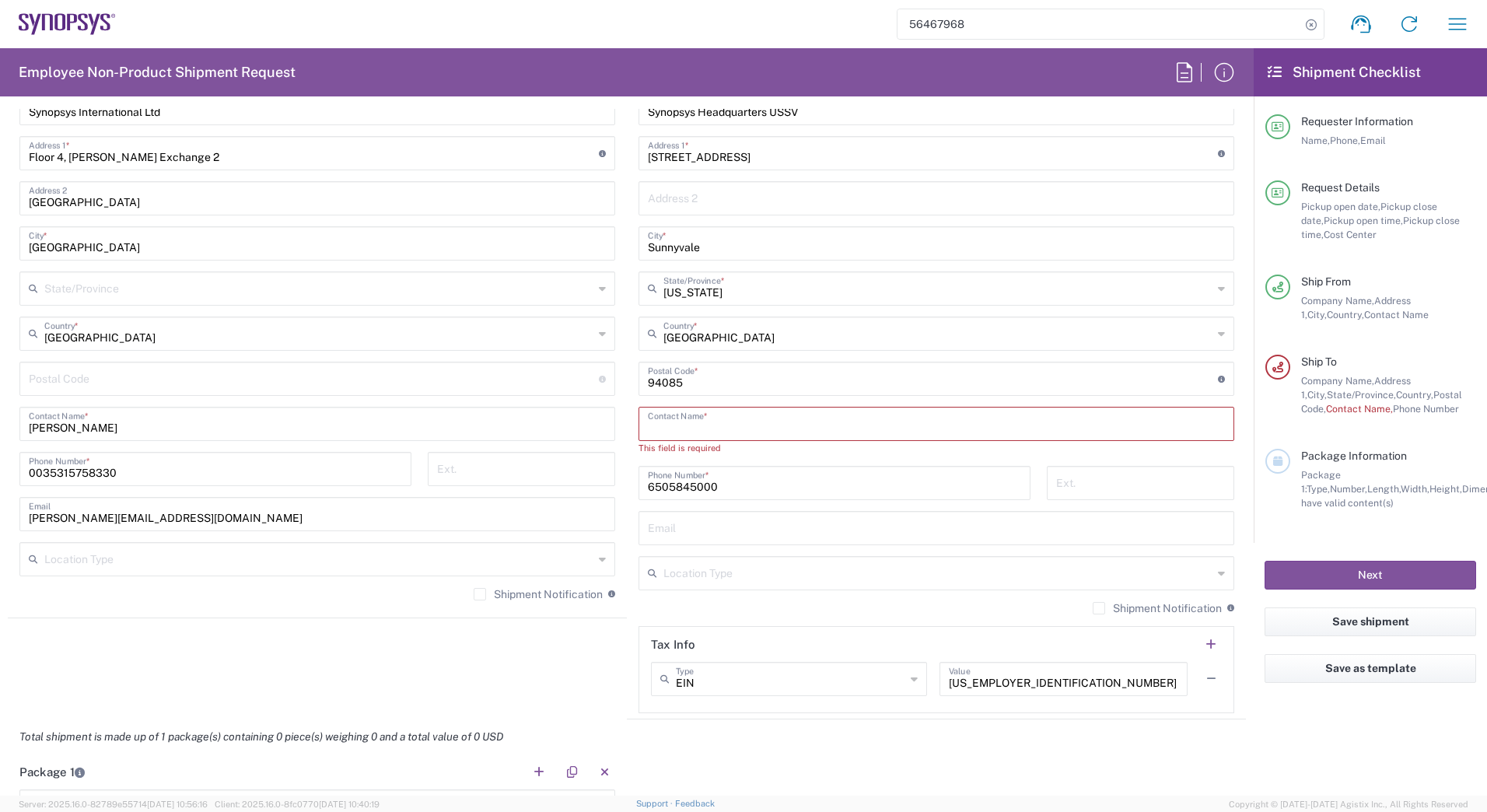
click at [662, 426] on input "text" at bounding box center [937, 423] width 577 height 27
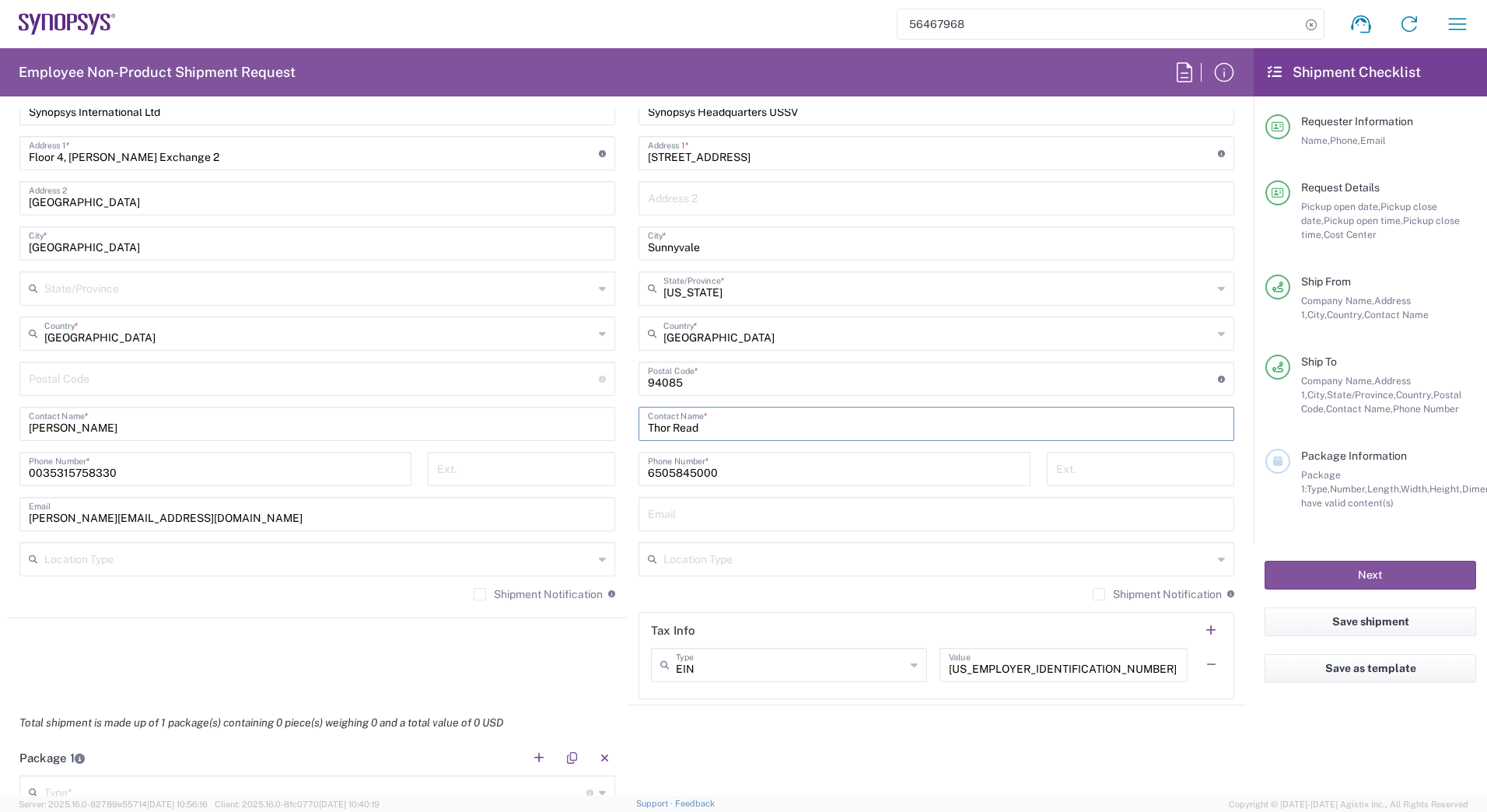
type input "Thor Read"
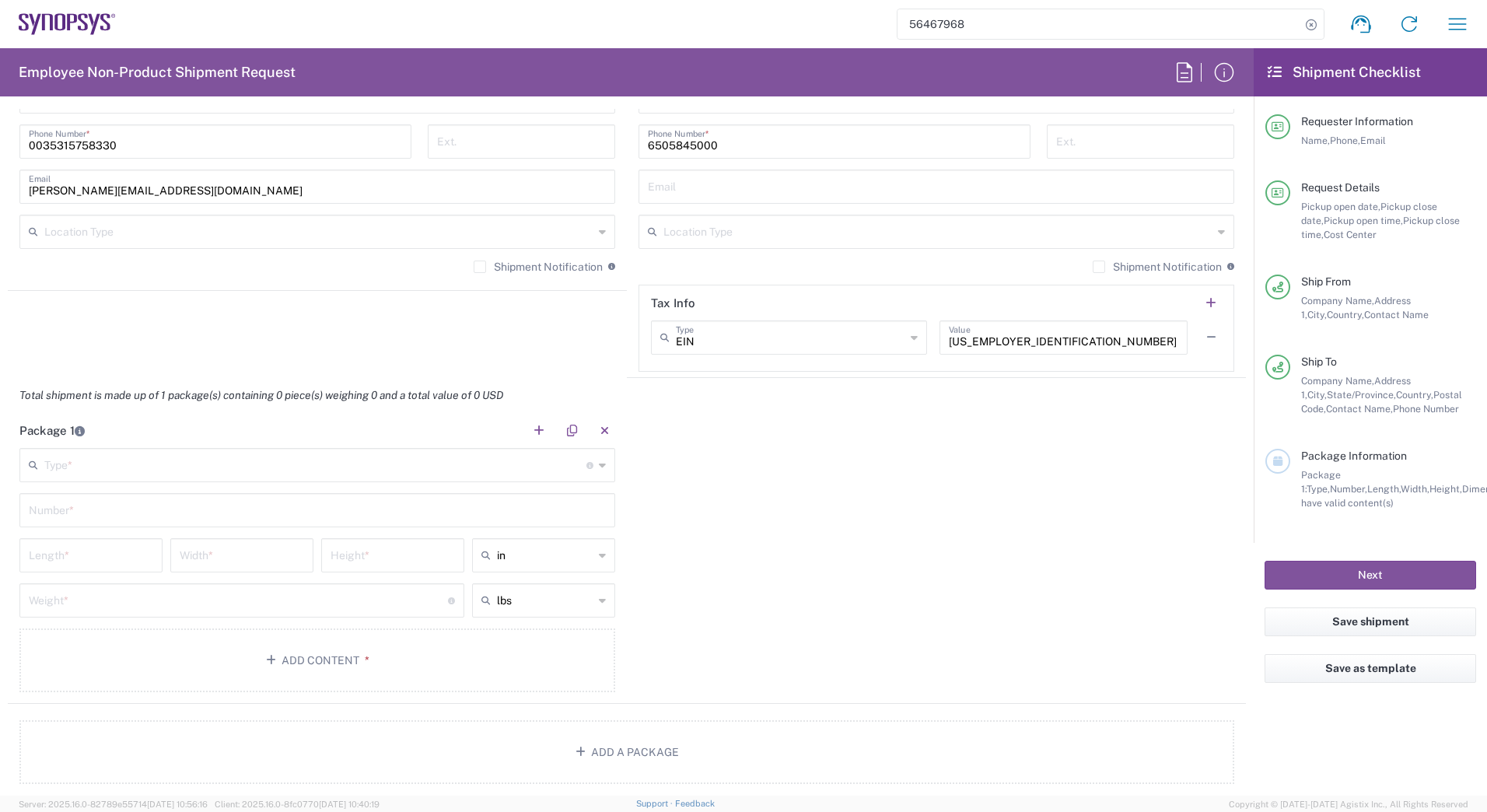
scroll to position [1134, 0]
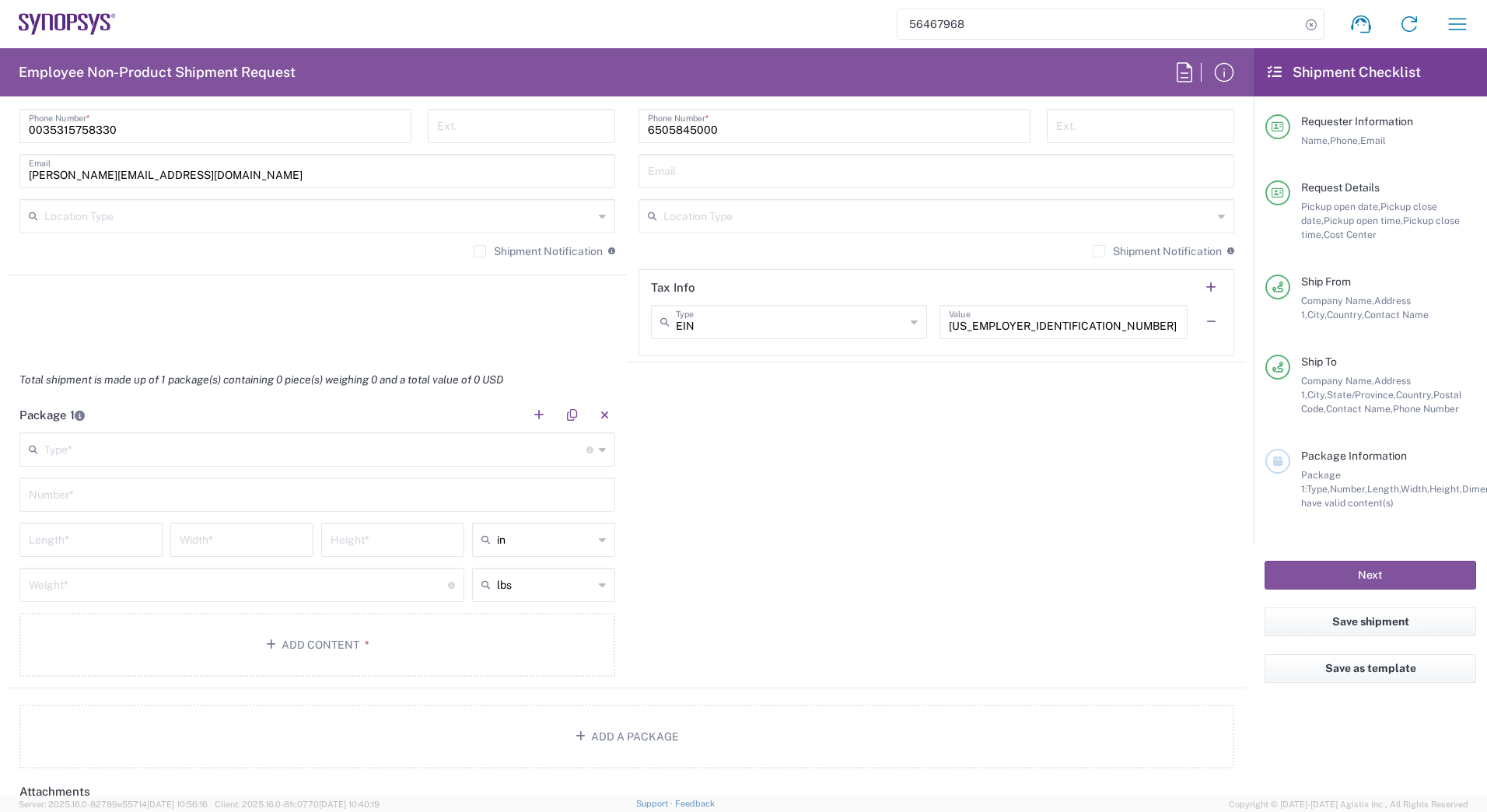
click at [267, 452] on input "text" at bounding box center [315, 448] width 542 height 27
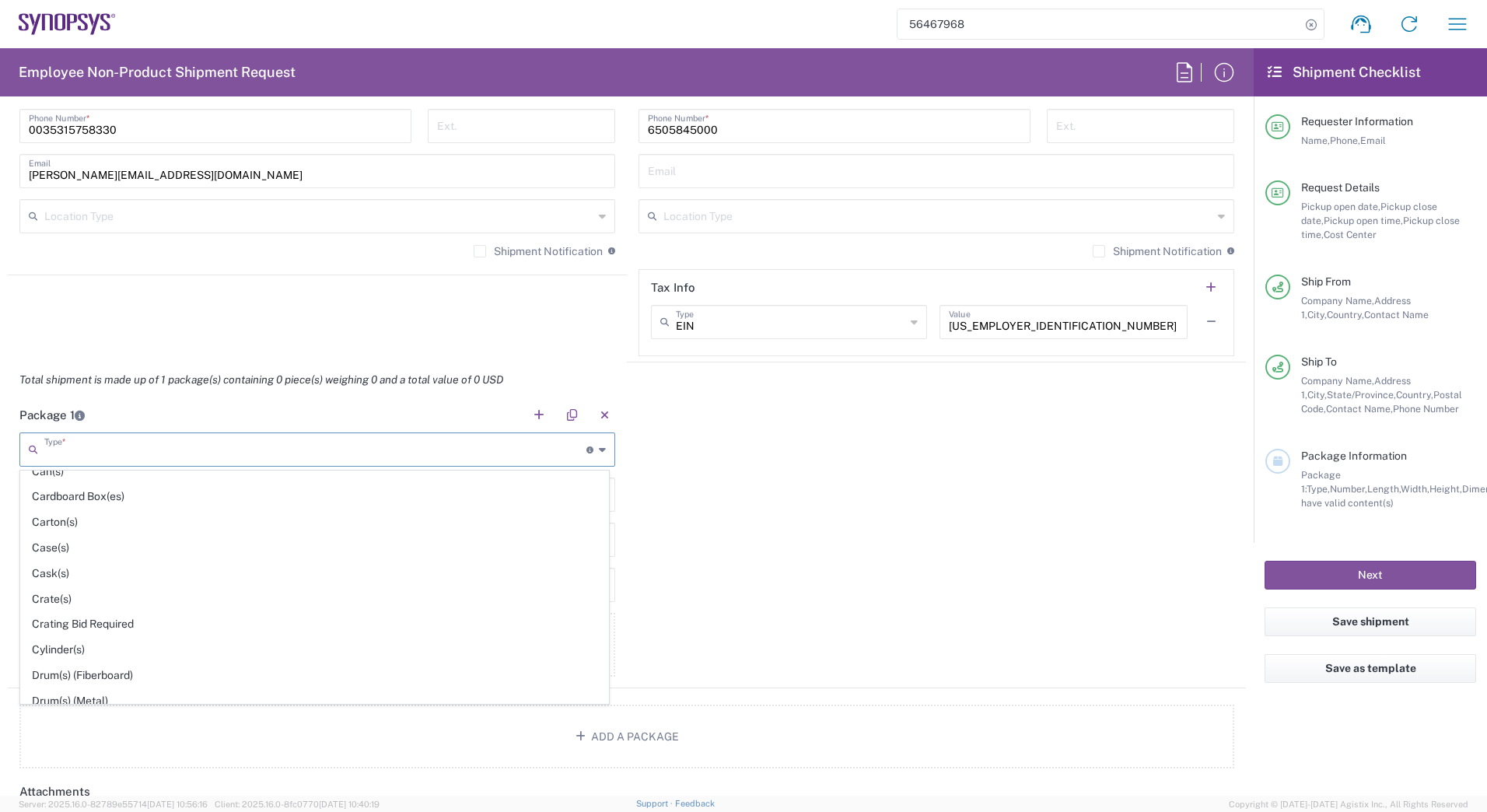
scroll to position [270, 0]
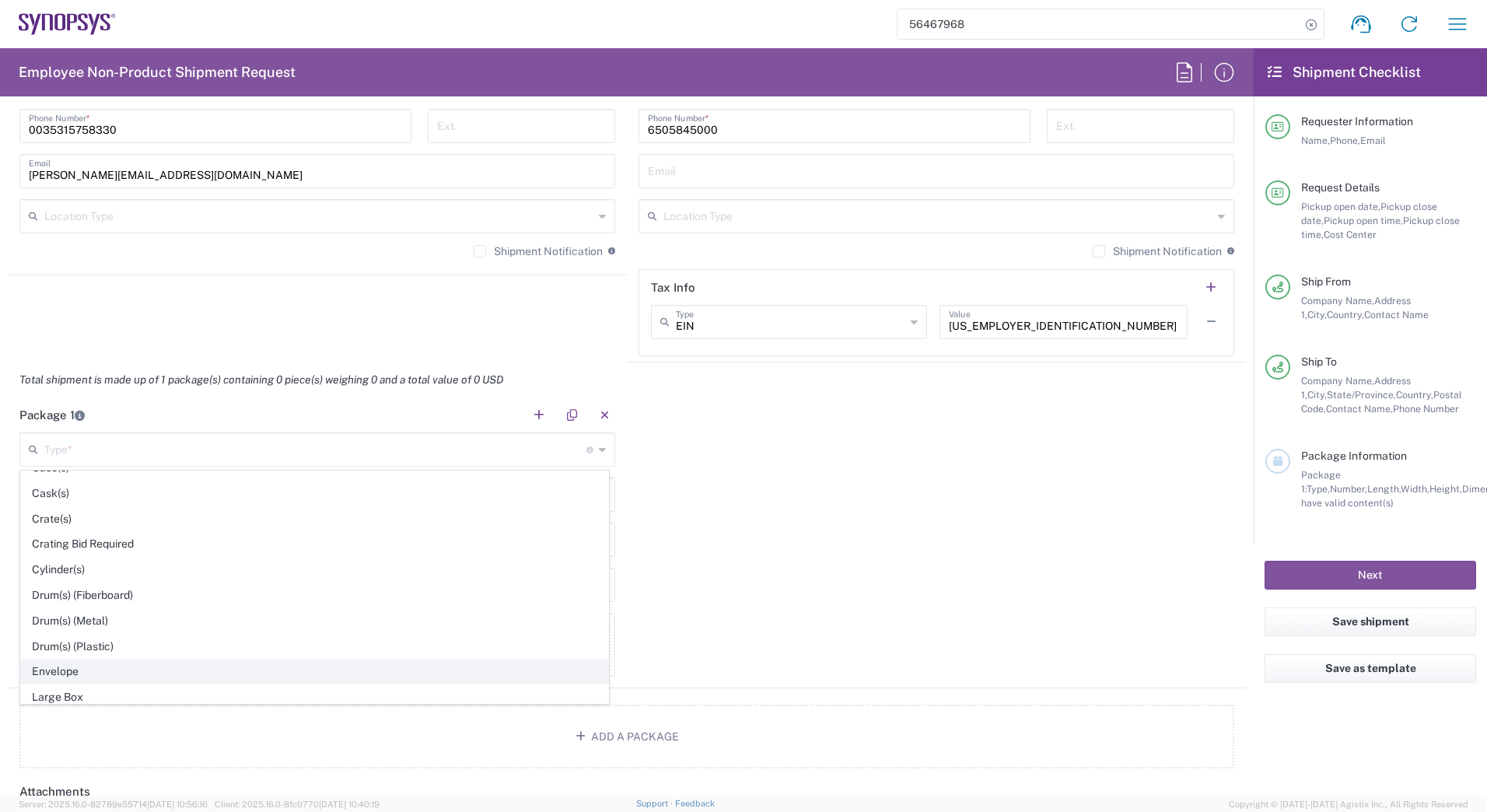
click at [313, 670] on span "Envelope" at bounding box center [315, 671] width 587 height 24
type input "Envelope"
type input "1"
type input "9.5"
type input "12.5"
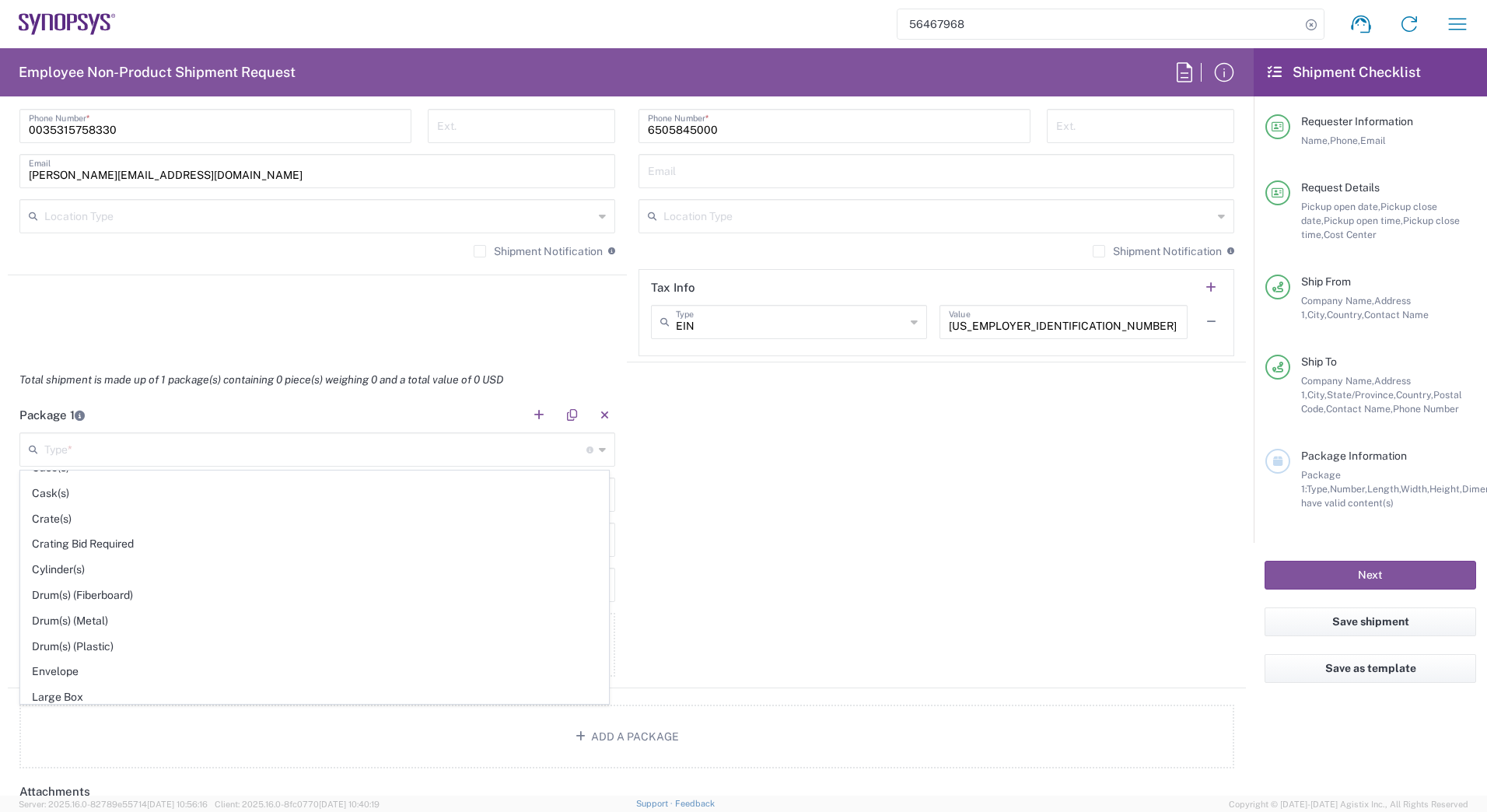
type input "0.25"
type input "1"
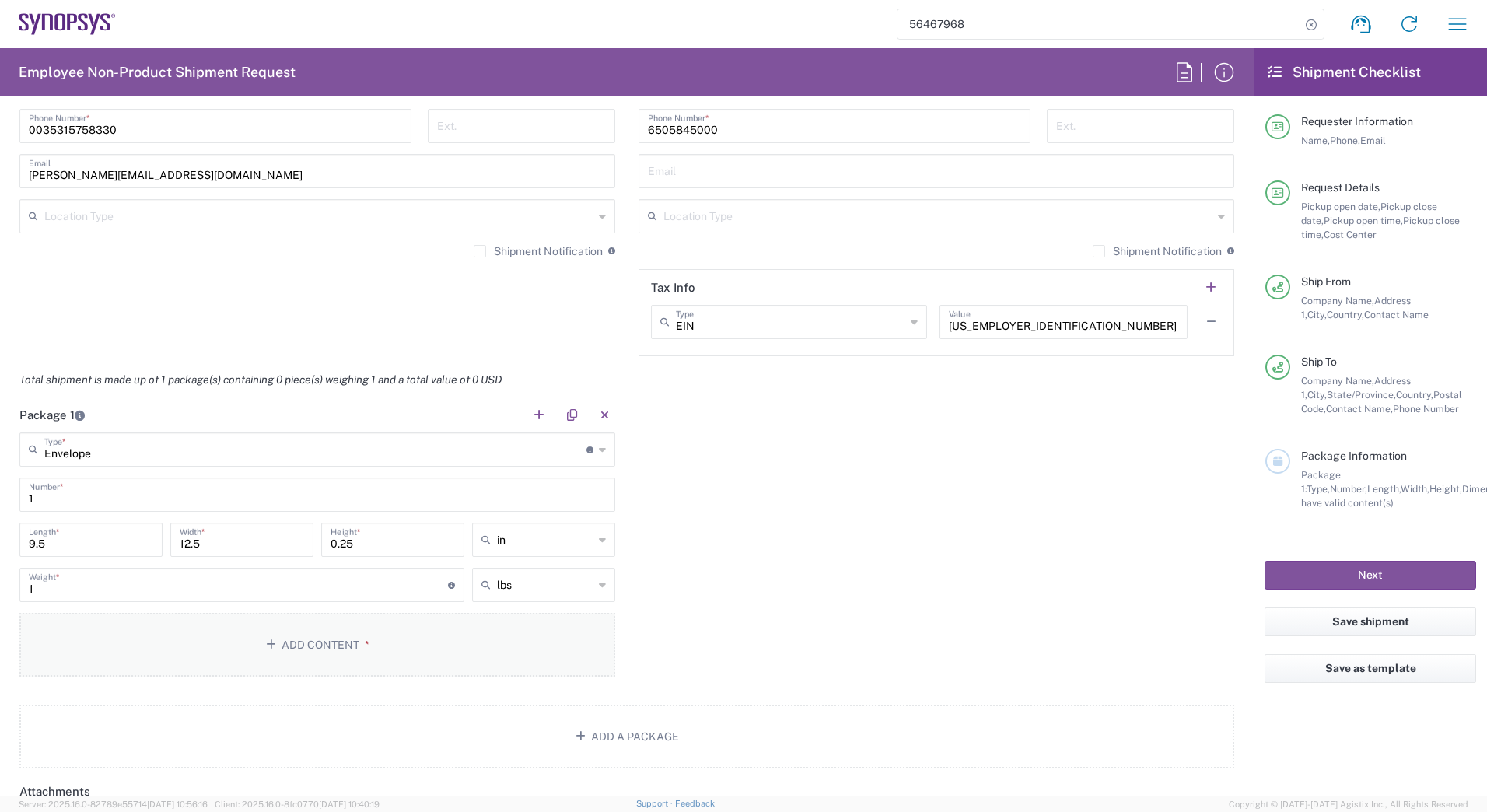
click at [330, 652] on button "Add Content *" at bounding box center [317, 645] width 596 height 64
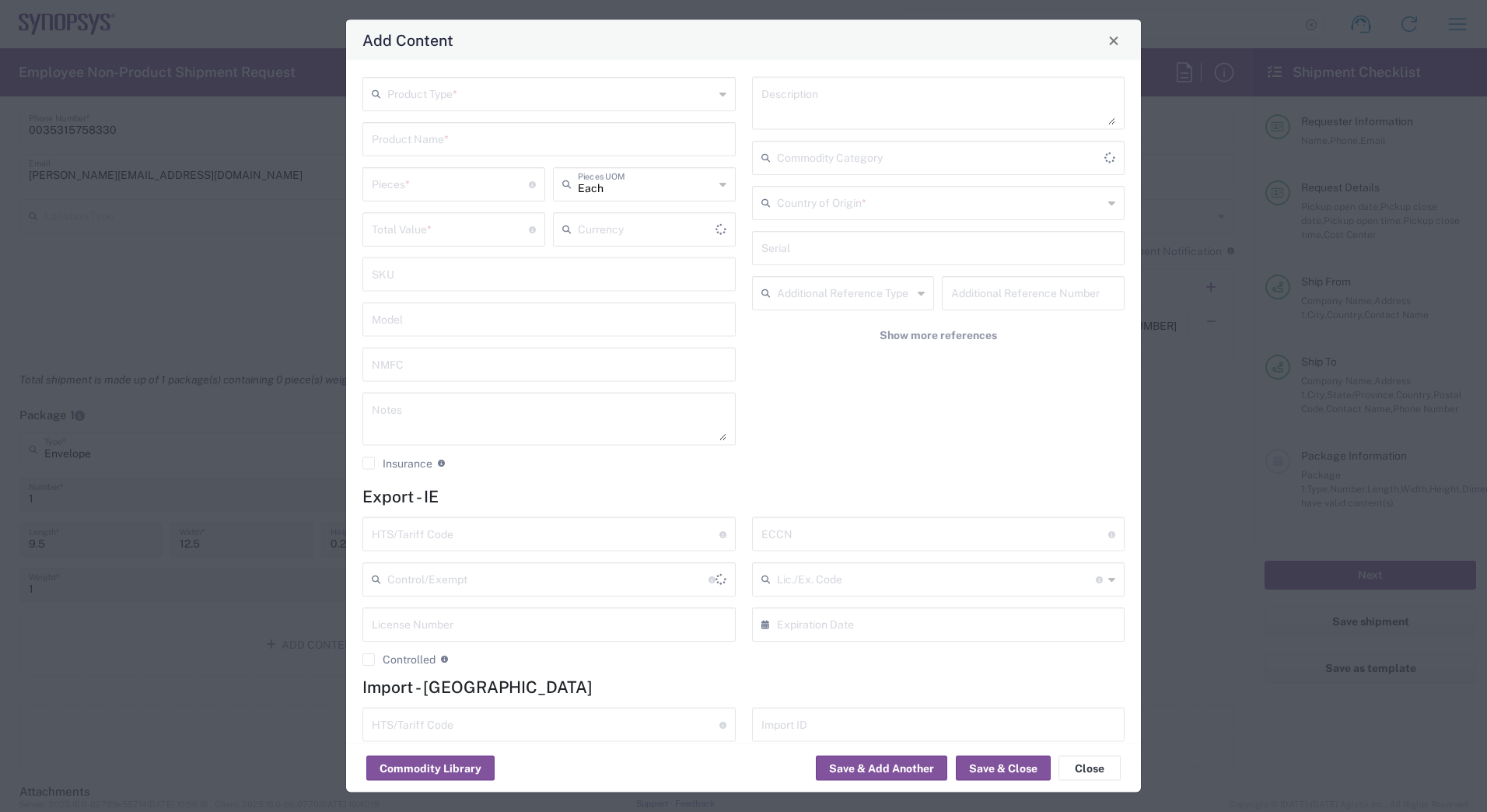
type input "US Dollar"
click at [540, 87] on input "text" at bounding box center [550, 93] width 326 height 27
click at [458, 126] on span "Documents" at bounding box center [546, 127] width 364 height 24
type input "Documents"
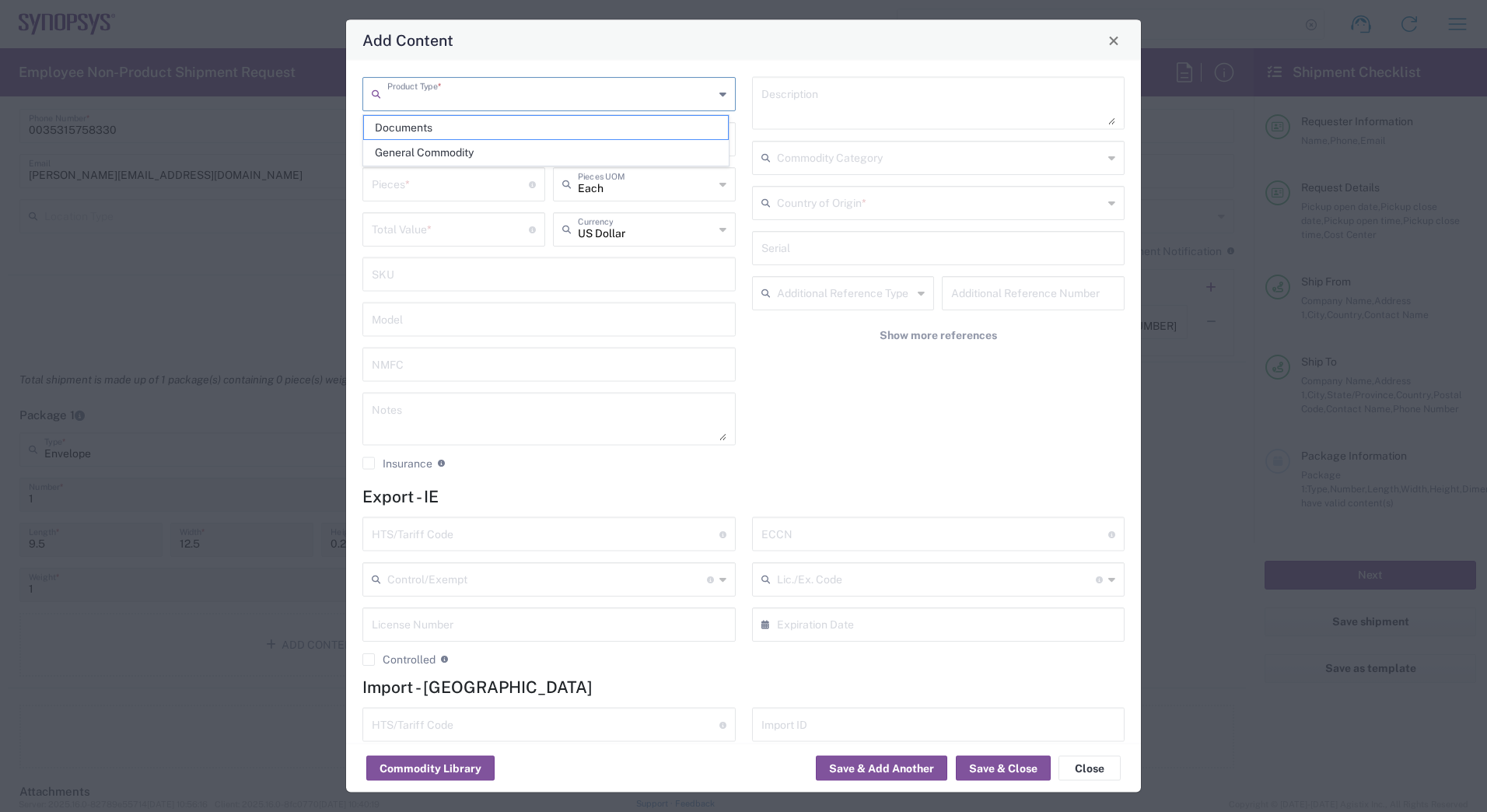
type input "1"
type textarea "Documents"
type input "[GEOGRAPHIC_DATA]"
type input "0000.00.0000"
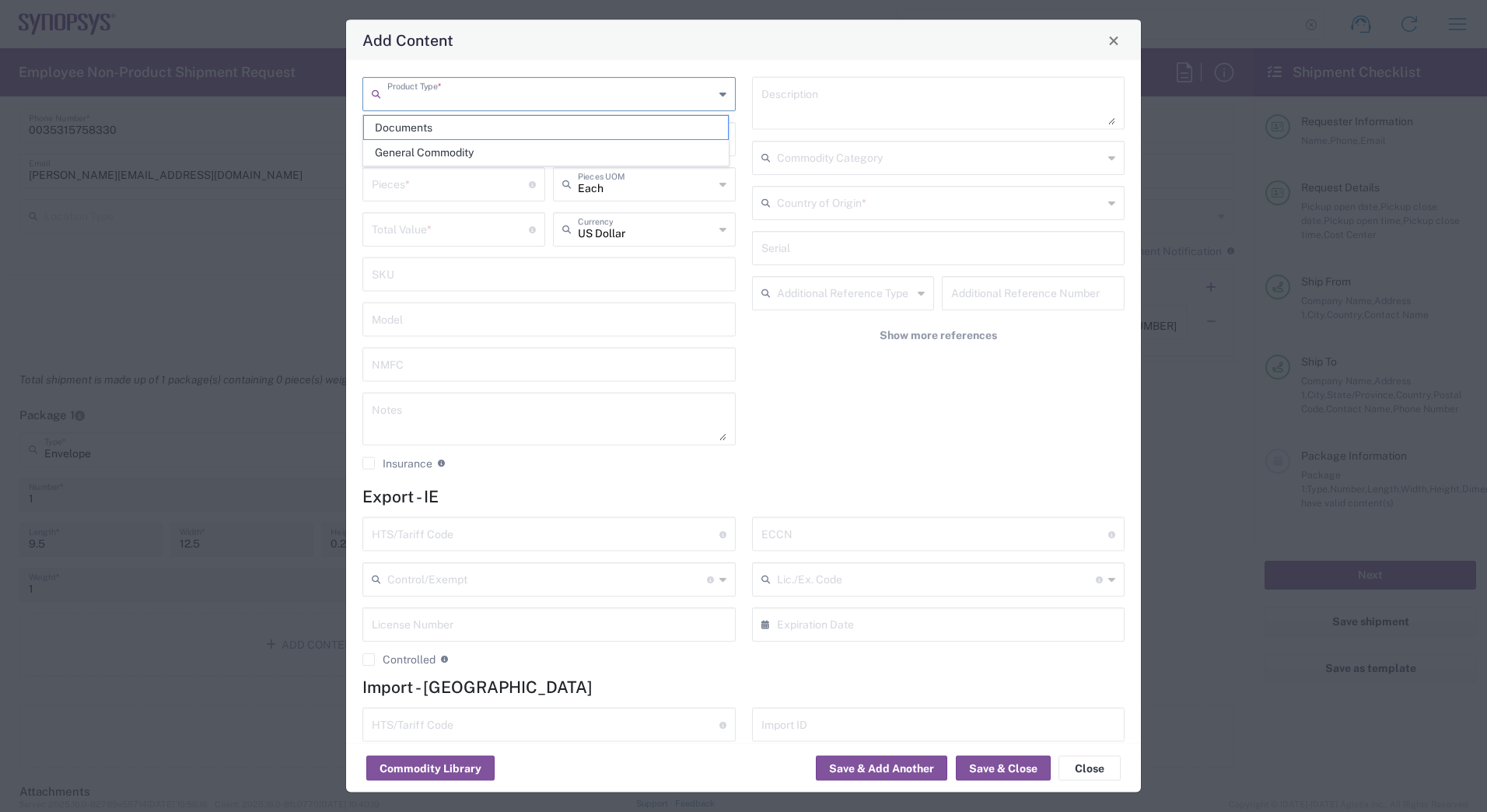
type input "0000.00.0000"
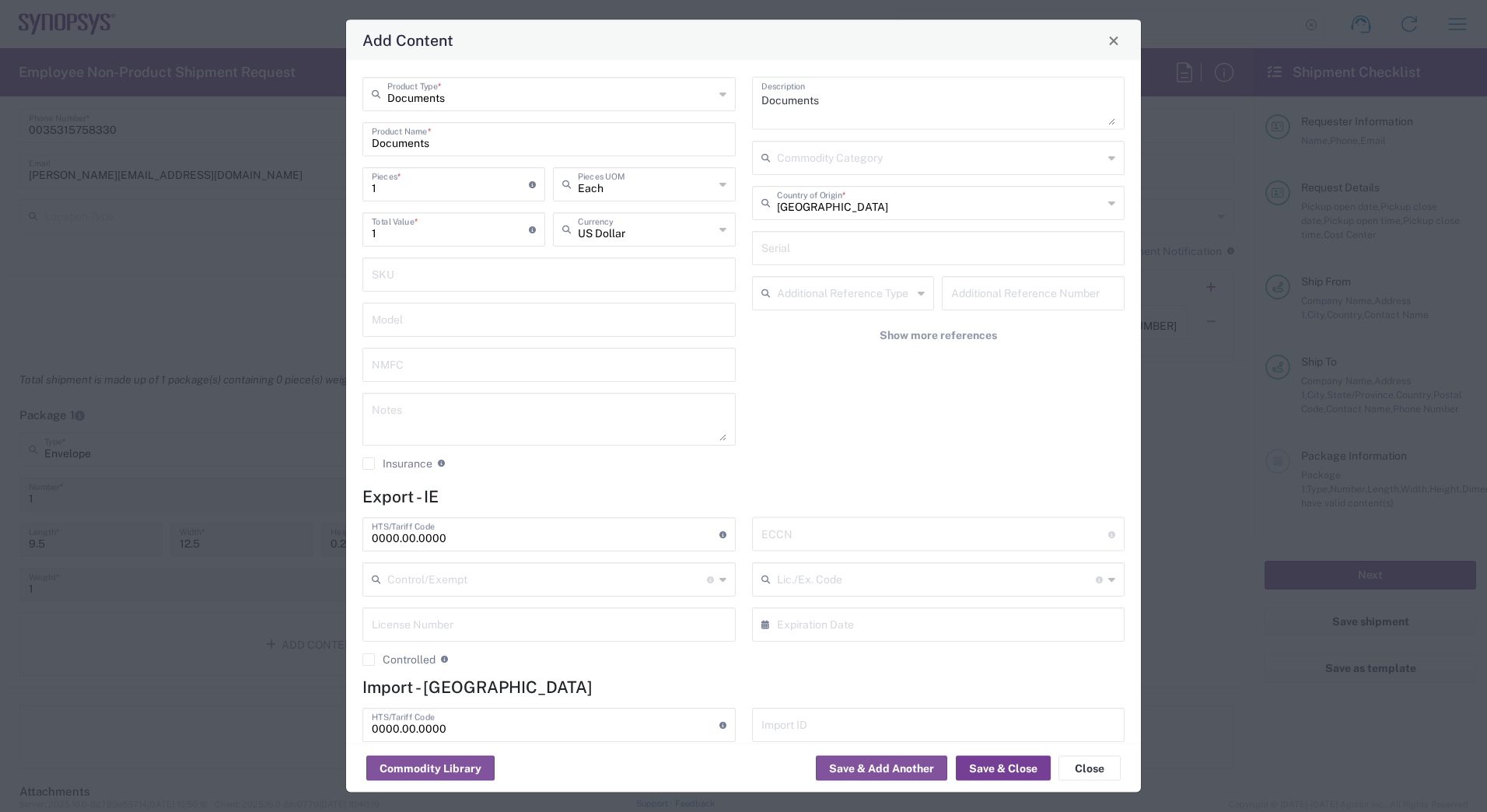
click at [1006, 765] on button "Save & Close" at bounding box center [1003, 769] width 95 height 25
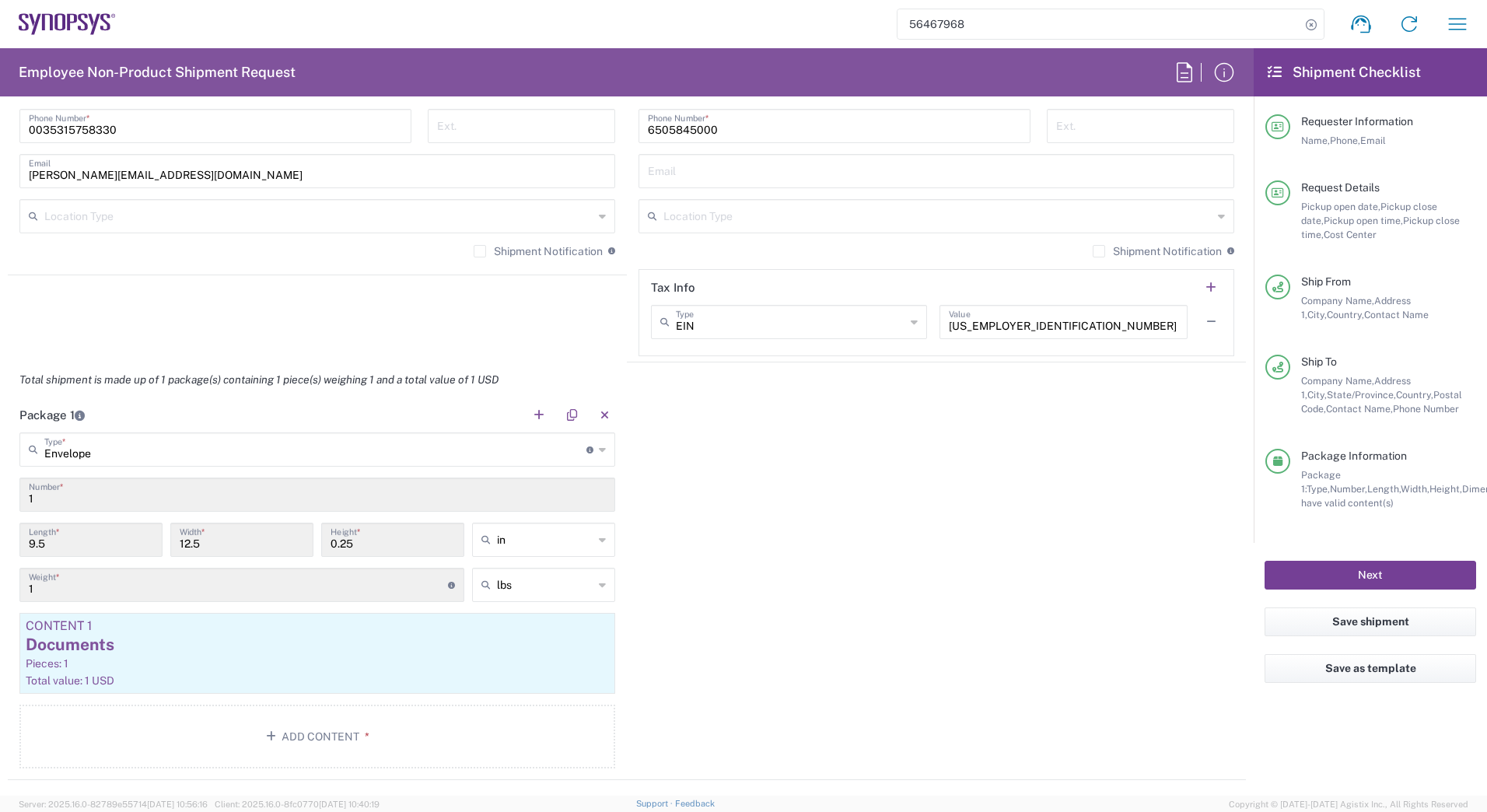
click at [1327, 561] on button "Next" at bounding box center [1370, 575] width 211 height 29
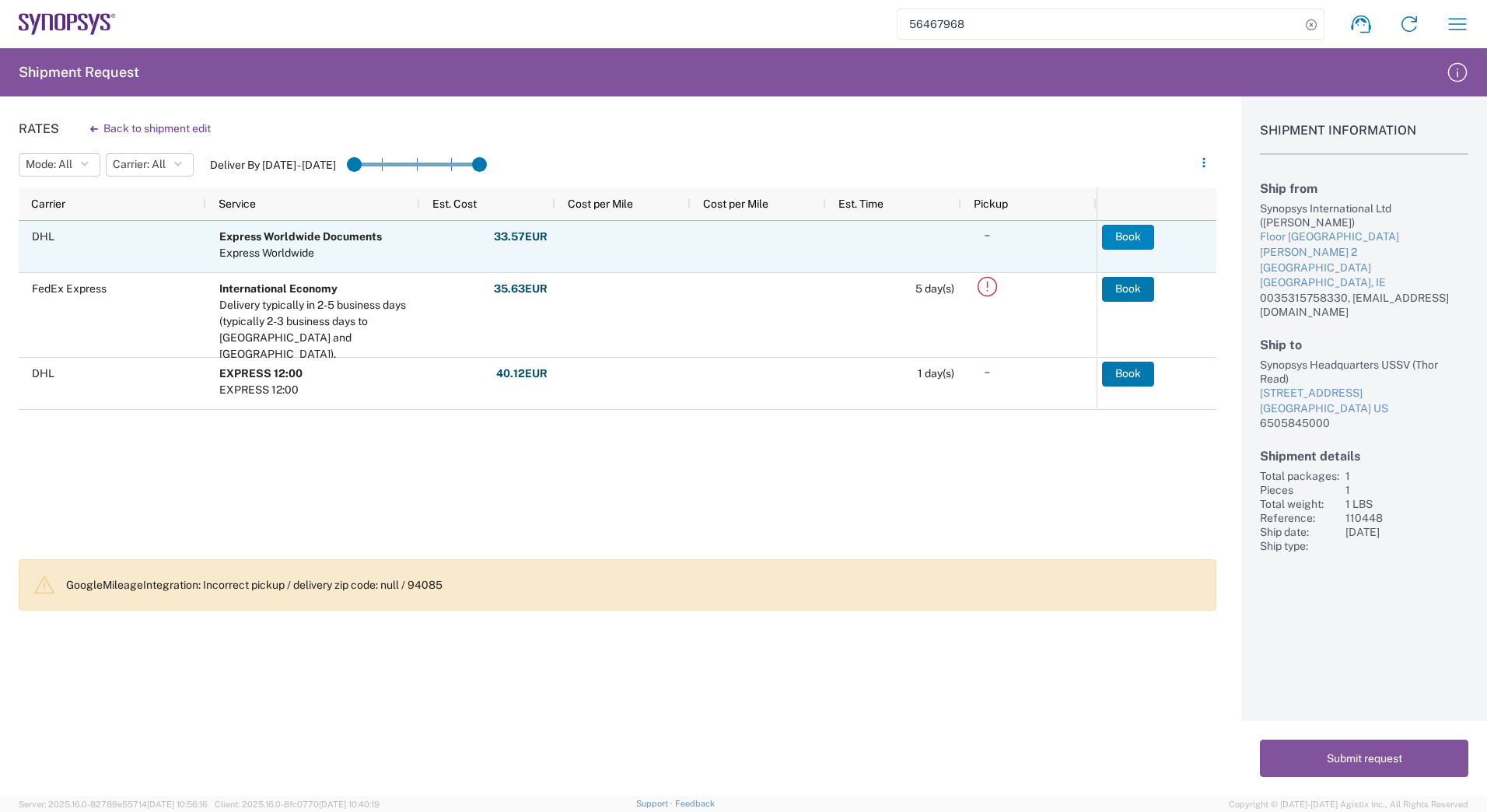
click at [1136, 244] on button "Book" at bounding box center [1128, 238] width 52 height 25
